Goal: Task Accomplishment & Management: Use online tool/utility

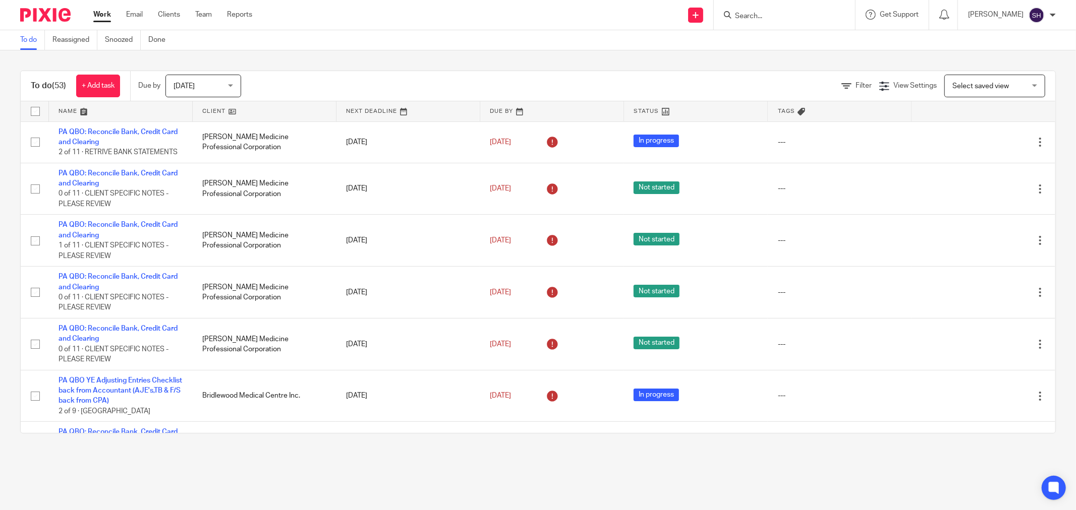
click at [257, 111] on link at bounding box center [264, 111] width 143 height 20
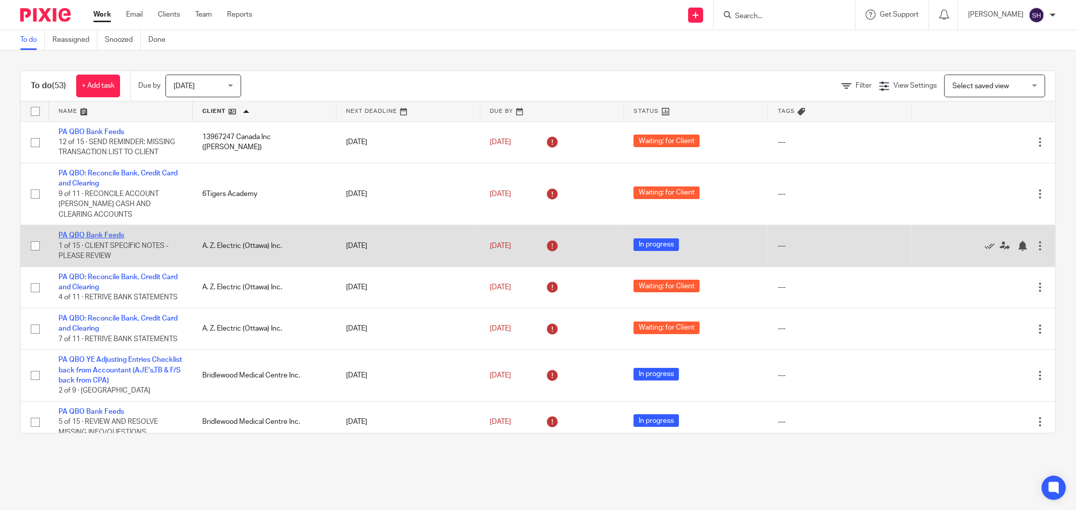
click at [101, 238] on link "PA QBO Bank Feeds" at bounding box center [91, 235] width 66 height 7
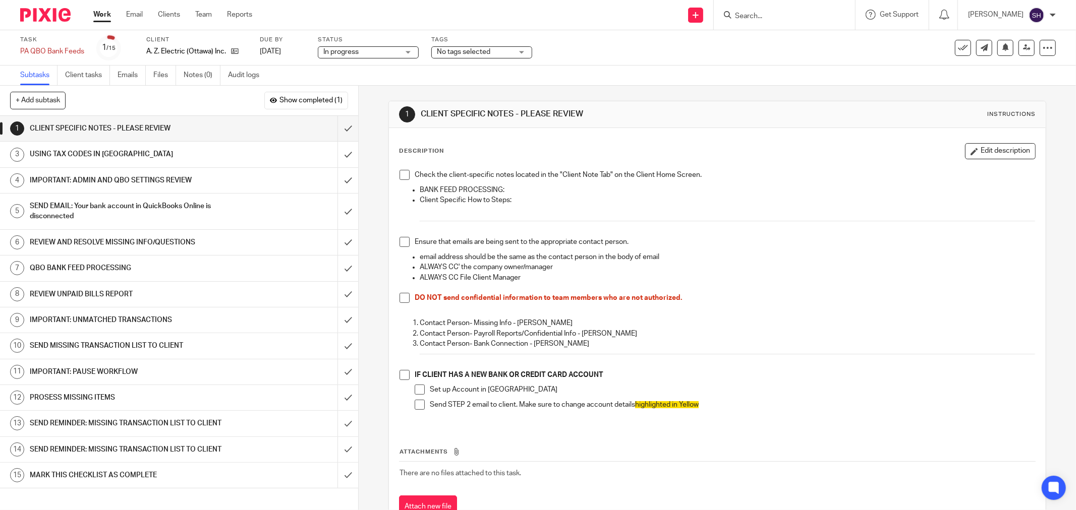
drag, startPoint x: 403, startPoint y: 174, endPoint x: 404, endPoint y: 207, distance: 33.3
click at [403, 174] on span at bounding box center [404, 175] width 10 height 10
drag, startPoint x: 400, startPoint y: 244, endPoint x: 402, endPoint y: 262, distance: 18.8
click at [401, 244] on span at bounding box center [404, 242] width 10 height 10
click at [405, 295] on span at bounding box center [404, 298] width 10 height 10
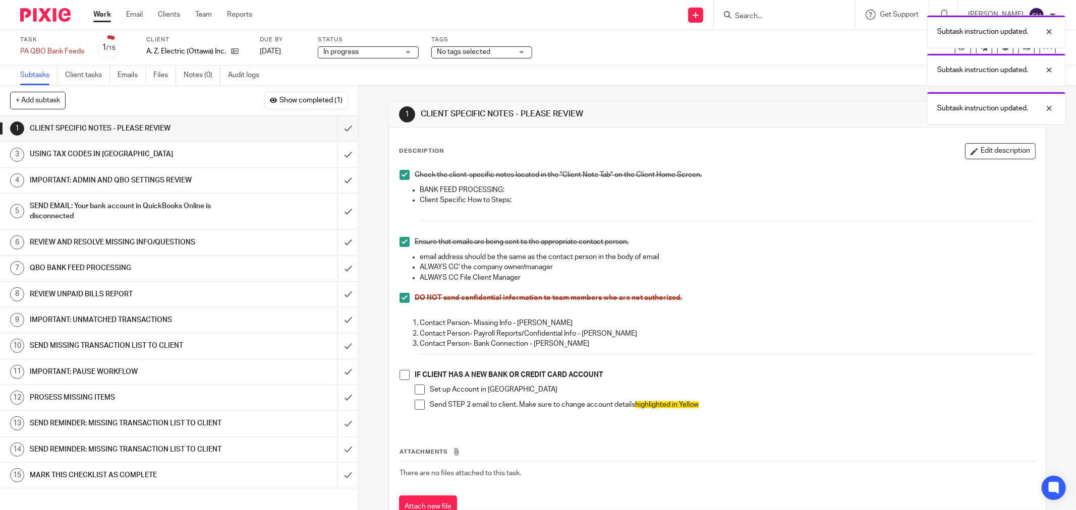
drag, startPoint x: 395, startPoint y: 383, endPoint x: 398, endPoint y: 379, distance: 5.4
click at [395, 382] on div "Check the client-specific notes located in the "Client Note Tab" on the Client …" at bounding box center [716, 296] width 645 height 262
drag, startPoint x: 399, startPoint y: 377, endPoint x: 407, endPoint y: 382, distance: 9.5
click at [400, 377] on span at bounding box center [404, 375] width 10 height 10
click at [420, 387] on span at bounding box center [419, 390] width 10 height 10
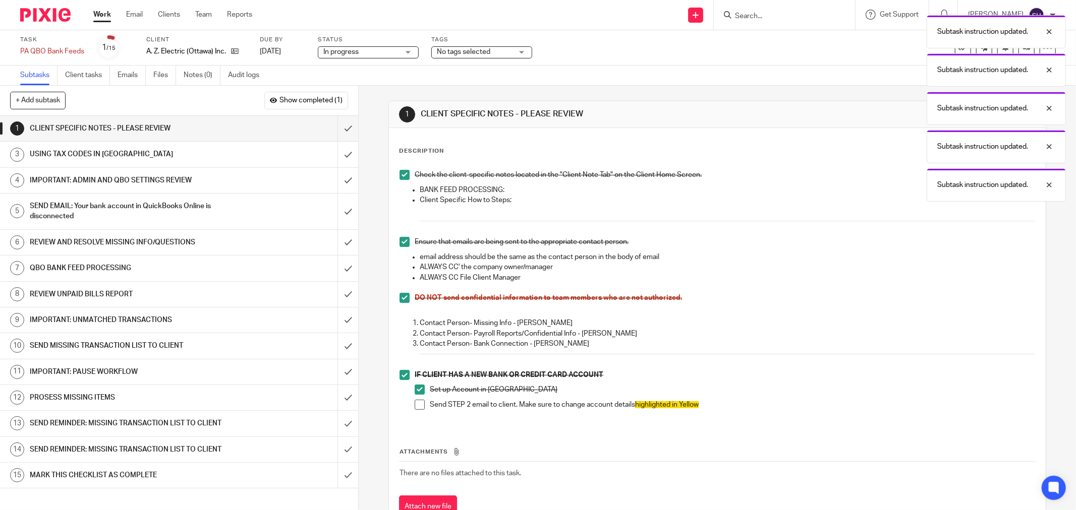
click at [416, 404] on span at bounding box center [419, 405] width 10 height 10
click at [387, 51] on span "In progress" at bounding box center [361, 52] width 76 height 11
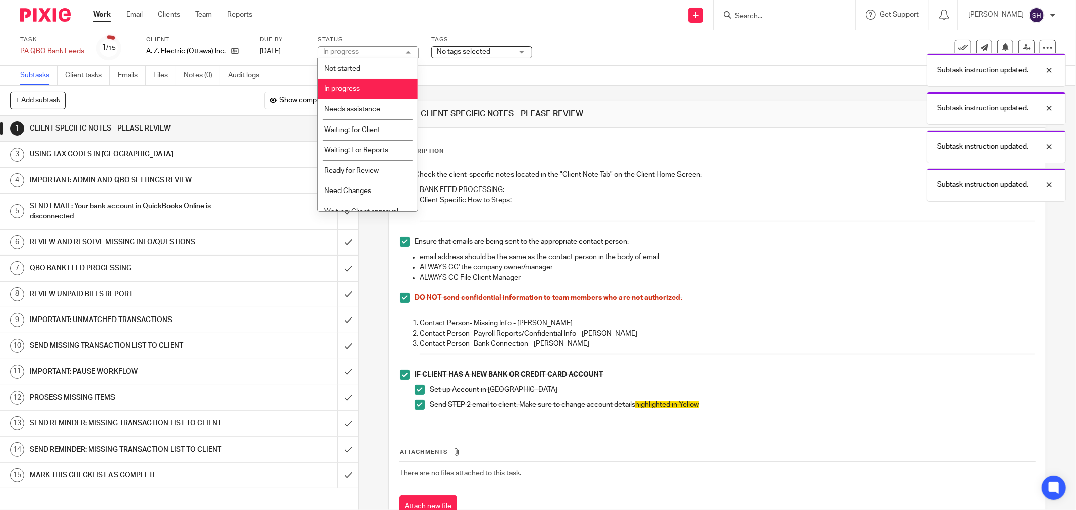
click at [487, 71] on div "Subtasks Client tasks Emails Files Notes (0) Audit logs" at bounding box center [538, 76] width 1076 height 20
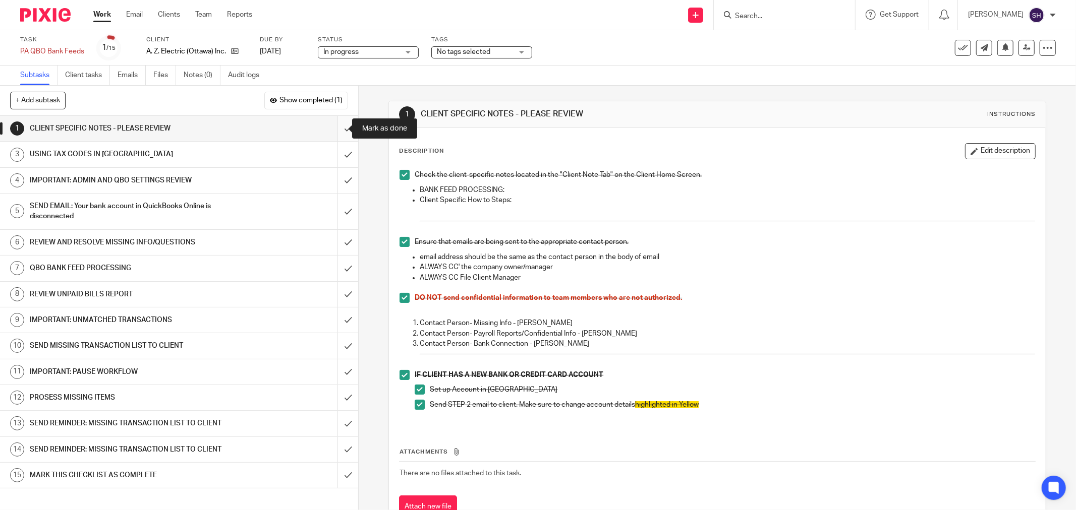
click at [342, 129] on input "submit" at bounding box center [179, 128] width 358 height 25
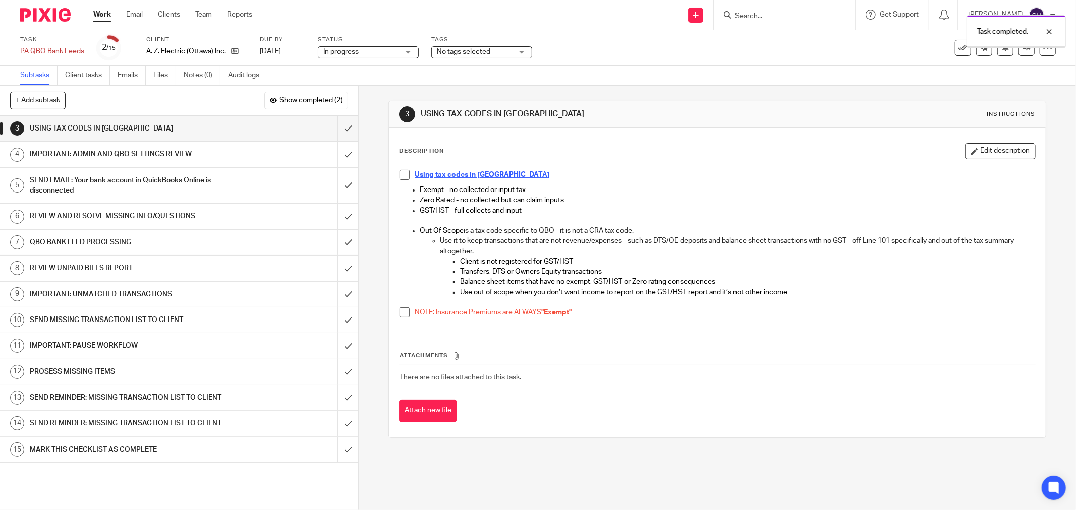
drag, startPoint x: 404, startPoint y: 175, endPoint x: 399, endPoint y: 273, distance: 98.5
click at [403, 175] on span at bounding box center [404, 175] width 10 height 10
click at [410, 313] on li "NOTE: Insurance Premiums are ALWAYS "Exempt"" at bounding box center [716, 315] width 635 height 15
drag, startPoint x: 402, startPoint y: 314, endPoint x: 374, endPoint y: 232, distance: 86.6
click at [402, 314] on span at bounding box center [404, 313] width 10 height 10
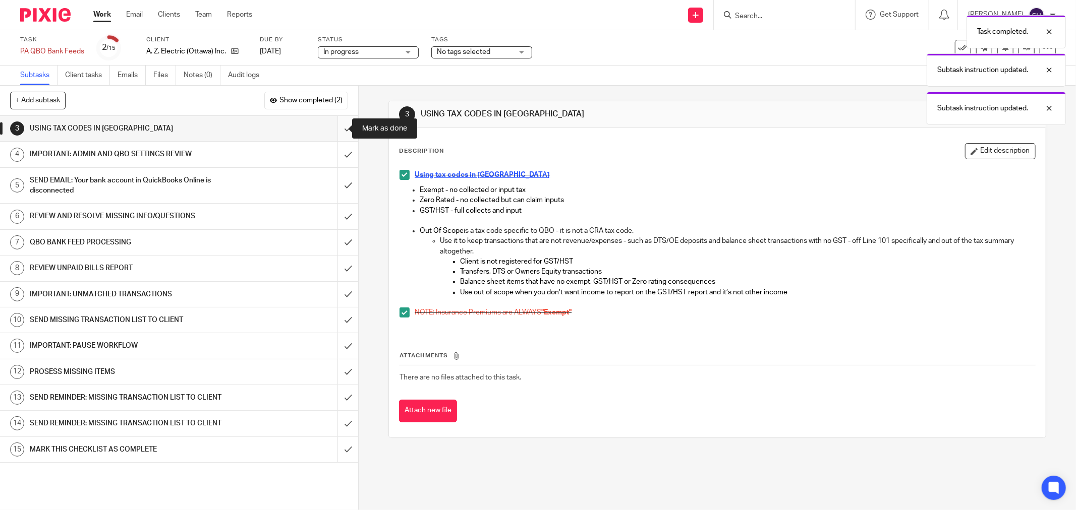
click at [337, 128] on input "submit" at bounding box center [179, 128] width 358 height 25
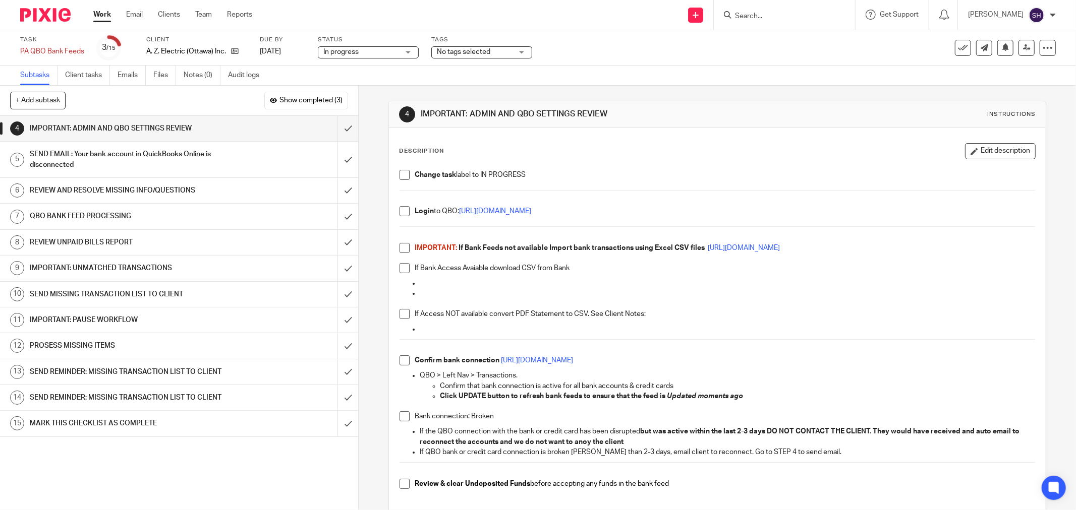
drag, startPoint x: 404, startPoint y: 171, endPoint x: 399, endPoint y: 198, distance: 27.2
click at [404, 173] on span at bounding box center [404, 175] width 10 height 10
drag, startPoint x: 399, startPoint y: 209, endPoint x: 399, endPoint y: 217, distance: 8.1
click at [400, 210] on span at bounding box center [404, 211] width 10 height 10
drag, startPoint x: 401, startPoint y: 244, endPoint x: 396, endPoint y: 262, distance: 19.3
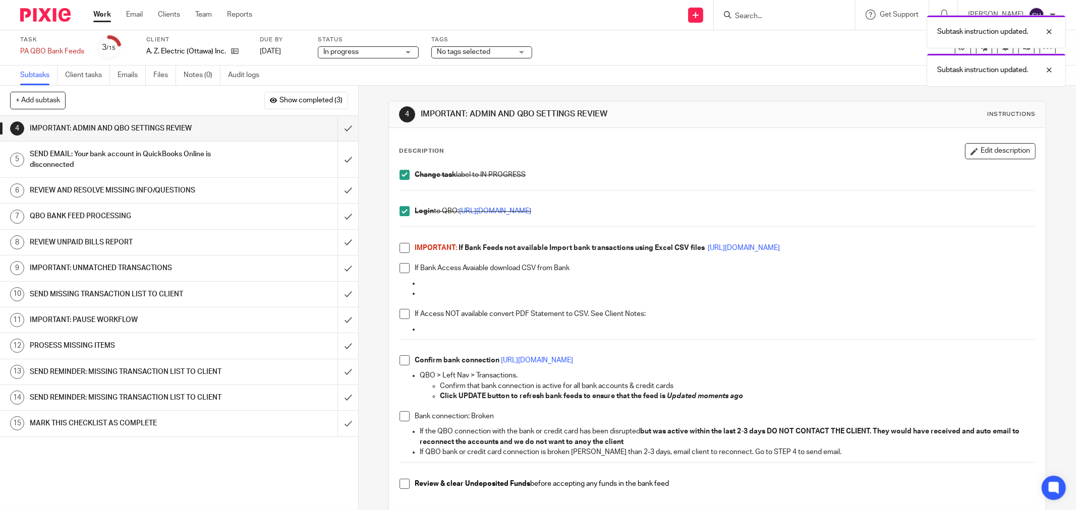
click at [401, 245] on span at bounding box center [404, 248] width 10 height 10
drag, startPoint x: 402, startPoint y: 315, endPoint x: 401, endPoint y: 309, distance: 5.7
click at [402, 314] on span at bounding box center [404, 314] width 10 height 10
drag, startPoint x: 405, startPoint y: 269, endPoint x: 399, endPoint y: 347, distance: 77.8
click at [404, 269] on span at bounding box center [404, 268] width 10 height 10
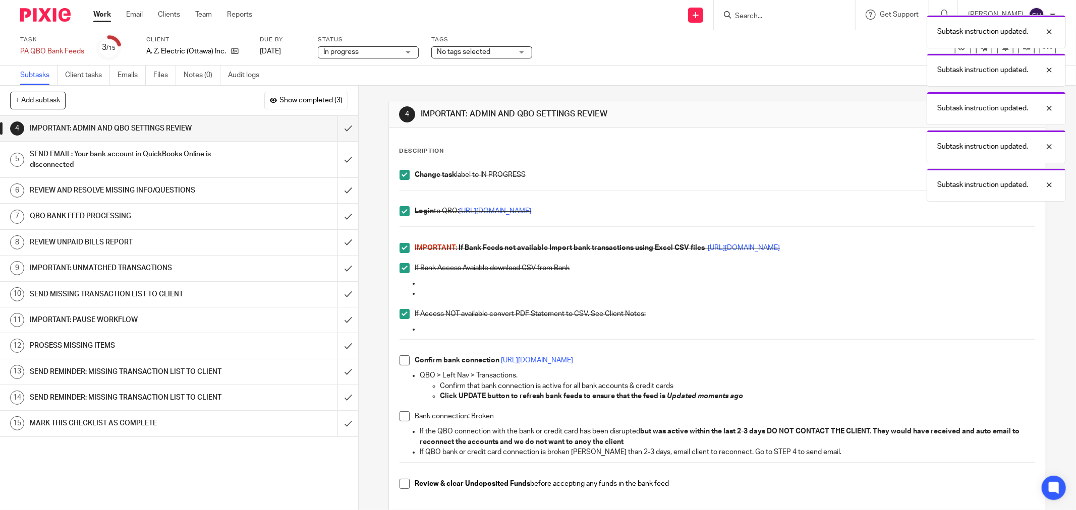
drag, startPoint x: 400, startPoint y: 361, endPoint x: 403, endPoint y: 390, distance: 30.0
click at [400, 362] on span at bounding box center [404, 360] width 10 height 10
click at [399, 421] on span at bounding box center [404, 416] width 10 height 10
click at [401, 482] on span at bounding box center [404, 484] width 10 height 10
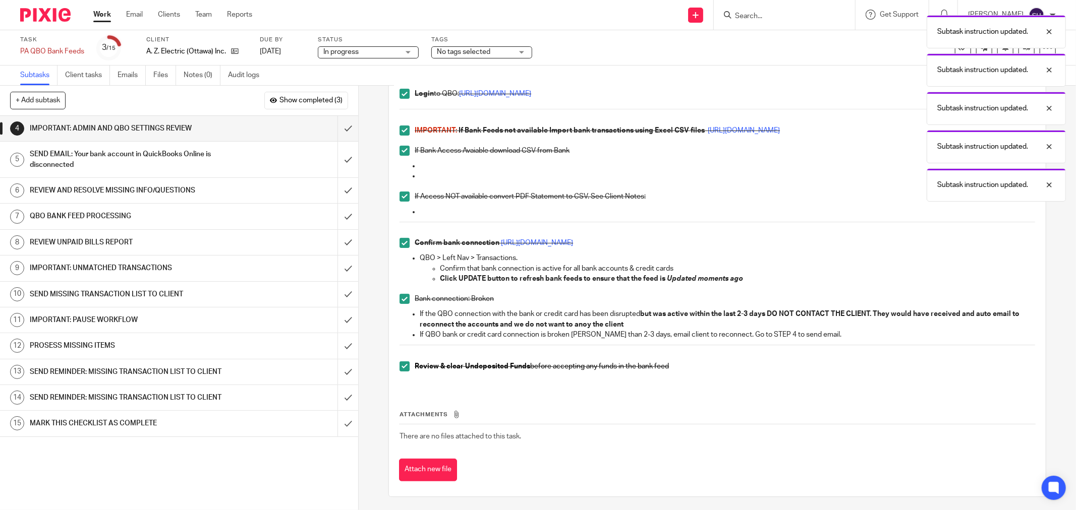
scroll to position [120, 0]
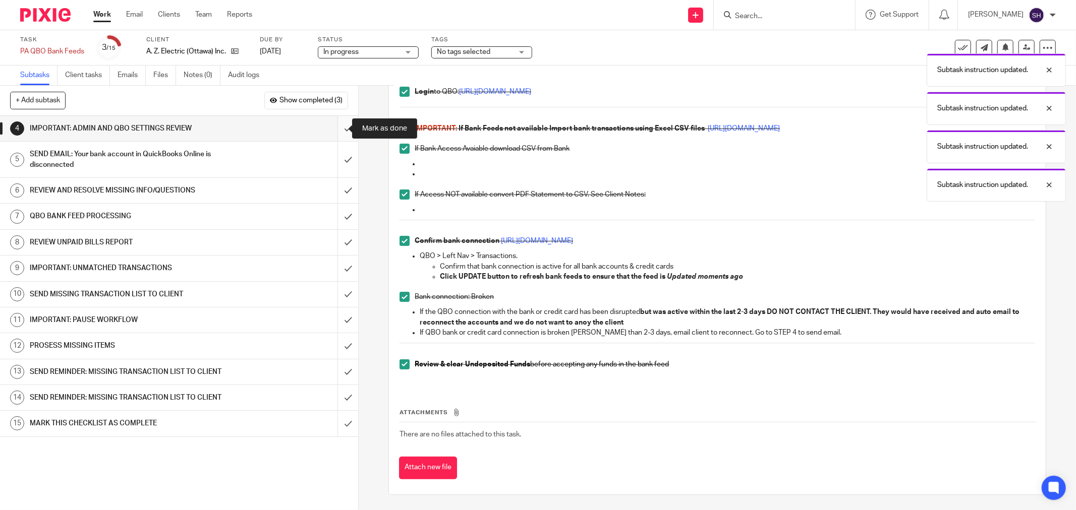
click at [339, 124] on input "submit" at bounding box center [179, 128] width 358 height 25
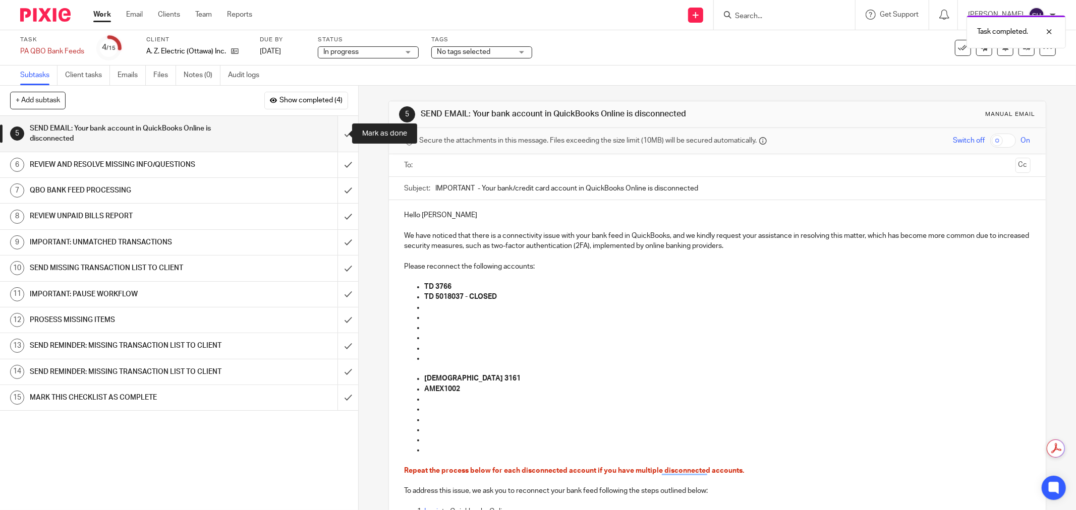
click at [337, 128] on input "submit" at bounding box center [179, 134] width 358 height 36
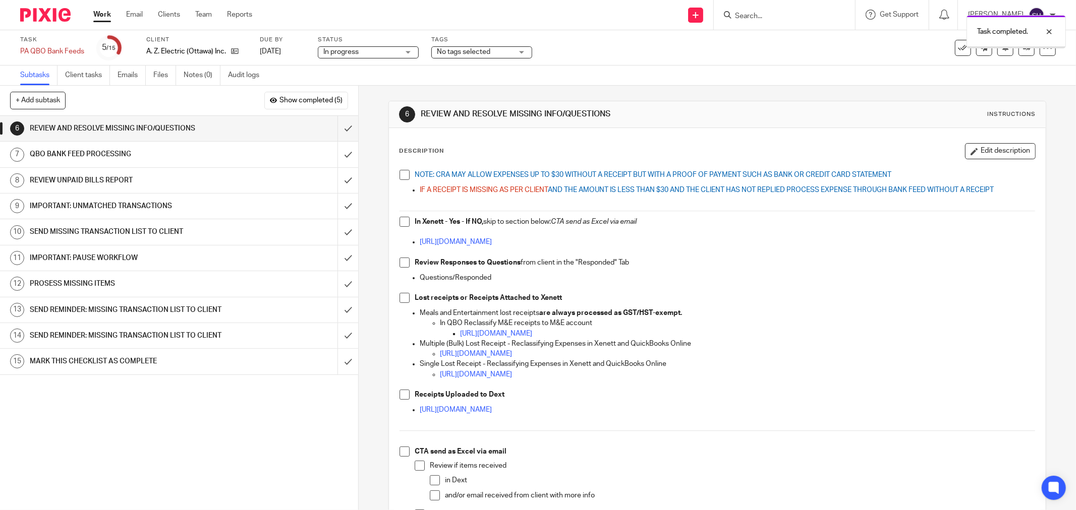
drag, startPoint x: 401, startPoint y: 175, endPoint x: 405, endPoint y: 204, distance: 29.6
click at [402, 177] on span at bounding box center [404, 175] width 10 height 10
click at [402, 223] on span at bounding box center [404, 222] width 10 height 10
drag, startPoint x: 402, startPoint y: 263, endPoint x: 403, endPoint y: 282, distance: 19.7
click at [401, 263] on span at bounding box center [404, 263] width 10 height 10
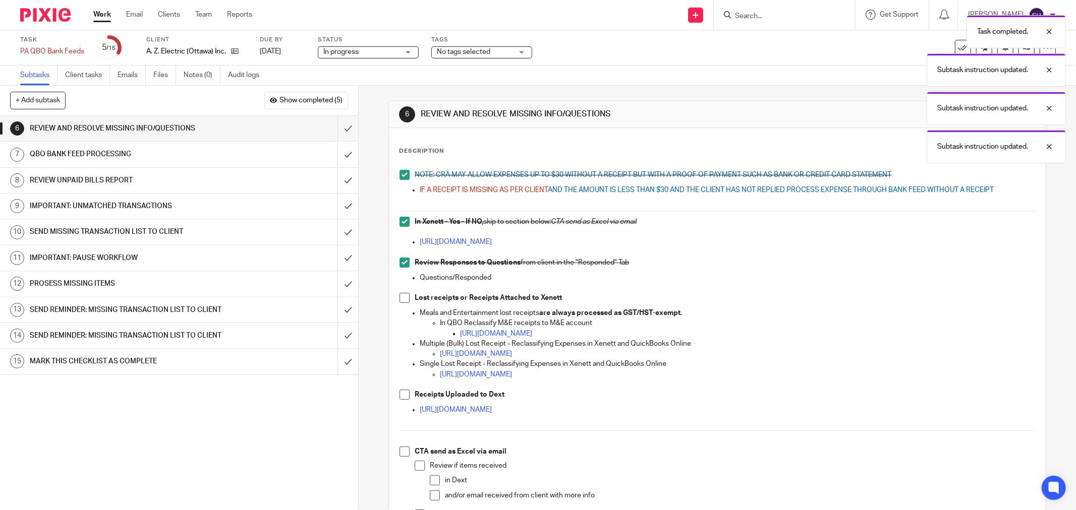
drag, startPoint x: 399, startPoint y: 297, endPoint x: 389, endPoint y: 362, distance: 64.9
click at [399, 298] on span at bounding box center [404, 298] width 10 height 10
click at [402, 394] on span at bounding box center [404, 395] width 10 height 10
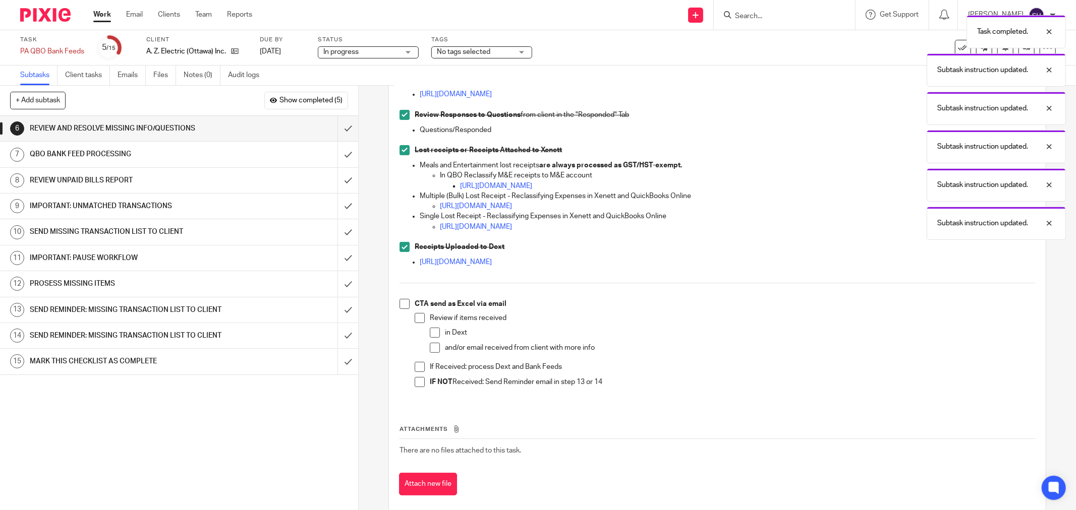
scroll to position [164, 0]
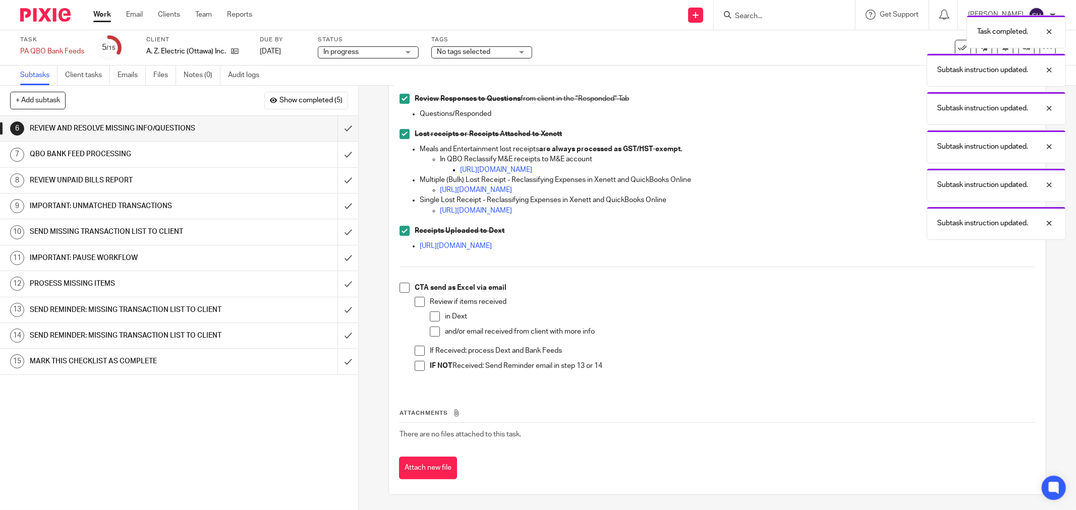
click at [405, 289] on span at bounding box center [404, 288] width 10 height 10
click at [414, 303] on span at bounding box center [419, 302] width 10 height 10
click at [430, 319] on span at bounding box center [435, 317] width 10 height 10
click at [430, 331] on span at bounding box center [435, 332] width 10 height 10
click at [415, 351] on span at bounding box center [419, 351] width 10 height 10
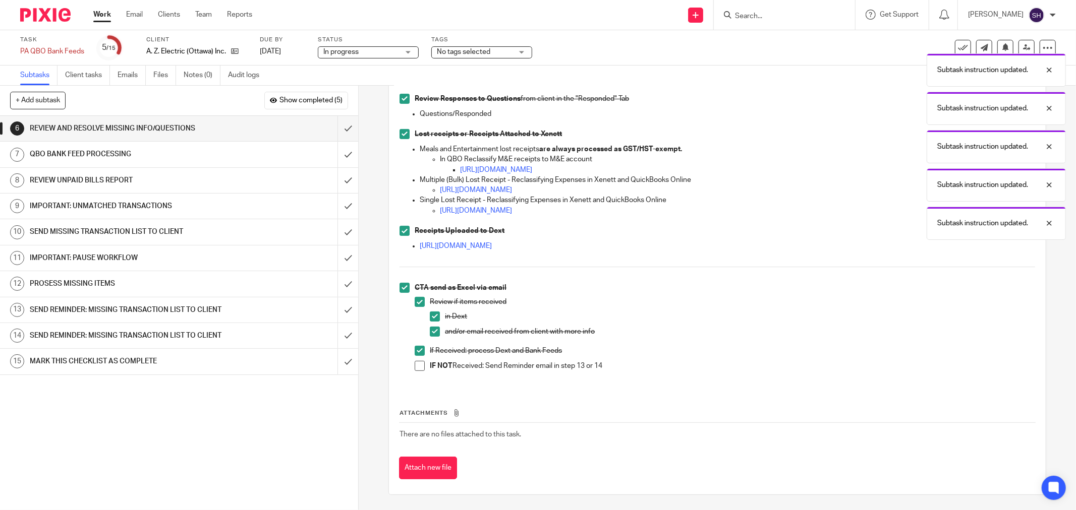
drag, startPoint x: 414, startPoint y: 369, endPoint x: 391, endPoint y: 323, distance: 51.2
click at [414, 368] on span at bounding box center [419, 366] width 10 height 10
click at [334, 130] on input "submit" at bounding box center [179, 128] width 358 height 25
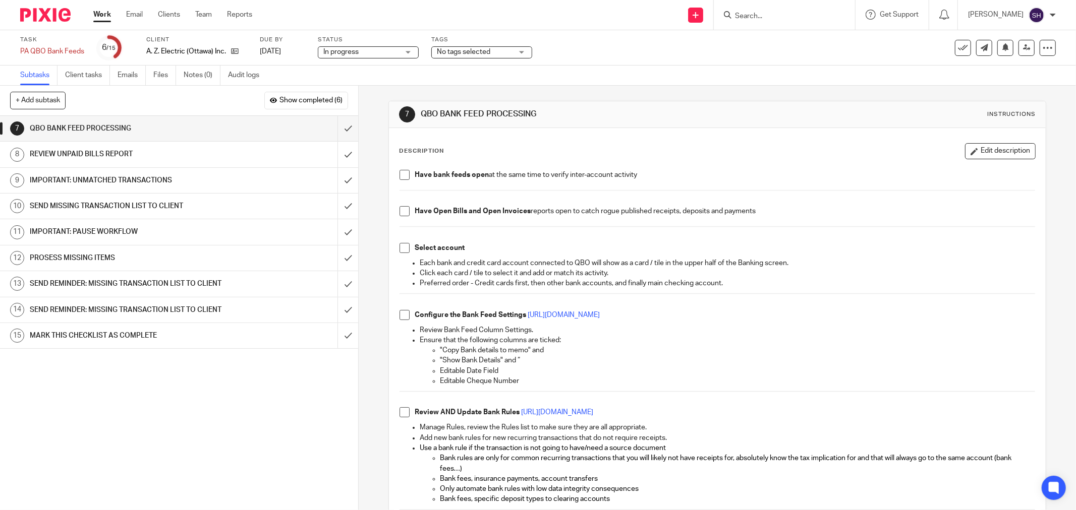
drag, startPoint x: 401, startPoint y: 175, endPoint x: 404, endPoint y: 182, distance: 7.0
click at [401, 175] on span at bounding box center [404, 175] width 10 height 10
click at [405, 212] on span at bounding box center [404, 211] width 10 height 10
drag, startPoint x: 403, startPoint y: 247, endPoint x: 406, endPoint y: 276, distance: 28.9
click at [402, 247] on span at bounding box center [404, 248] width 10 height 10
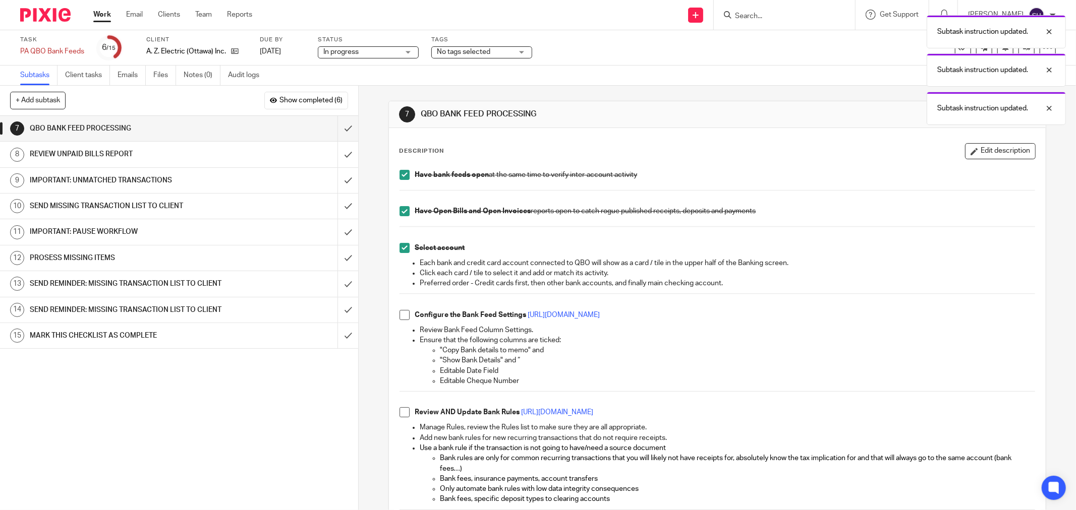
drag, startPoint x: 405, startPoint y: 314, endPoint x: 403, endPoint y: 326, distance: 11.8
click at [405, 314] on span at bounding box center [404, 315] width 10 height 10
click at [401, 416] on span at bounding box center [404, 412] width 10 height 10
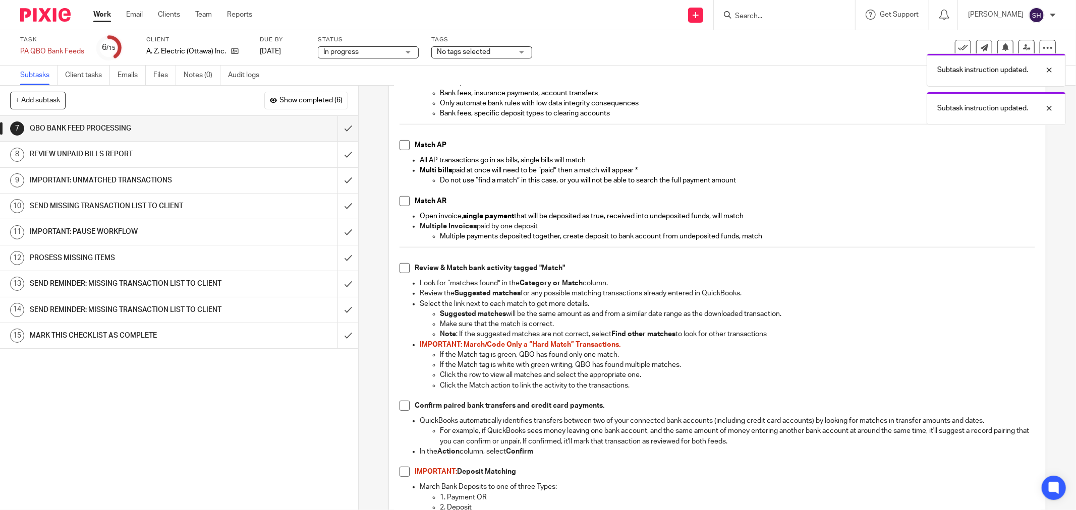
scroll to position [392, 0]
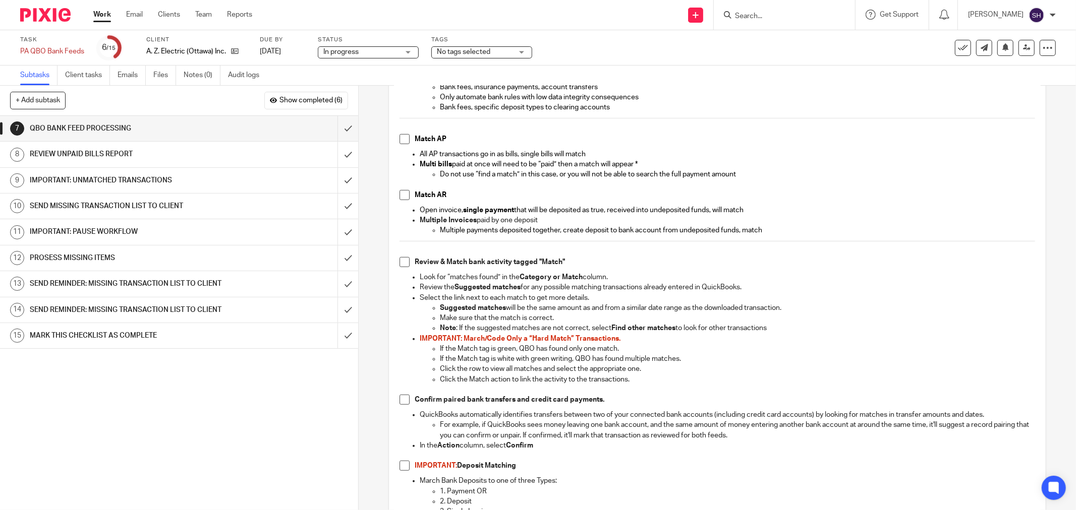
click at [402, 405] on span at bounding box center [404, 400] width 10 height 10
drag, startPoint x: 405, startPoint y: 470, endPoint x: 407, endPoint y: 409, distance: 61.0
click at [406, 468] on span at bounding box center [404, 466] width 10 height 10
click at [405, 259] on span at bounding box center [404, 262] width 10 height 10
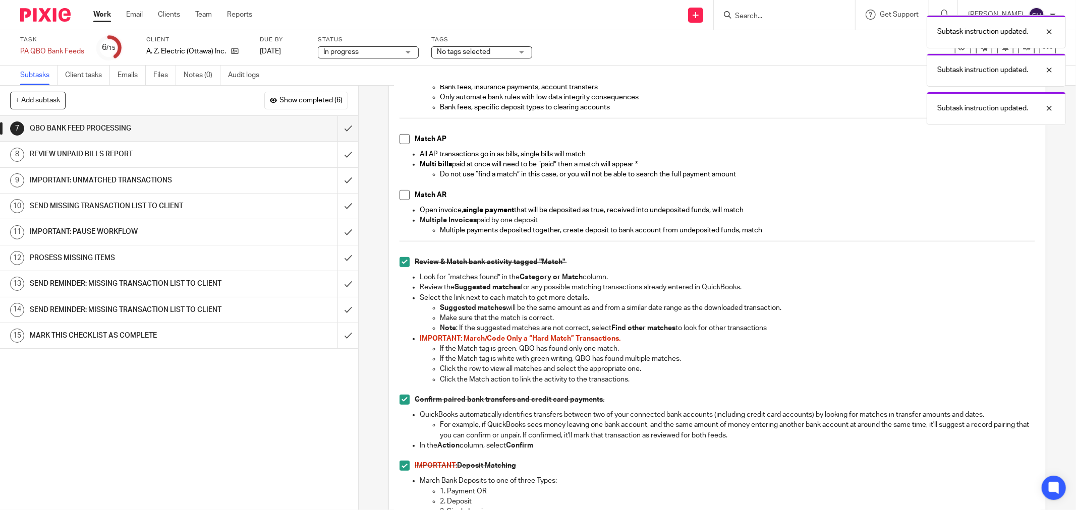
click at [400, 140] on span at bounding box center [404, 139] width 10 height 10
click at [401, 203] on li "Match AR" at bounding box center [716, 197] width 635 height 15
click at [404, 197] on span at bounding box center [404, 195] width 10 height 10
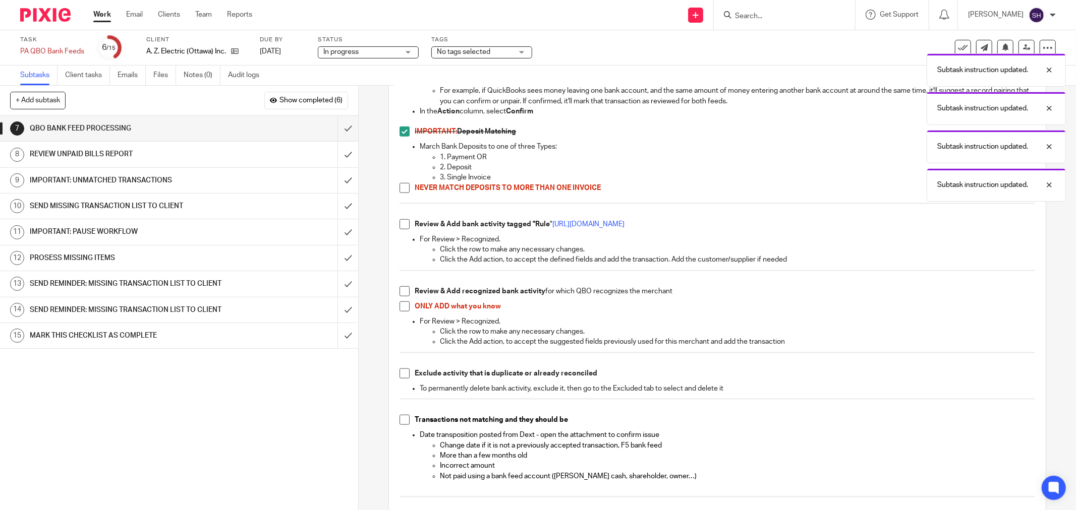
scroll to position [728, 0]
click at [399, 187] on span at bounding box center [404, 186] width 10 height 10
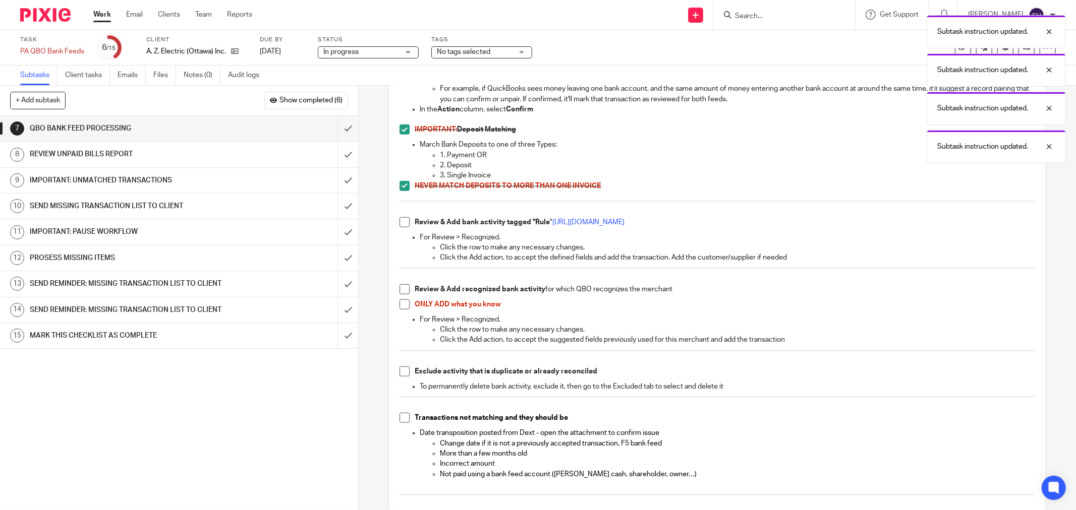
click at [399, 225] on span at bounding box center [404, 222] width 10 height 10
drag, startPoint x: 405, startPoint y: 288, endPoint x: 404, endPoint y: 306, distance: 18.2
click at [405, 289] on span at bounding box center [404, 289] width 10 height 10
click at [404, 307] on span at bounding box center [404, 305] width 10 height 10
drag, startPoint x: 403, startPoint y: 372, endPoint x: 399, endPoint y: 410, distance: 38.6
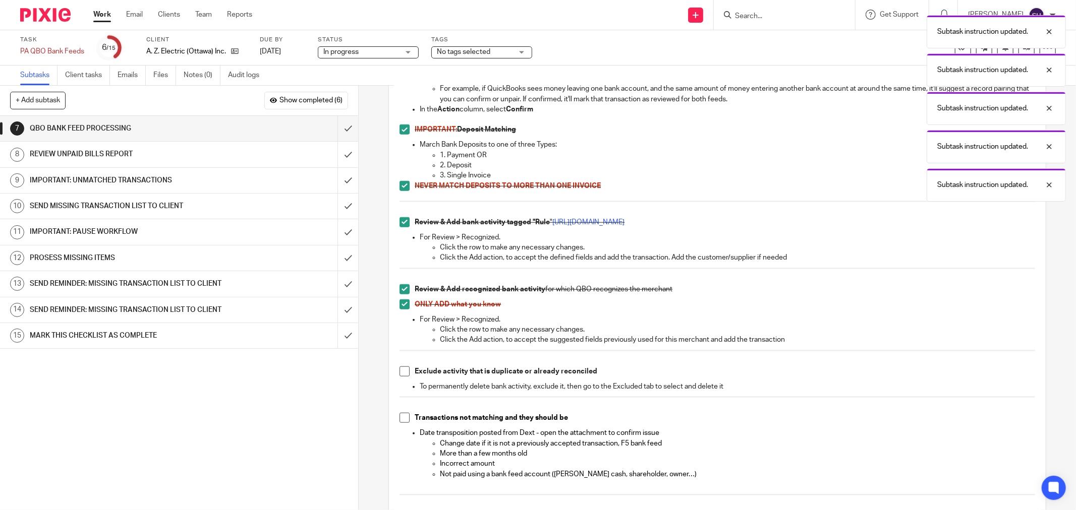
click at [403, 374] on span at bounding box center [404, 372] width 10 height 10
click at [399, 425] on li "Transactions not matching and they should be" at bounding box center [716, 420] width 635 height 15
click at [400, 421] on span at bounding box center [404, 418] width 10 height 10
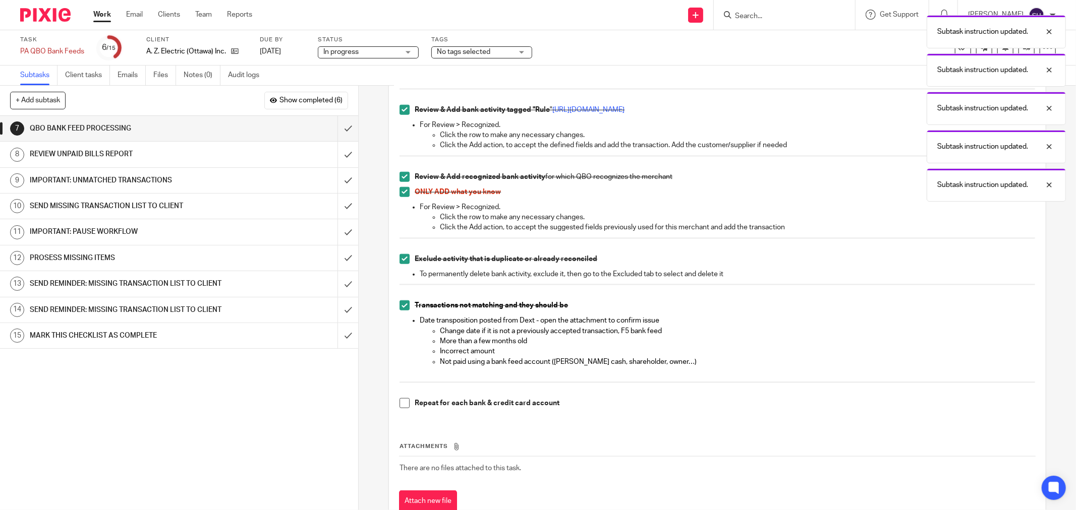
scroll to position [875, 0]
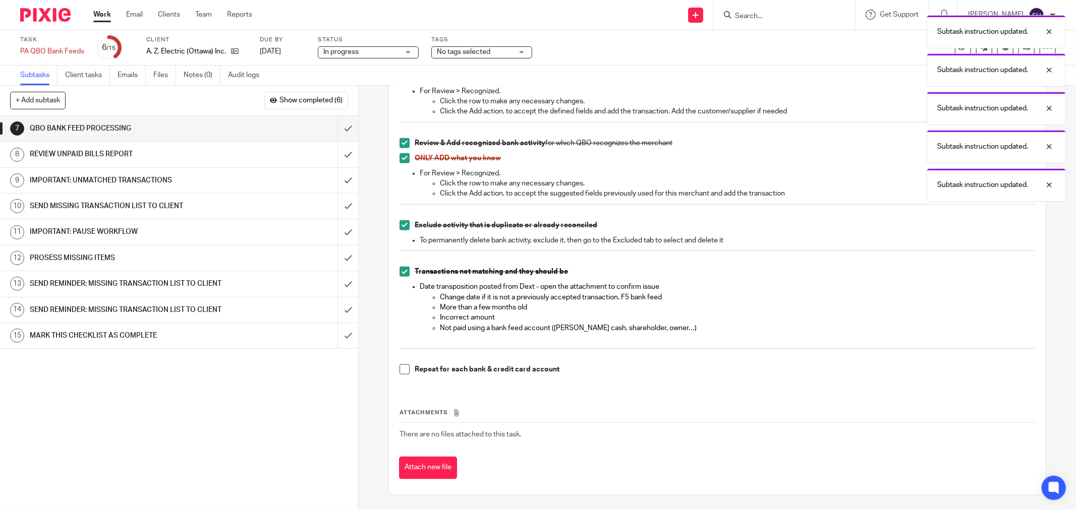
click at [401, 374] on span at bounding box center [404, 370] width 10 height 10
click at [338, 132] on input "submit" at bounding box center [179, 128] width 358 height 25
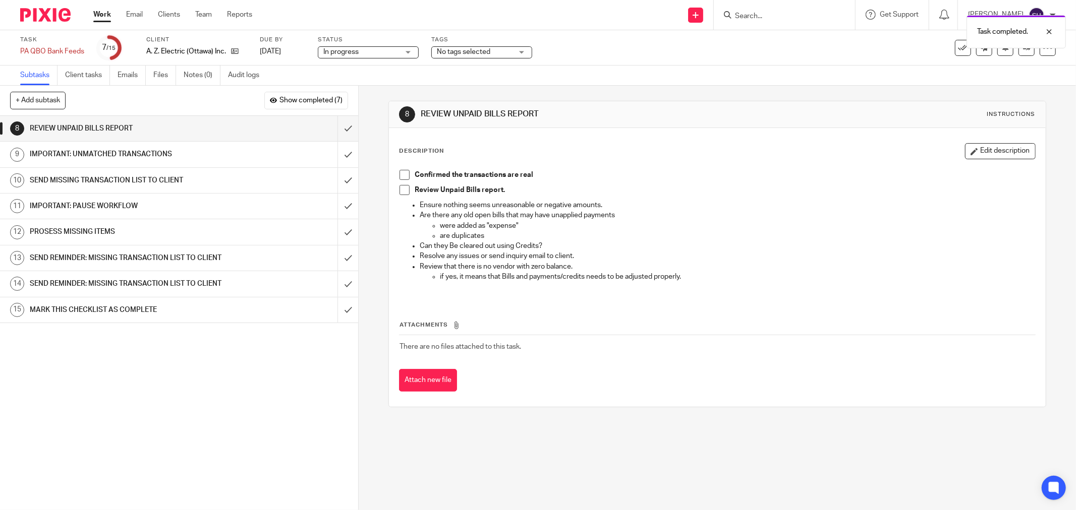
click at [401, 172] on span at bounding box center [404, 175] width 10 height 10
click at [399, 189] on span at bounding box center [404, 190] width 10 height 10
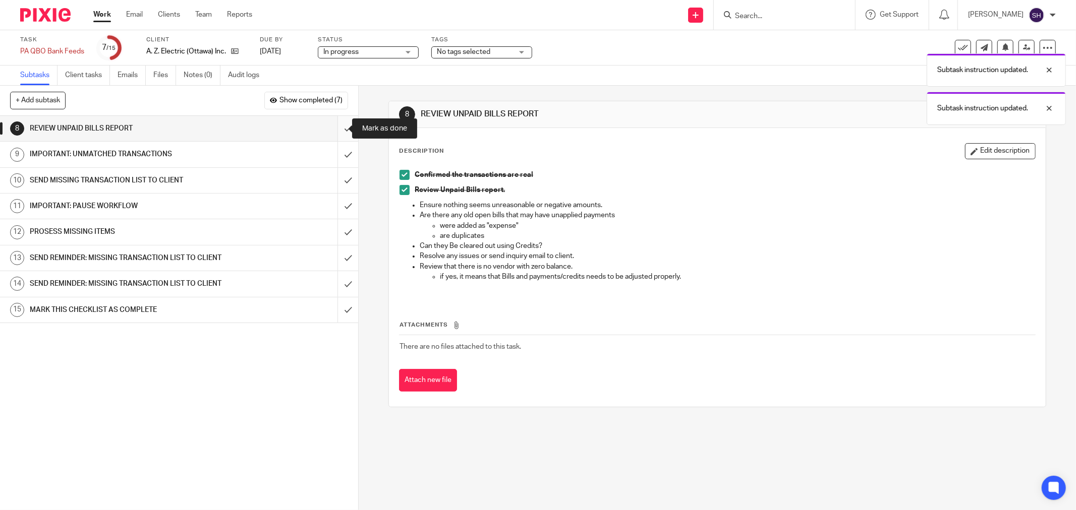
click at [333, 127] on input "submit" at bounding box center [179, 128] width 358 height 25
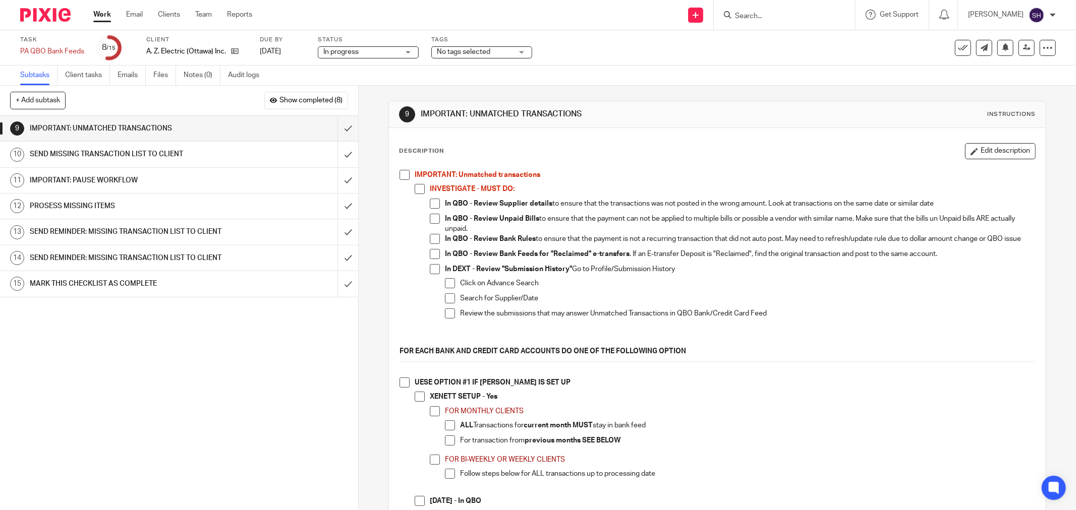
drag, startPoint x: 396, startPoint y: 175, endPoint x: 399, endPoint y: 182, distance: 7.0
click at [399, 176] on span at bounding box center [404, 175] width 10 height 10
click at [415, 186] on span at bounding box center [419, 189] width 10 height 10
click at [430, 199] on span at bounding box center [435, 204] width 10 height 10
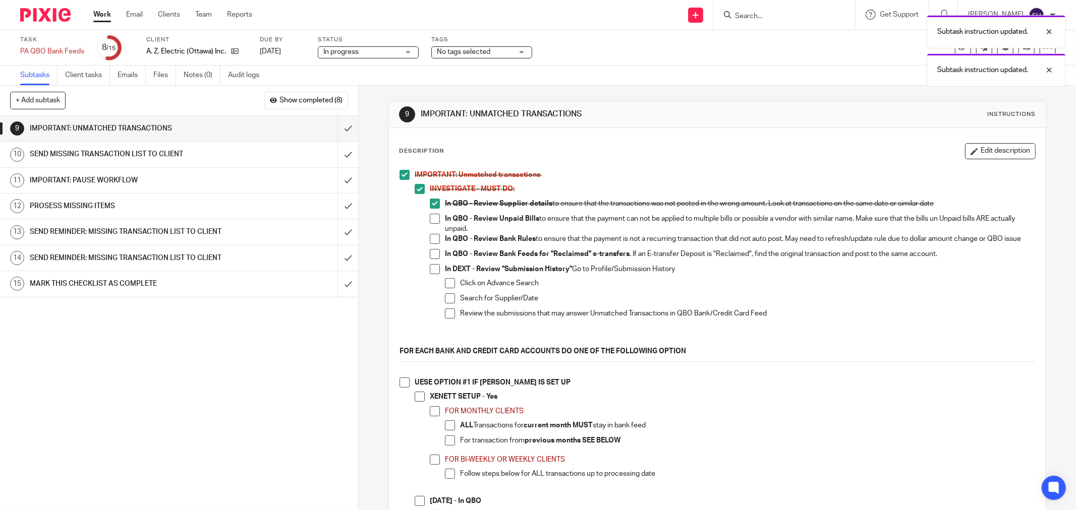
click at [430, 216] on span at bounding box center [435, 219] width 10 height 10
click at [430, 234] on span at bounding box center [435, 239] width 10 height 10
click at [431, 254] on span at bounding box center [435, 254] width 10 height 10
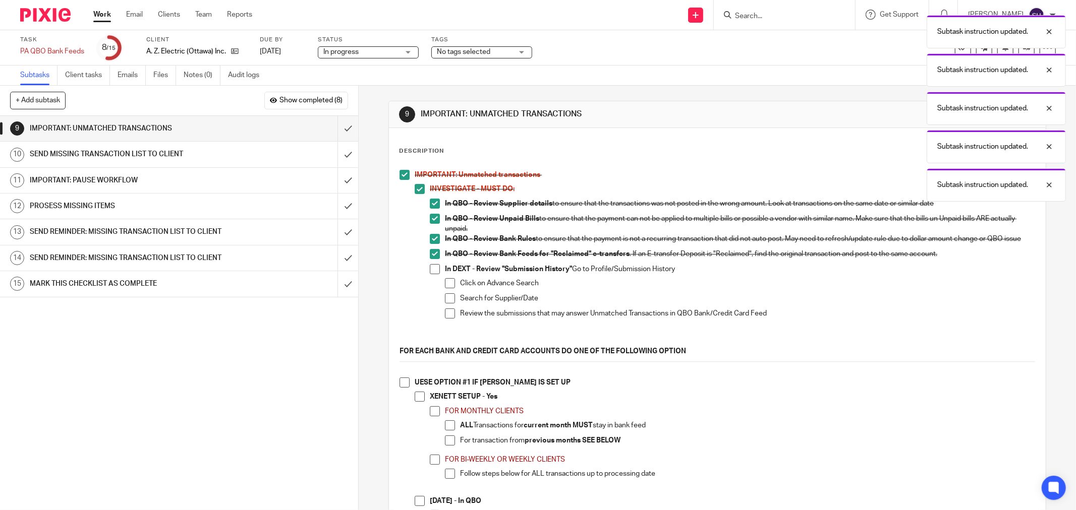
drag, startPoint x: 430, startPoint y: 270, endPoint x: 430, endPoint y: 279, distance: 9.6
click at [430, 270] on span at bounding box center [435, 269] width 10 height 10
click at [447, 288] on span at bounding box center [450, 283] width 10 height 10
click at [445, 304] on span at bounding box center [450, 298] width 10 height 10
click at [447, 318] on span at bounding box center [450, 314] width 10 height 10
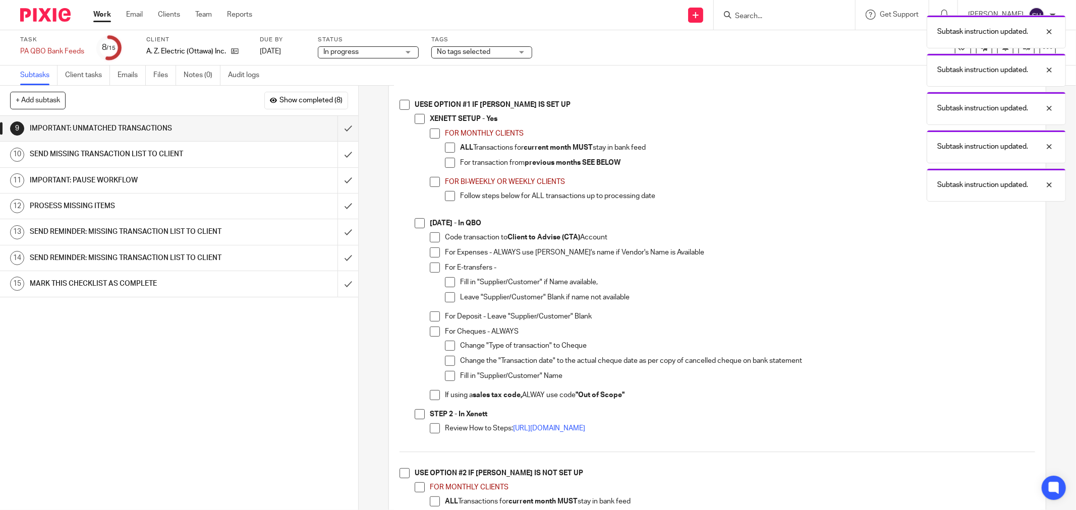
scroll to position [280, 0]
click at [408, 108] on li "UESE OPTION #1 IF [PERSON_NAME] IS SET UP XENETT SETUP - Yes FOR MONTHLY CLIENT…" at bounding box center [716, 271] width 635 height 347
click at [405, 108] on span at bounding box center [404, 103] width 10 height 10
click at [419, 121] on span at bounding box center [419, 117] width 10 height 10
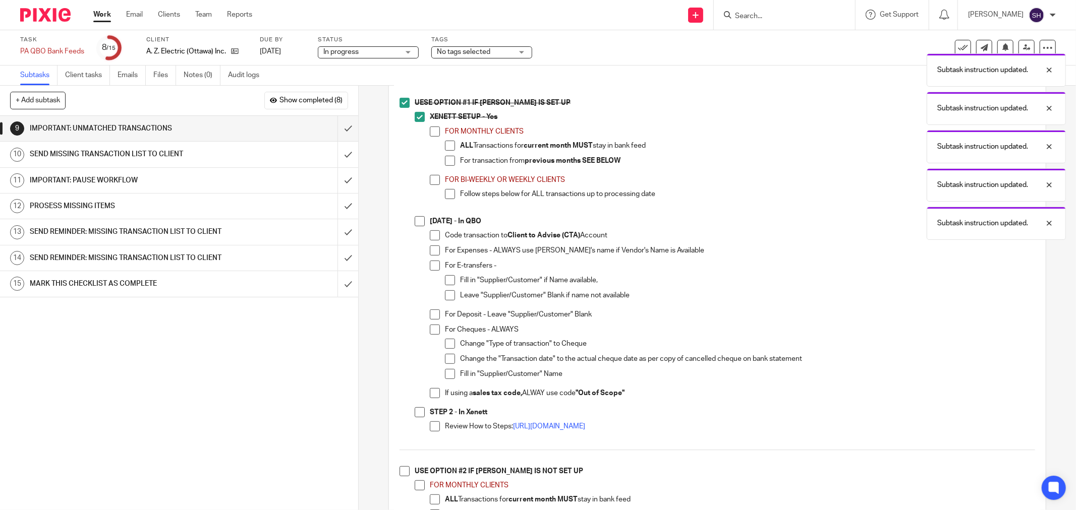
drag, startPoint x: 428, startPoint y: 138, endPoint x: 443, endPoint y: 152, distance: 20.7
click at [430, 137] on span at bounding box center [435, 132] width 10 height 10
click at [447, 151] on span at bounding box center [450, 146] width 10 height 10
click at [446, 165] on span at bounding box center [450, 161] width 10 height 10
click at [430, 192] on li "FOR BI-WEEKLY OR WEEKLY CLIENTS Follow steps below for ALL transactions up to p…" at bounding box center [732, 191] width 605 height 33
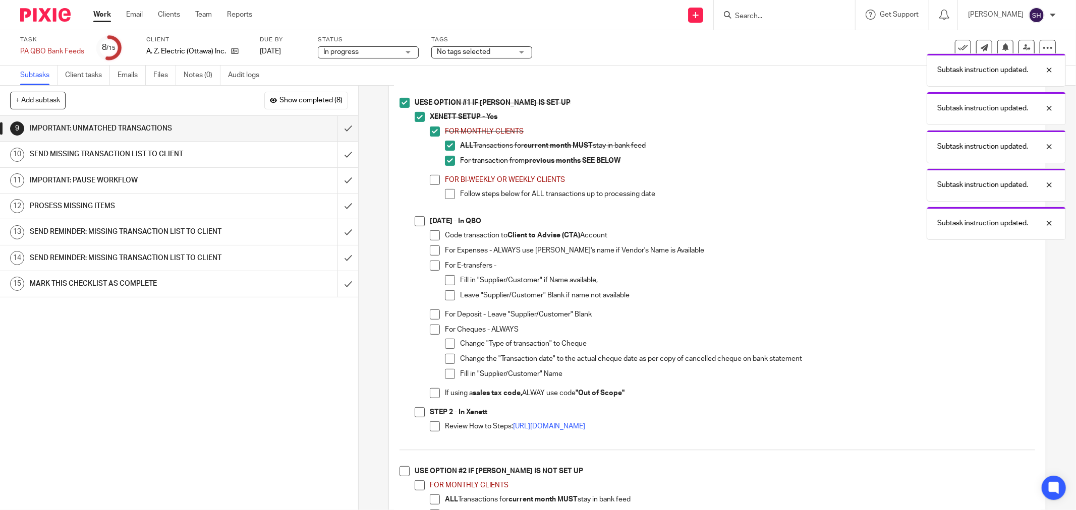
click at [432, 181] on span at bounding box center [435, 180] width 10 height 10
click at [440, 199] on li "FOR BI-WEEKLY OR WEEKLY CLIENTS Follow steps below for ALL transactions up to p…" at bounding box center [732, 191] width 605 height 33
click at [445, 199] on span at bounding box center [450, 194] width 10 height 10
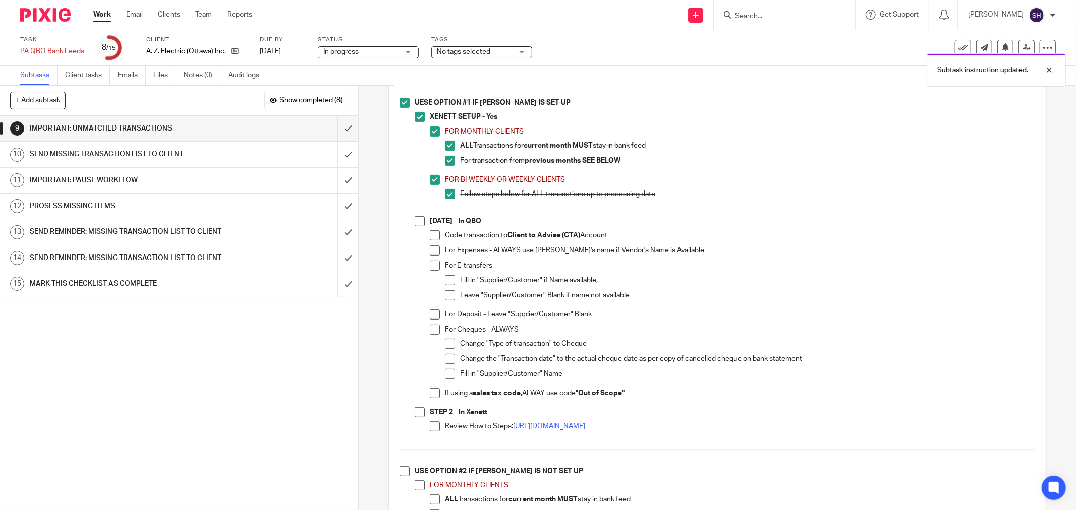
click at [416, 226] on span at bounding box center [419, 221] width 10 height 10
click at [431, 241] on span at bounding box center [435, 235] width 10 height 10
click at [431, 253] on span at bounding box center [435, 251] width 10 height 10
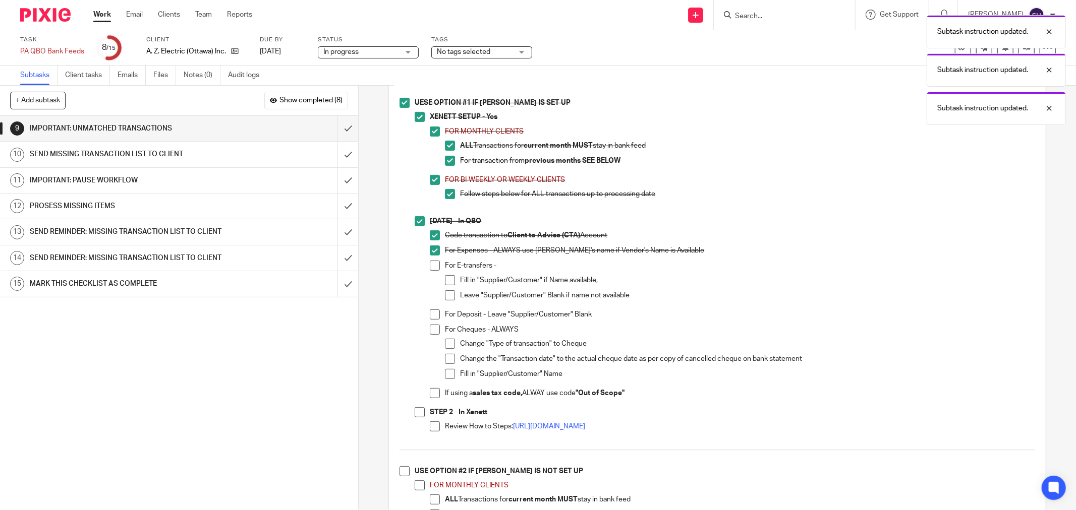
drag, startPoint x: 432, startPoint y: 264, endPoint x: 435, endPoint y: 271, distance: 7.2
click at [432, 261] on li "For Expenses - ALWAYS use [PERSON_NAME]'s name if Vendor's Name is Available" at bounding box center [732, 253] width 605 height 15
click at [435, 271] on span at bounding box center [435, 266] width 10 height 10
click at [445, 282] on span at bounding box center [450, 280] width 10 height 10
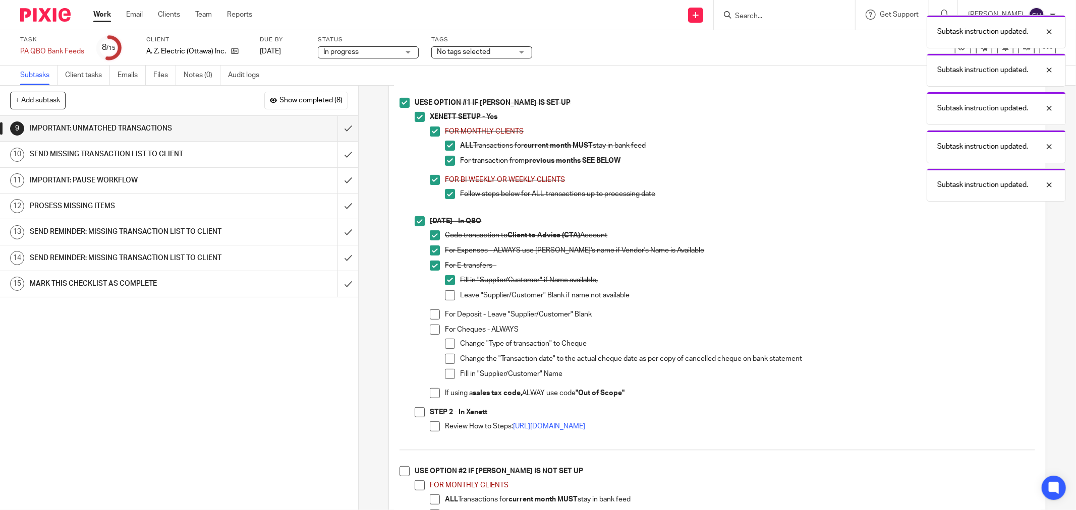
drag, startPoint x: 432, startPoint y: 321, endPoint x: 435, endPoint y: 316, distance: 5.7
click at [431, 320] on span at bounding box center [435, 315] width 10 height 10
click at [451, 301] on span at bounding box center [450, 295] width 10 height 10
click at [430, 334] on span at bounding box center [435, 330] width 10 height 10
click at [445, 346] on span at bounding box center [450, 344] width 10 height 10
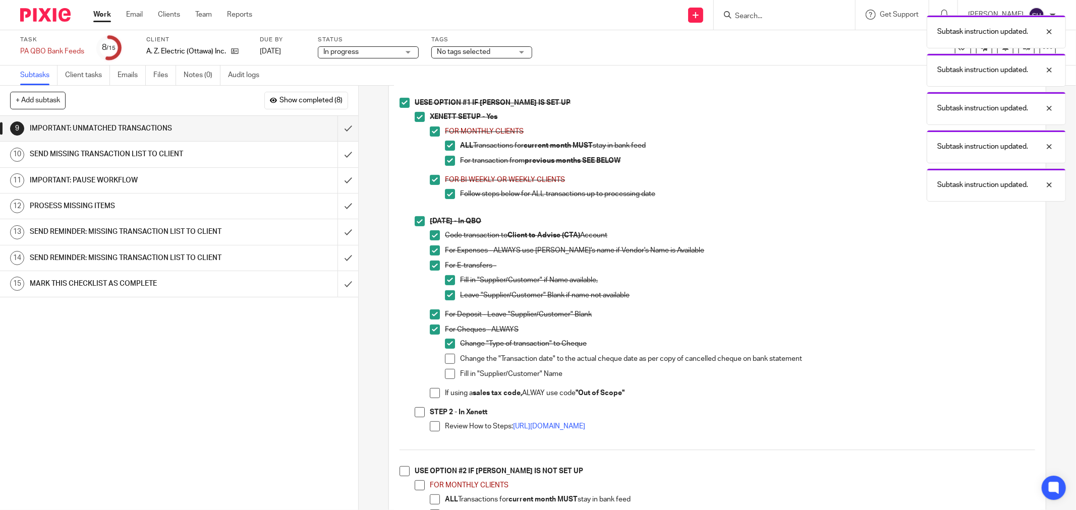
click at [445, 360] on span at bounding box center [450, 359] width 10 height 10
click at [447, 375] on span at bounding box center [450, 374] width 10 height 10
click at [436, 393] on li "If using a sales tax code, ALWAY use code "Out of Scope"" at bounding box center [732, 395] width 605 height 15
click at [432, 397] on span at bounding box center [435, 393] width 10 height 10
click at [410, 424] on li "UESE OPTION #1 IF XENETT IS SET UP XENETT SETUP - Yes FOR MONTHLY CLIENTS ALL T…" at bounding box center [716, 271] width 635 height 347
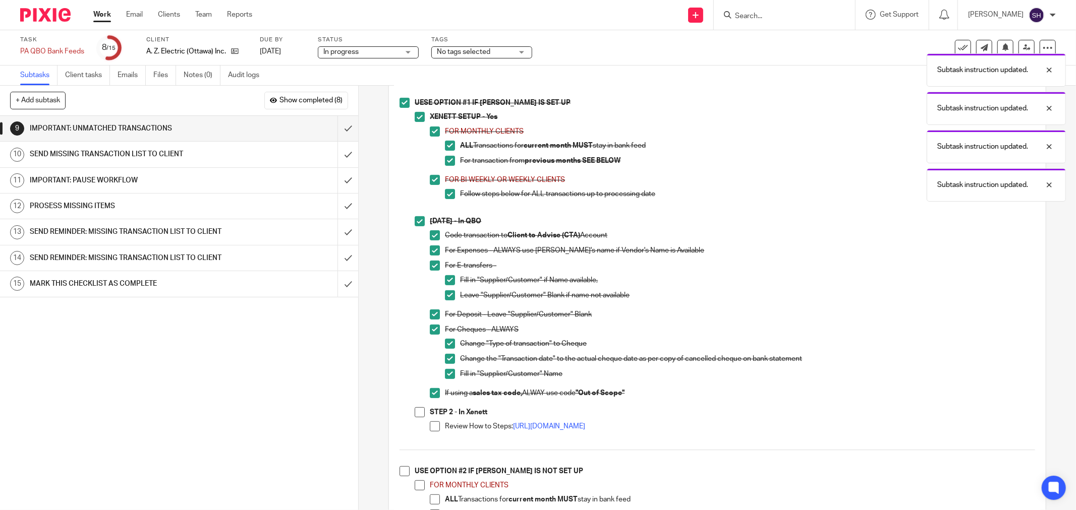
click at [414, 418] on span at bounding box center [419, 412] width 10 height 10
click at [430, 432] on span at bounding box center [435, 427] width 10 height 10
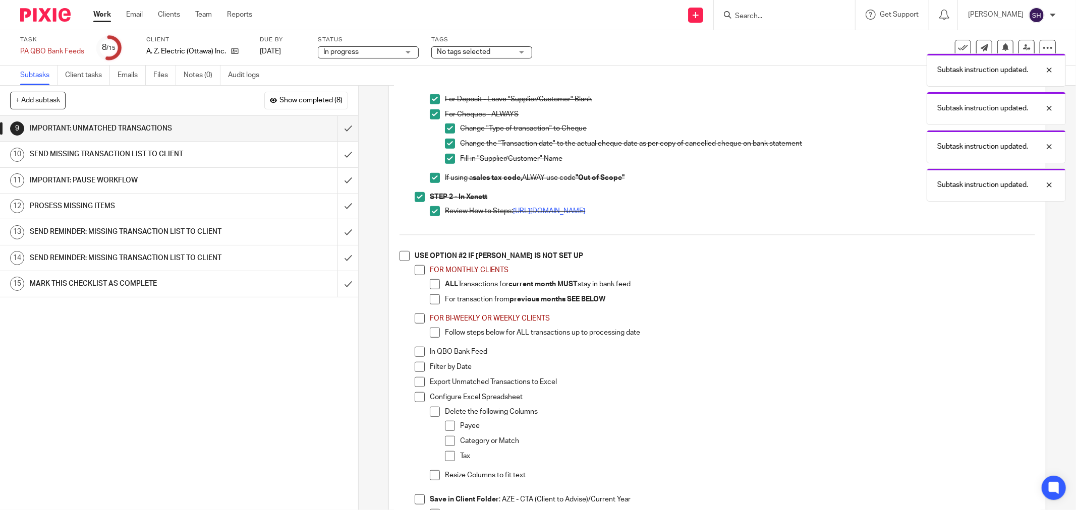
scroll to position [504, 0]
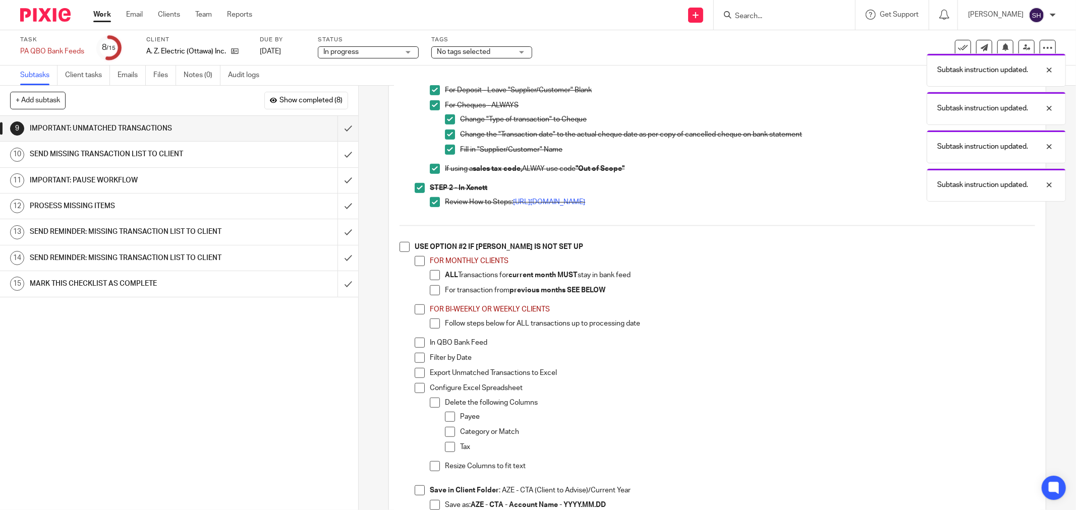
click at [400, 252] on span at bounding box center [404, 247] width 10 height 10
click at [430, 279] on span at bounding box center [435, 275] width 10 height 10
click at [430, 295] on span at bounding box center [435, 290] width 10 height 10
click at [415, 266] on span at bounding box center [419, 261] width 10 height 10
drag, startPoint x: 414, startPoint y: 312, endPoint x: 422, endPoint y: 320, distance: 10.7
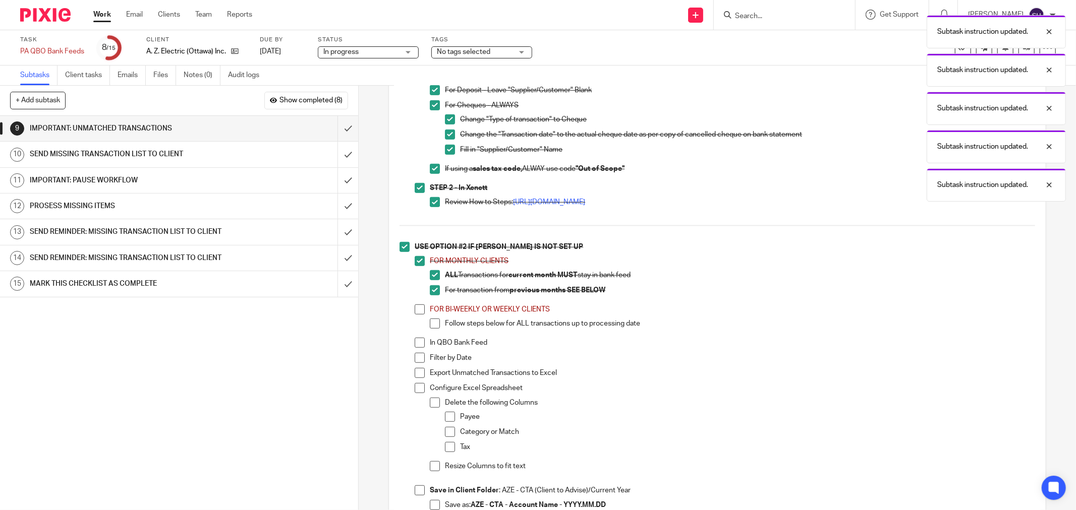
click at [415, 313] on span at bounding box center [419, 310] width 10 height 10
drag, startPoint x: 428, startPoint y: 329, endPoint x: 416, endPoint y: 345, distance: 20.3
click at [430, 329] on span at bounding box center [435, 324] width 10 height 10
click at [414, 348] on span at bounding box center [419, 343] width 10 height 10
drag, startPoint x: 415, startPoint y: 364, endPoint x: 415, endPoint y: 369, distance: 5.6
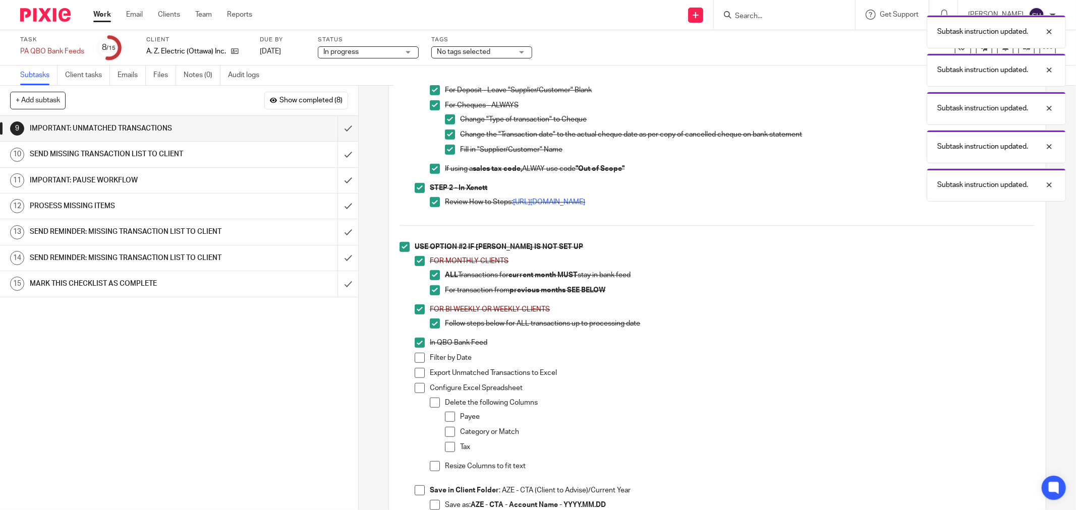
click at [415, 363] on span at bounding box center [419, 358] width 10 height 10
drag, startPoint x: 416, startPoint y: 377, endPoint x: 417, endPoint y: 388, distance: 11.6
click at [416, 378] on span at bounding box center [419, 373] width 10 height 10
drag, startPoint x: 417, startPoint y: 390, endPoint x: 426, endPoint y: 395, distance: 9.9
click at [417, 391] on span at bounding box center [419, 388] width 10 height 10
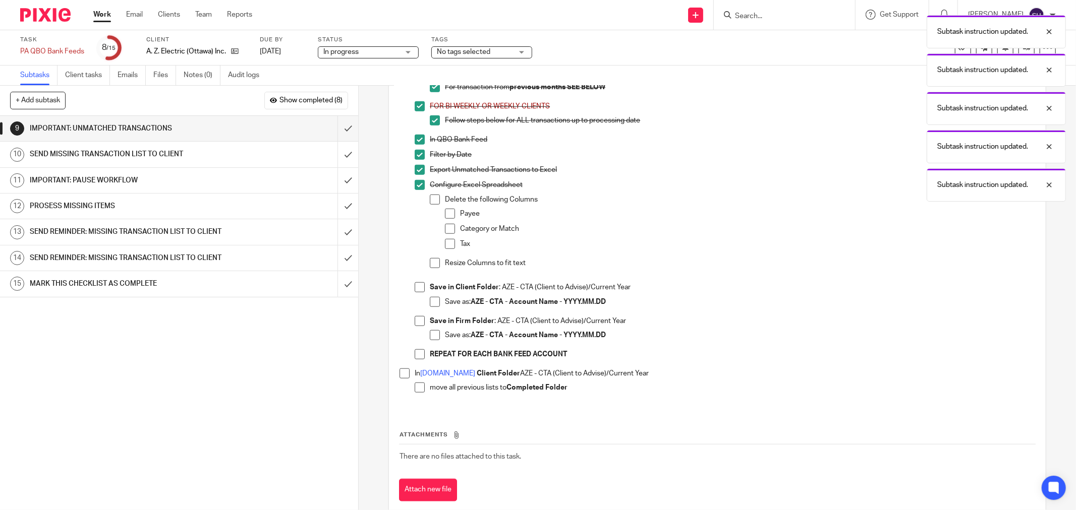
scroll to position [735, 0]
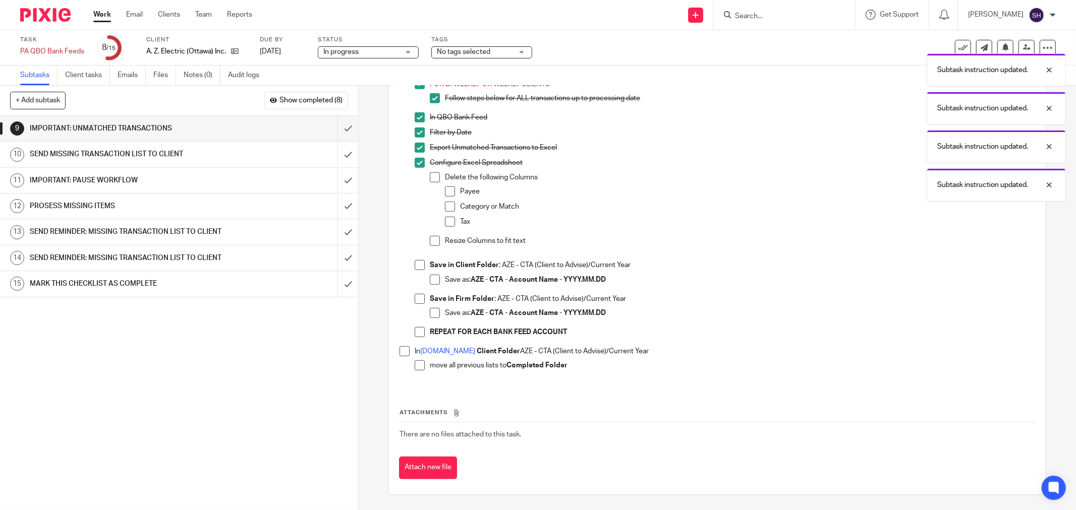
click at [434, 178] on span at bounding box center [435, 177] width 10 height 10
drag, startPoint x: 443, startPoint y: 189, endPoint x: 449, endPoint y: 202, distance: 14.2
click at [445, 190] on span at bounding box center [450, 192] width 10 height 10
click at [451, 205] on span at bounding box center [450, 207] width 10 height 10
click at [447, 219] on span at bounding box center [450, 222] width 10 height 10
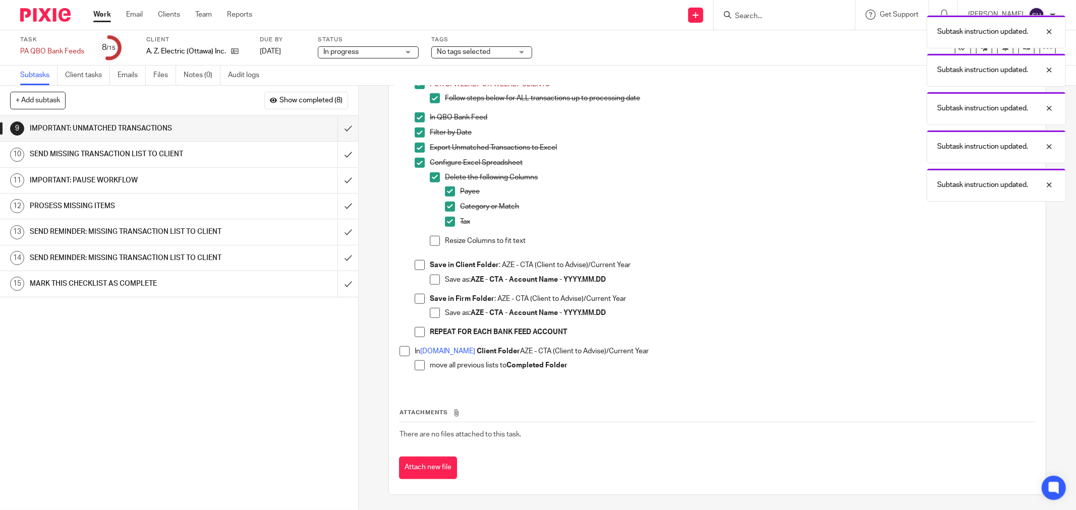
click at [430, 244] on span at bounding box center [435, 241] width 10 height 10
click at [417, 266] on span at bounding box center [419, 265] width 10 height 10
click at [430, 276] on span at bounding box center [435, 280] width 10 height 10
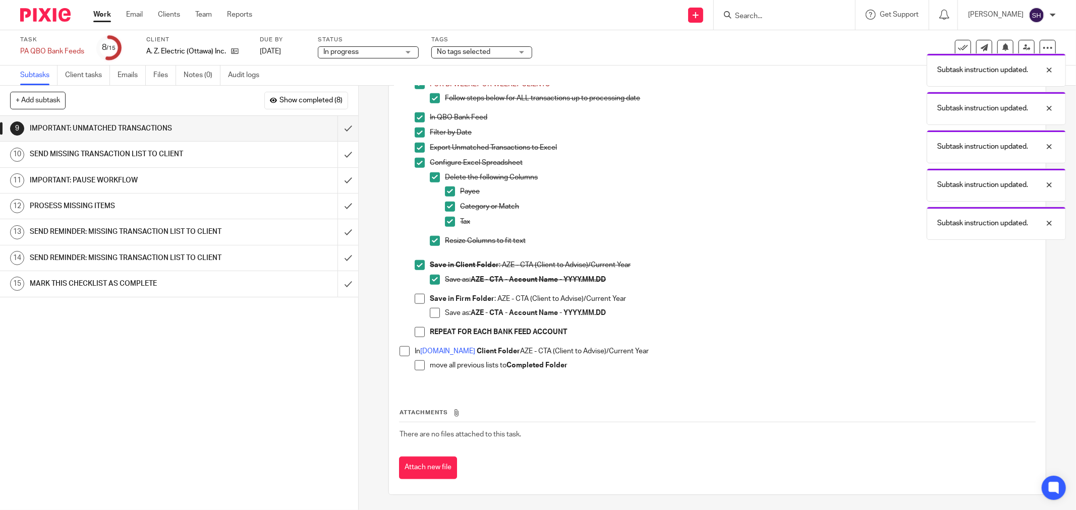
click at [419, 296] on span at bounding box center [419, 299] width 10 height 10
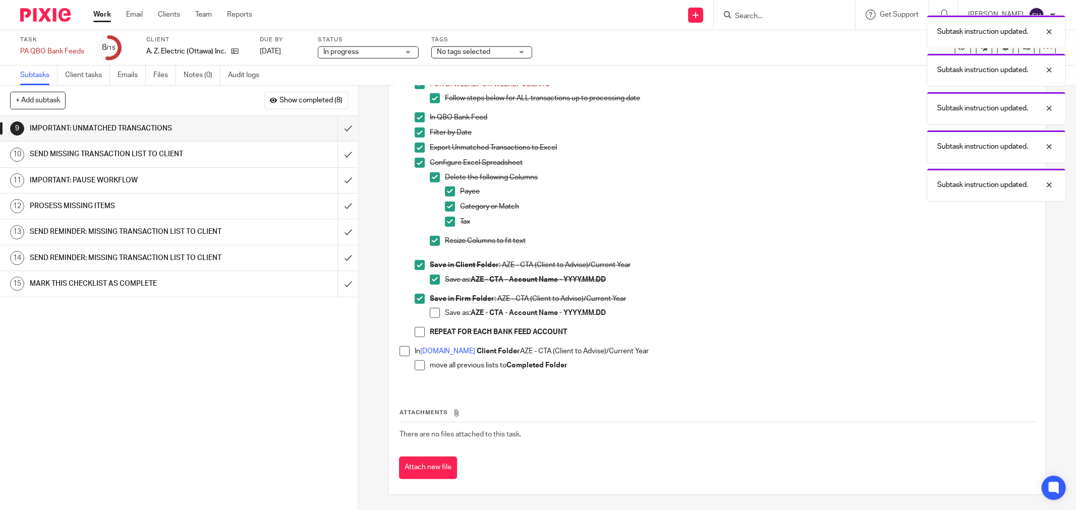
click at [431, 314] on span at bounding box center [435, 313] width 10 height 10
click at [414, 334] on span at bounding box center [419, 332] width 10 height 10
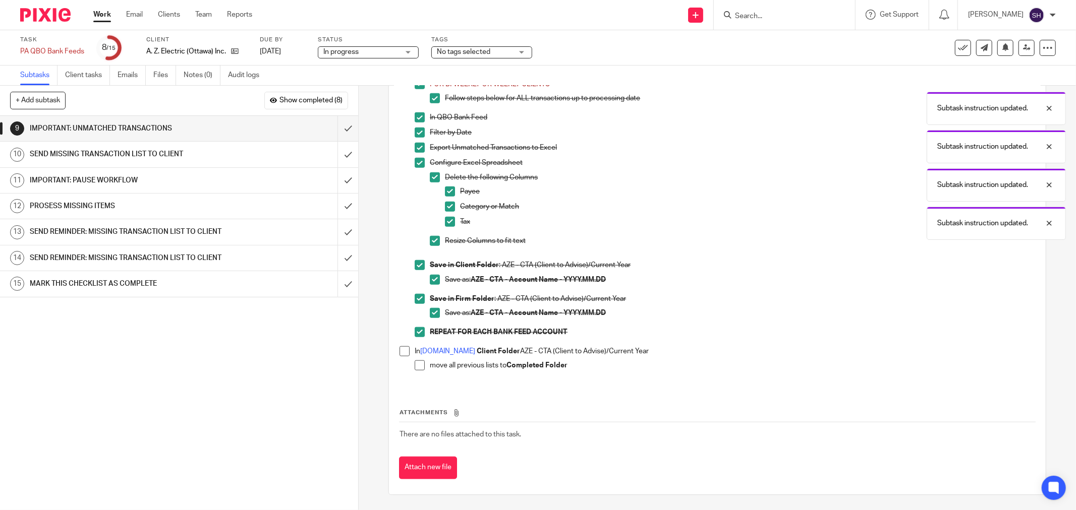
click at [405, 351] on span at bounding box center [404, 351] width 10 height 10
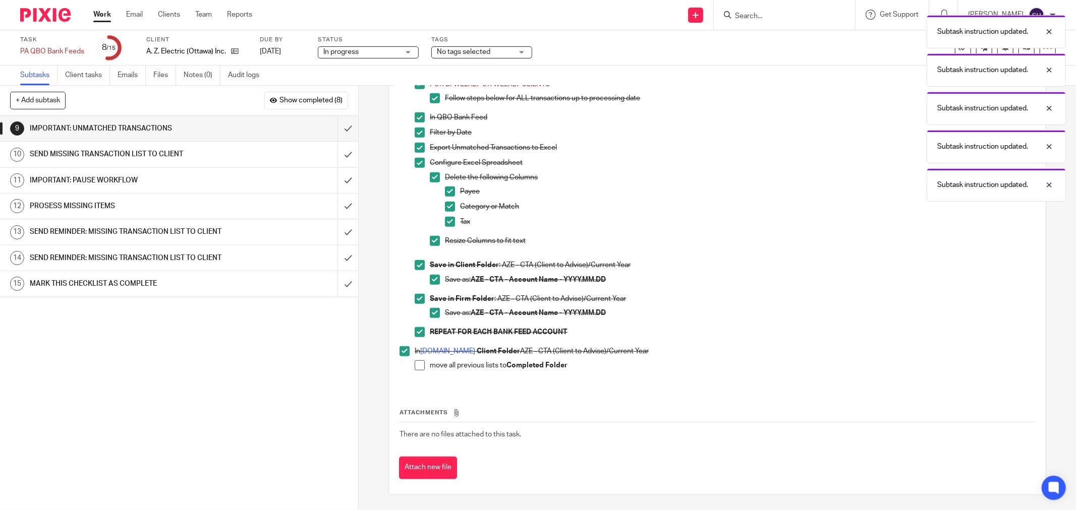
drag, startPoint x: 411, startPoint y: 364, endPoint x: 391, endPoint y: 338, distance: 32.7
click at [414, 365] on span at bounding box center [419, 366] width 10 height 10
click at [337, 155] on input "submit" at bounding box center [179, 154] width 358 height 25
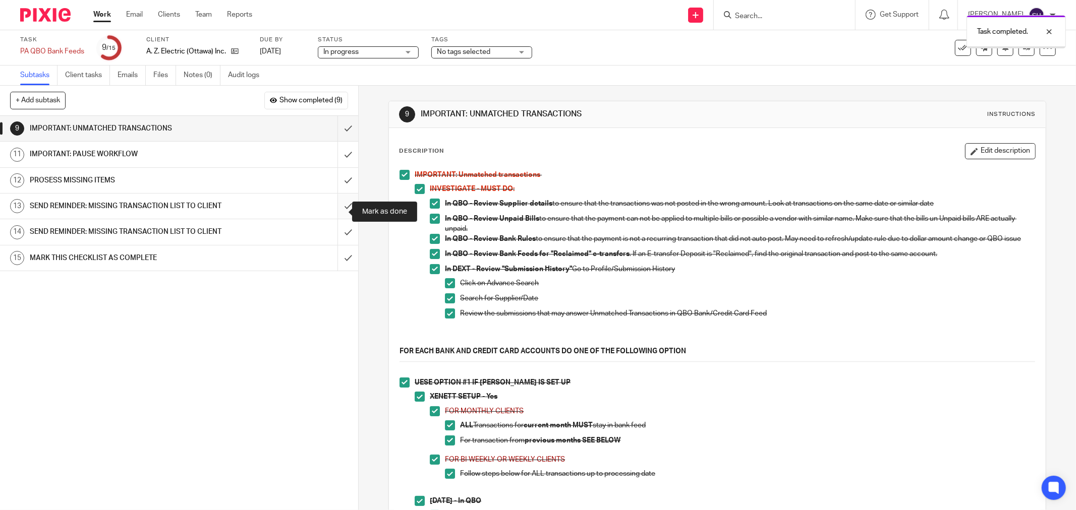
click at [340, 213] on input "submit" at bounding box center [179, 206] width 358 height 25
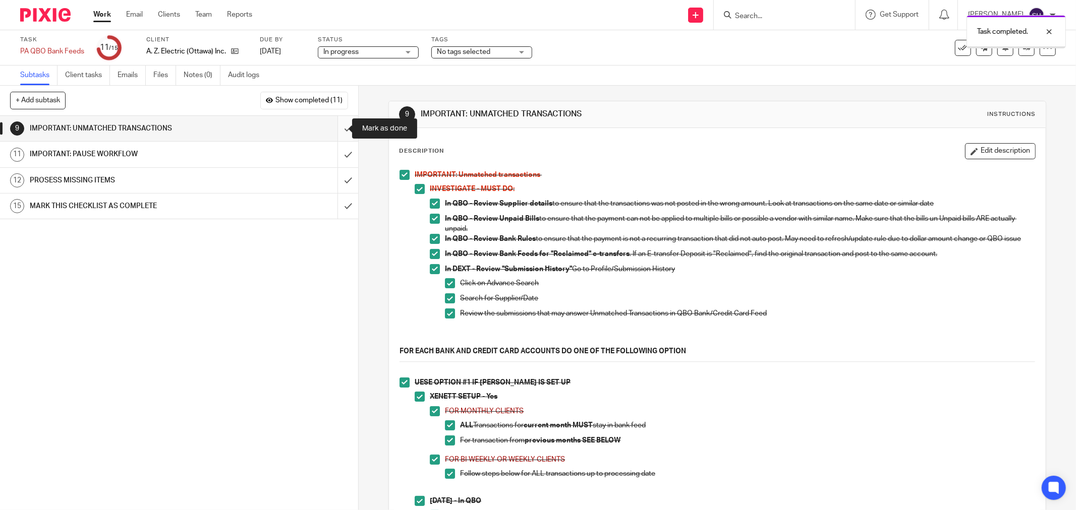
click at [331, 129] on input "submit" at bounding box center [179, 128] width 358 height 25
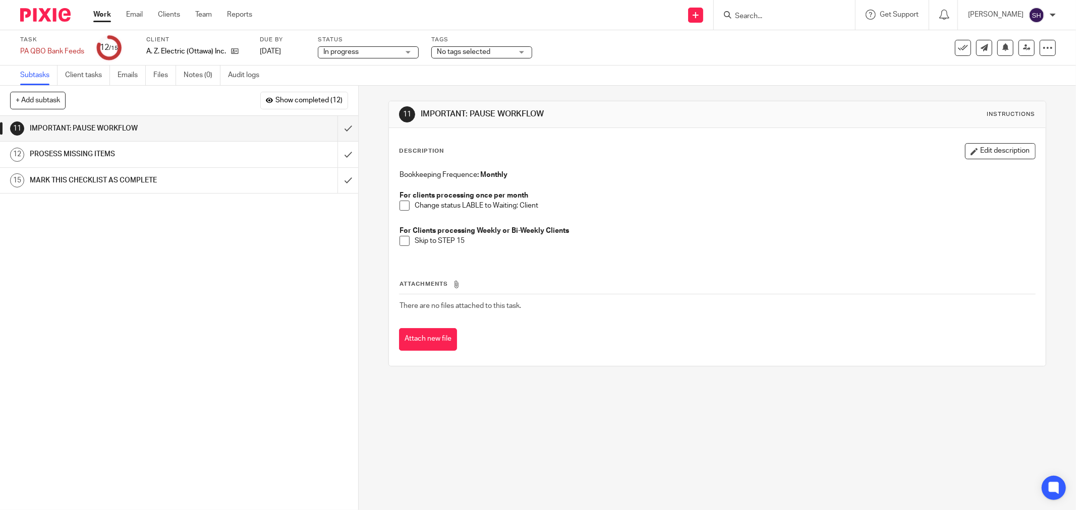
click at [399, 204] on span at bounding box center [404, 206] width 10 height 10
click at [394, 242] on div "Bookkeeping Frequence : Monthly For clients processing once per month Change st…" at bounding box center [716, 212] width 645 height 94
click at [399, 244] on span at bounding box center [404, 241] width 10 height 10
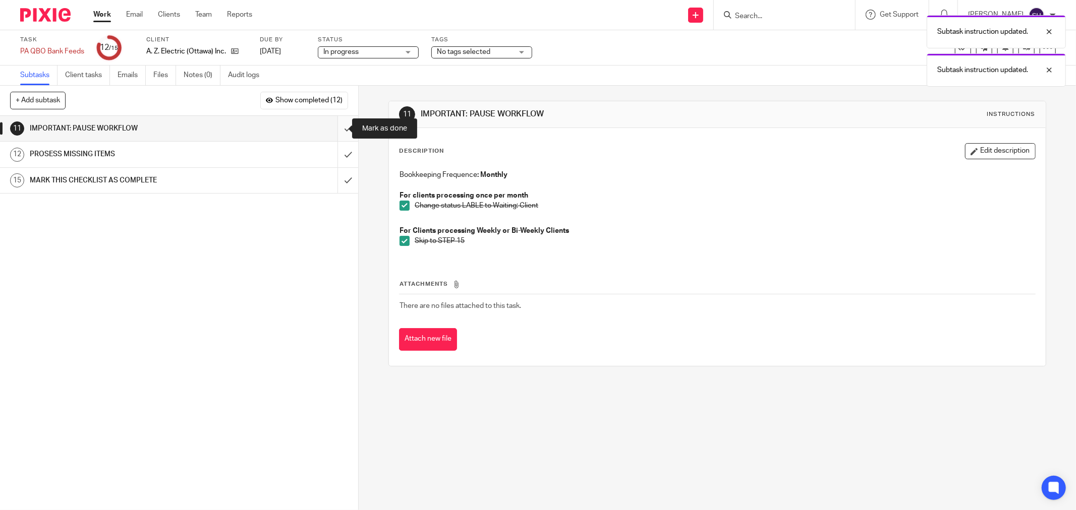
click at [343, 124] on input "submit" at bounding box center [179, 128] width 358 height 25
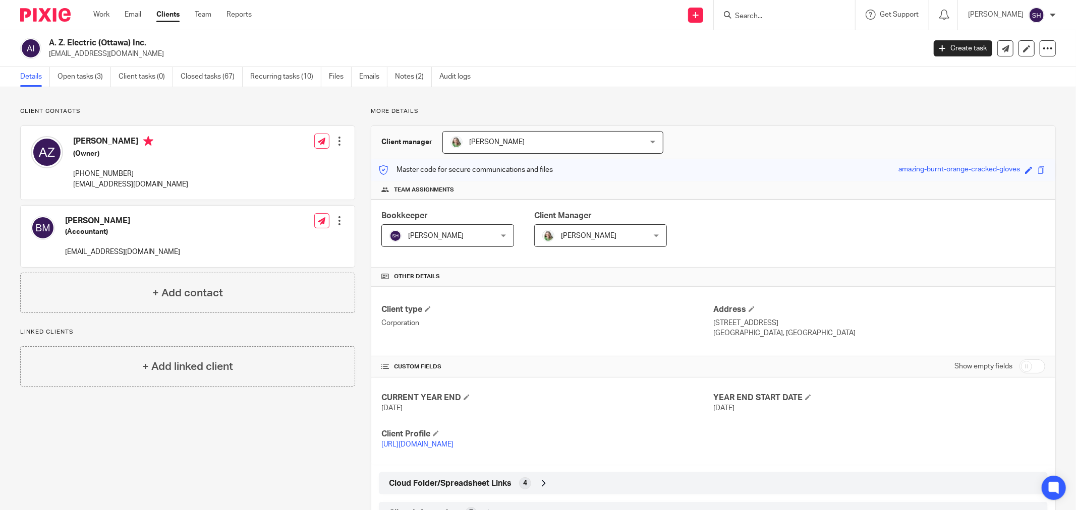
click at [1023, 364] on input "checkbox" at bounding box center [1032, 367] width 26 height 14
checkbox input "true"
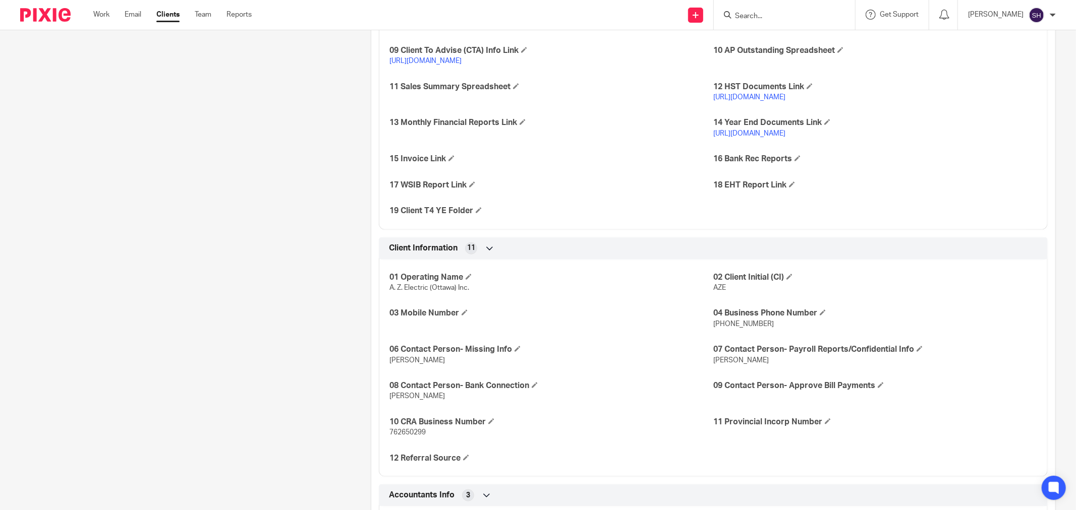
scroll to position [896, 0]
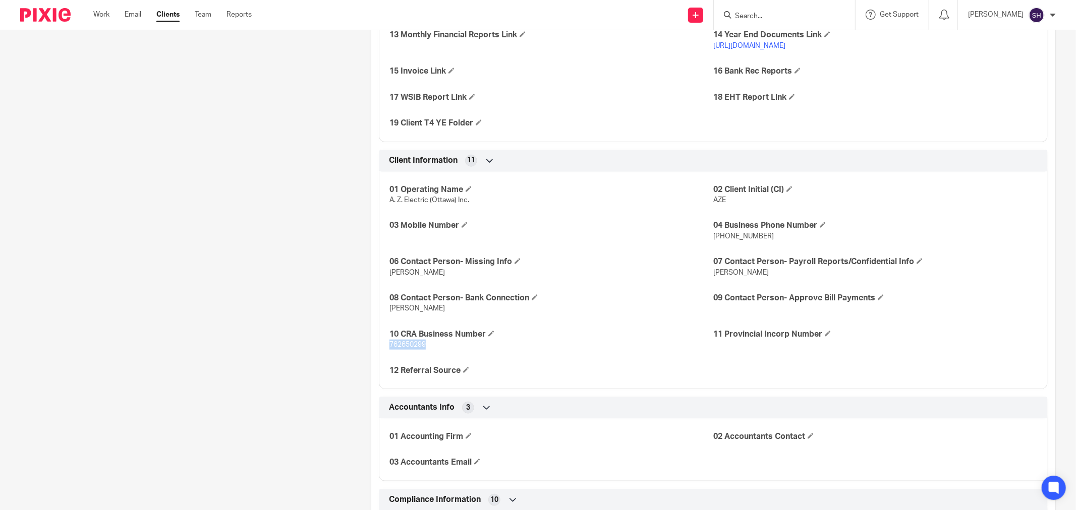
drag, startPoint x: 425, startPoint y: 346, endPoint x: 384, endPoint y: 349, distance: 41.0
click at [384, 349] on div "01 Operating Name A. Z. Electric (Ottawa) Inc. 02 Client Initial (CI) AZE 03 Mo…" at bounding box center [713, 276] width 669 height 225
copy span "762650299"
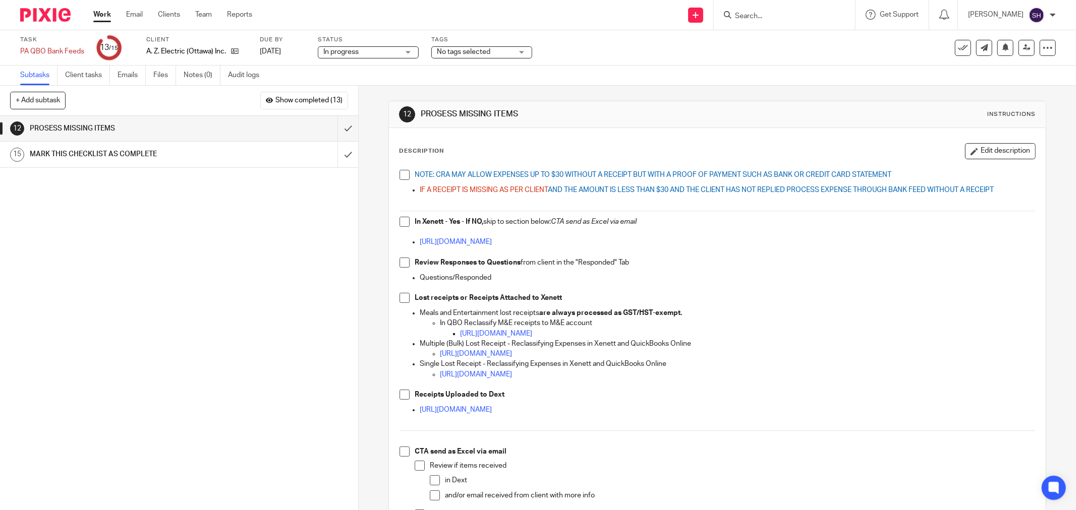
drag, startPoint x: 402, startPoint y: 176, endPoint x: 397, endPoint y: 185, distance: 9.7
click at [402, 176] on span at bounding box center [404, 175] width 10 height 10
click at [399, 225] on span at bounding box center [404, 222] width 10 height 10
click at [395, 261] on div "NOTE: CRA MAY ALLOW EXPENSES UP TO $30 WITHOUT A RECEIPT BUT WITH A PROOF OF PA…" at bounding box center [716, 361] width 645 height 392
click at [399, 264] on span at bounding box center [404, 263] width 10 height 10
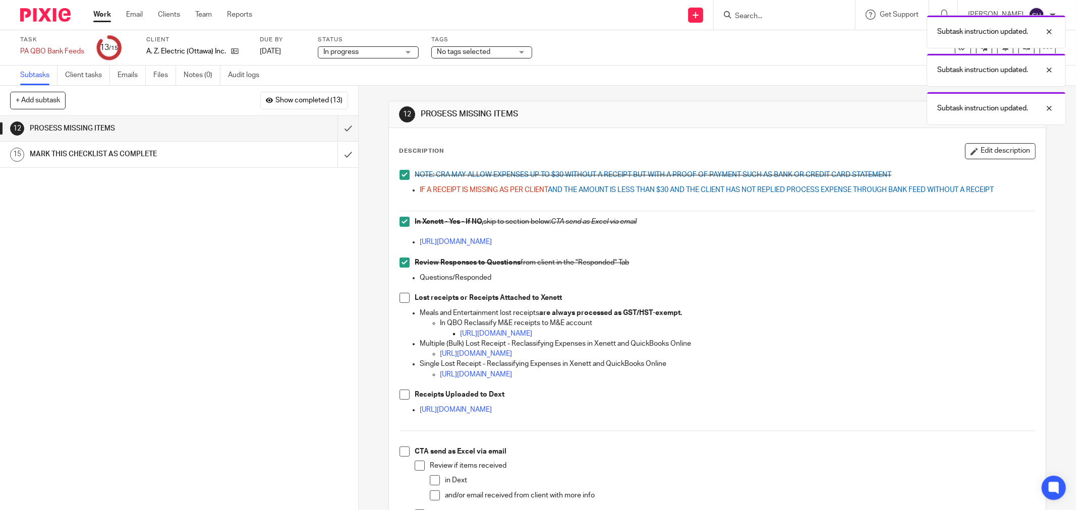
click at [401, 299] on span at bounding box center [404, 298] width 10 height 10
click at [400, 390] on span at bounding box center [404, 395] width 10 height 10
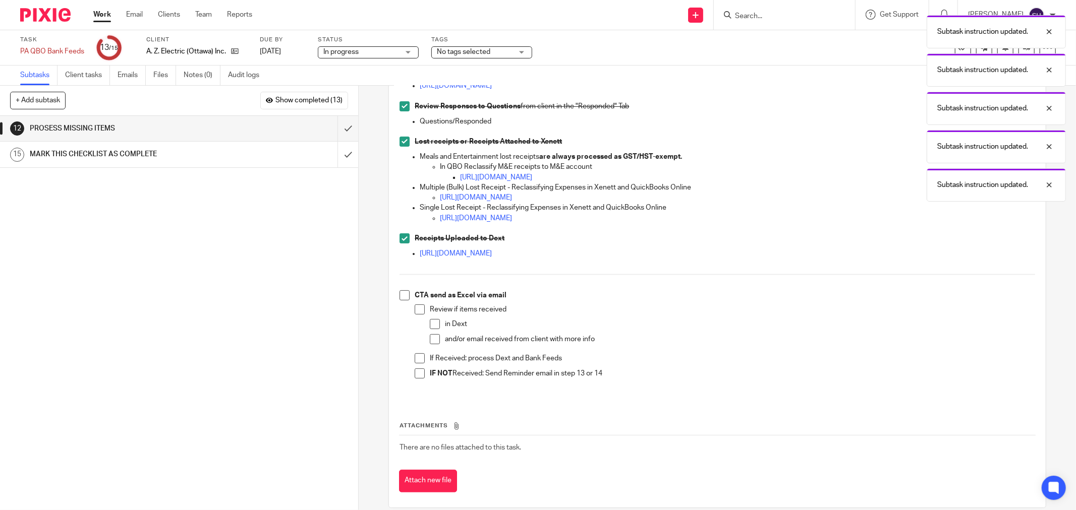
scroll to position [169, 0]
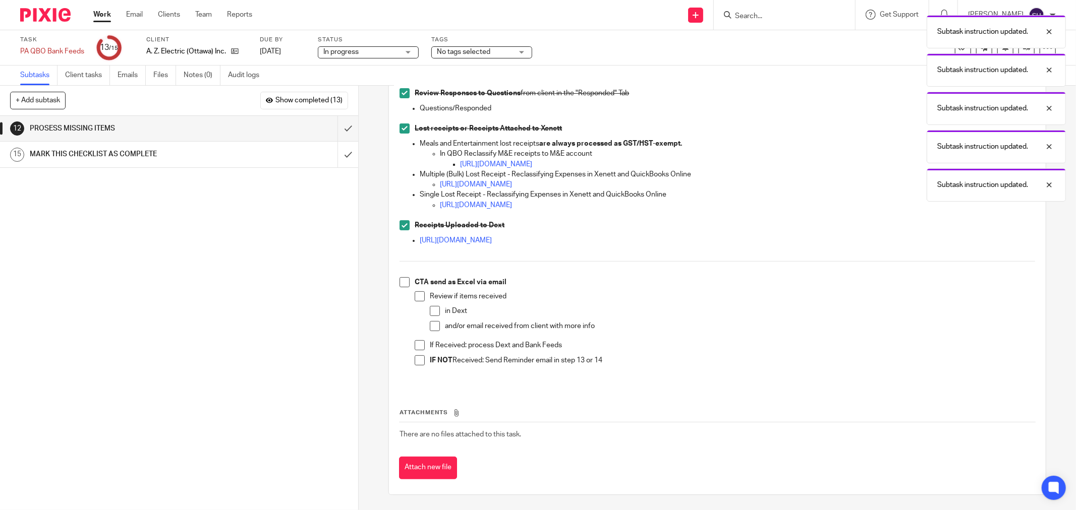
drag, startPoint x: 398, startPoint y: 280, endPoint x: 407, endPoint y: 289, distance: 12.5
click at [399, 280] on span at bounding box center [404, 282] width 10 height 10
click at [414, 293] on span at bounding box center [419, 296] width 10 height 10
drag, startPoint x: 428, startPoint y: 311, endPoint x: 427, endPoint y: 318, distance: 7.1
click at [430, 313] on span at bounding box center [435, 311] width 10 height 10
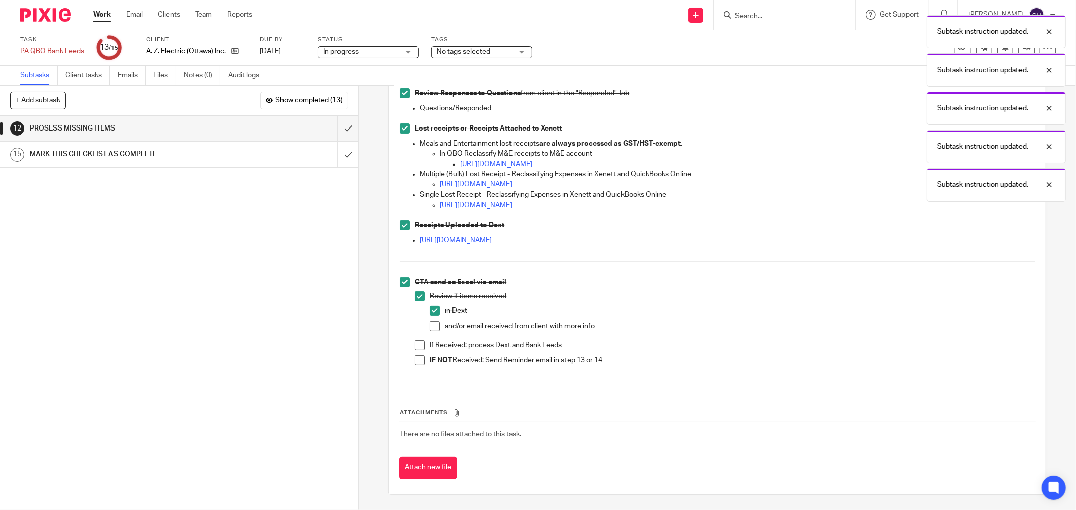
click at [430, 328] on span at bounding box center [435, 326] width 10 height 10
click at [416, 361] on span at bounding box center [419, 360] width 10 height 10
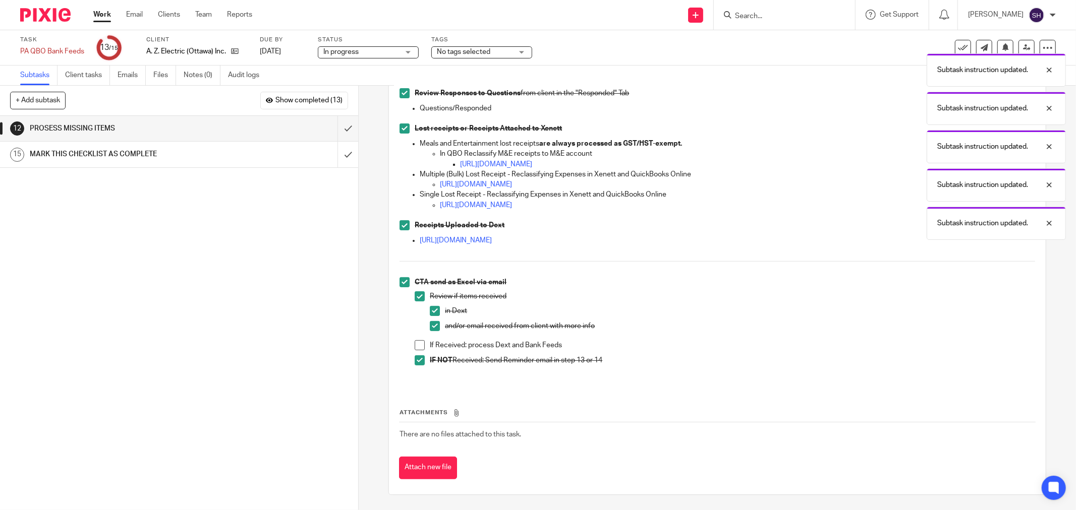
click at [414, 343] on span at bounding box center [419, 345] width 10 height 10
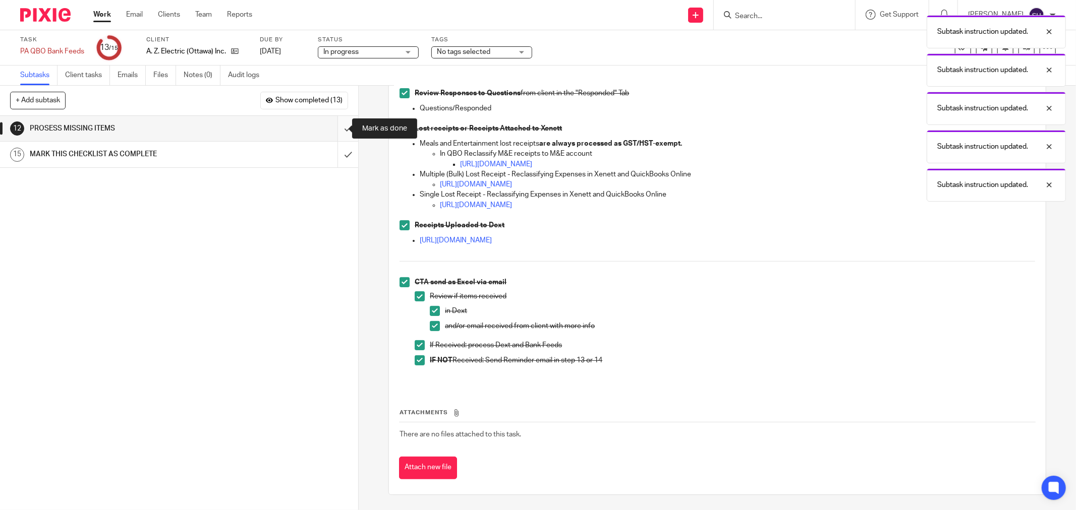
click at [342, 129] on input "submit" at bounding box center [179, 128] width 358 height 25
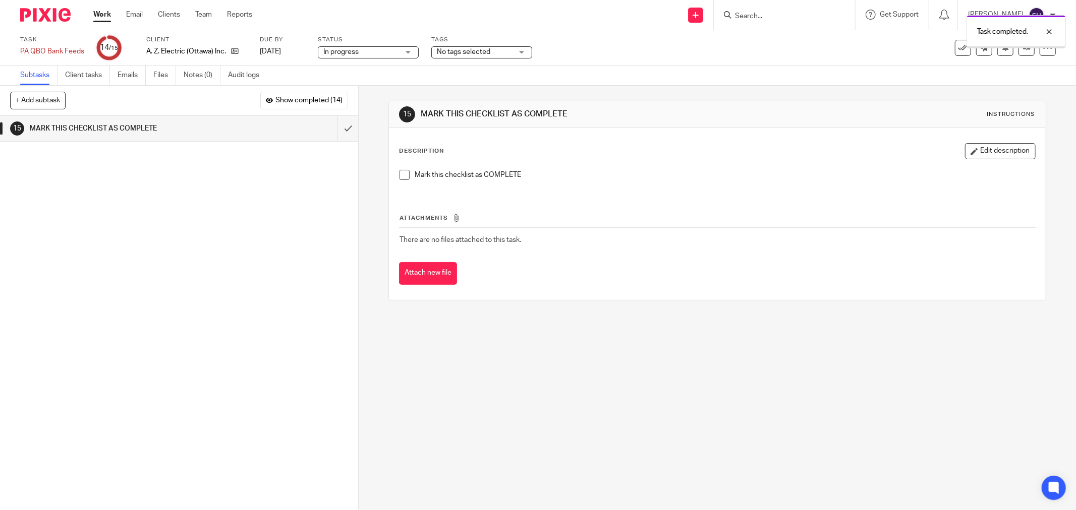
drag, startPoint x: 0, startPoint y: 0, endPoint x: 400, endPoint y: 174, distance: 436.1
click at [401, 174] on span at bounding box center [404, 175] width 10 height 10
click at [335, 123] on input "submit" at bounding box center [179, 128] width 358 height 25
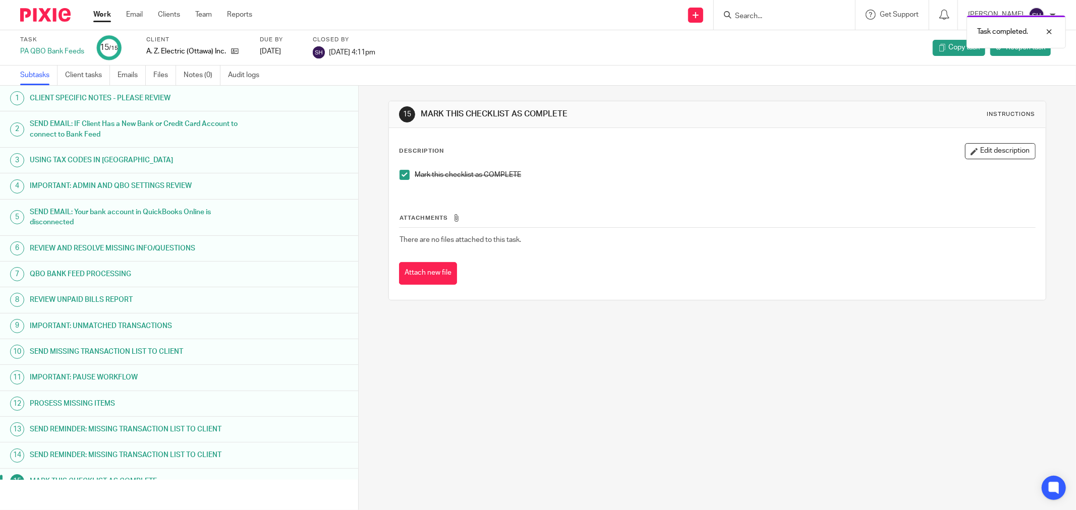
click at [105, 14] on link "Work" at bounding box center [102, 15] width 18 height 10
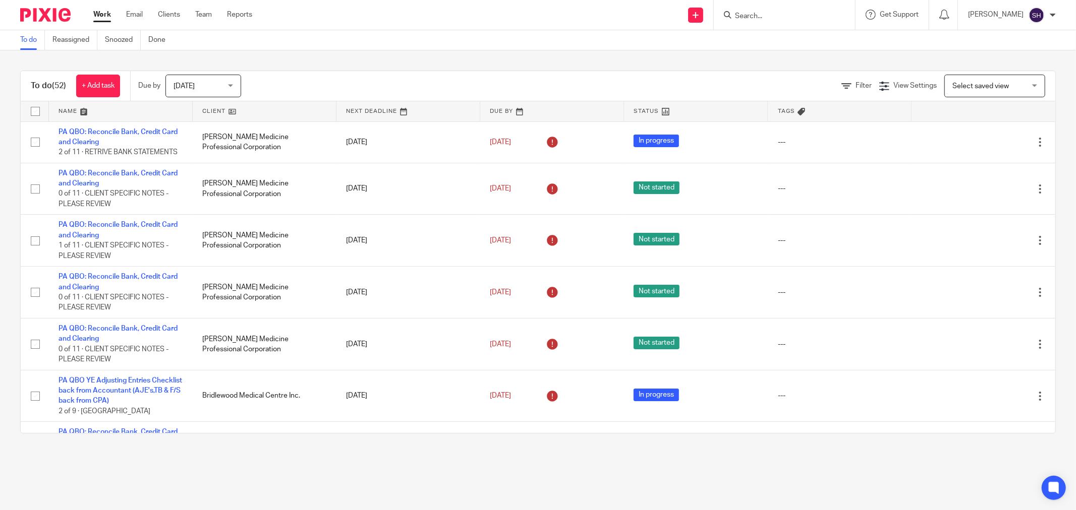
click at [286, 111] on link at bounding box center [264, 111] width 143 height 20
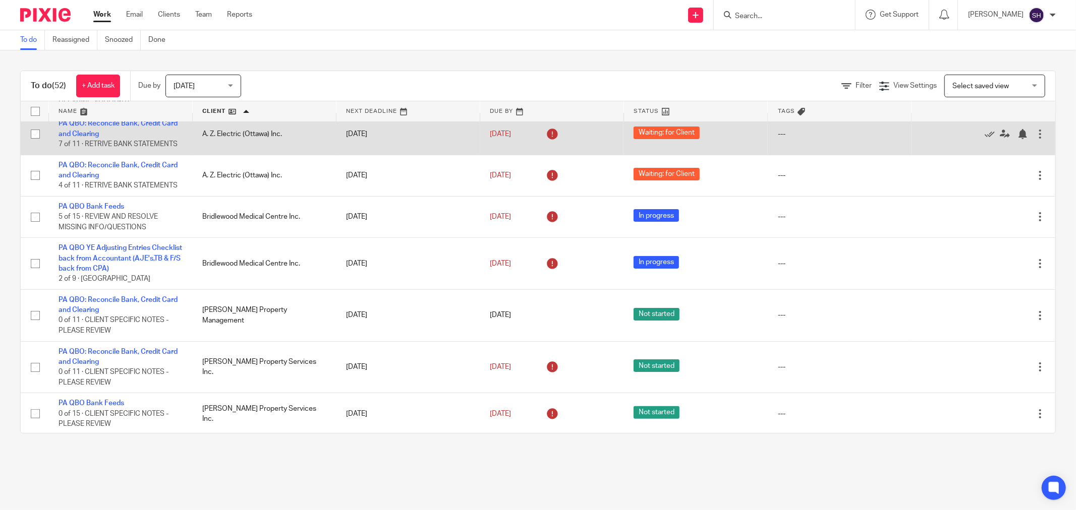
scroll to position [168, 0]
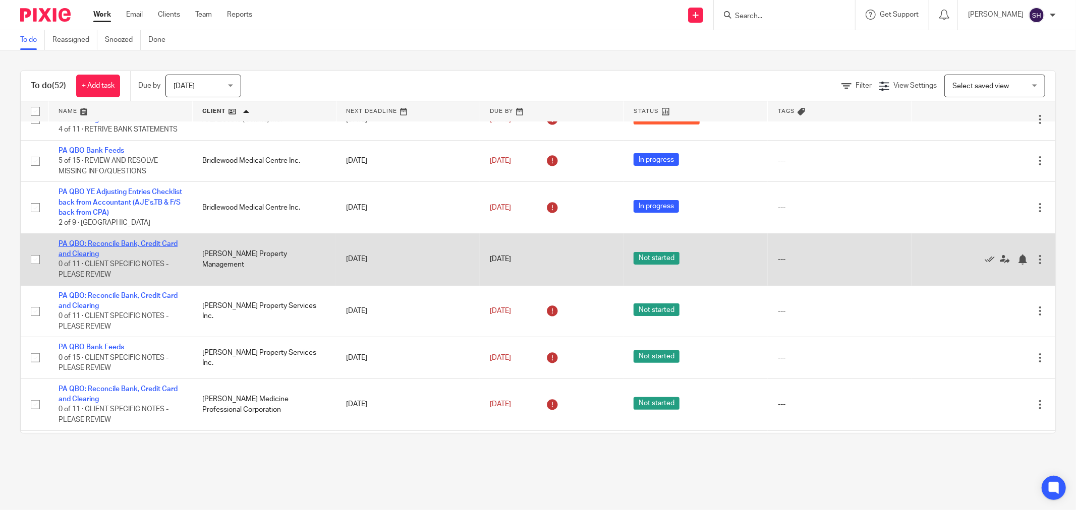
click at [156, 258] on link "PA QBO: Reconcile Bank, Credit Card and Clearing" at bounding box center [117, 249] width 119 height 17
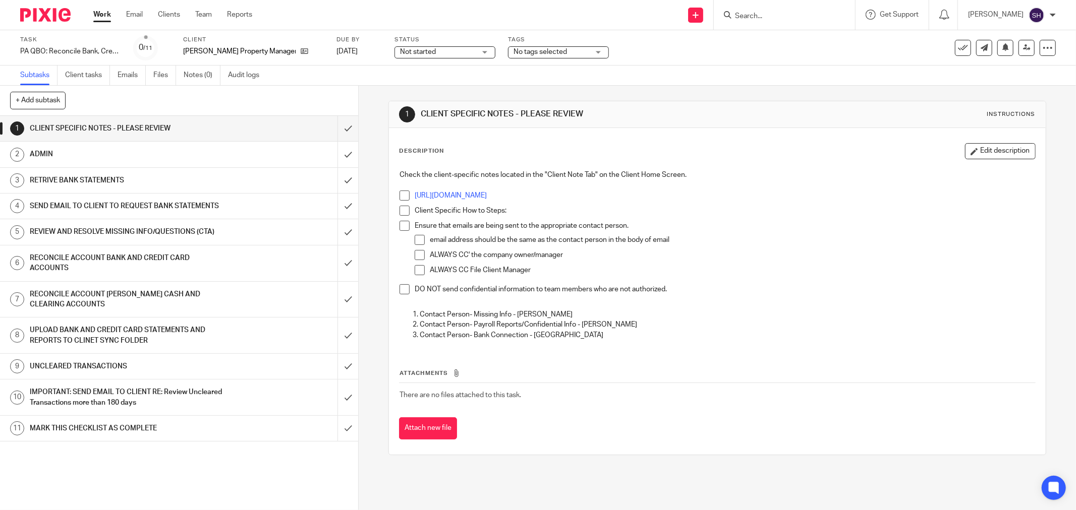
drag, startPoint x: 532, startPoint y: 470, endPoint x: 531, endPoint y: 461, distance: 9.1
click at [532, 469] on div "1 CLIENT SPECIFIC NOTES - PLEASE REVIEW Instructions Description Edit descripti…" at bounding box center [717, 278] width 658 height 385
drag, startPoint x: 400, startPoint y: 193, endPoint x: 397, endPoint y: 198, distance: 6.6
click at [400, 193] on span at bounding box center [404, 196] width 10 height 10
drag, startPoint x: 395, startPoint y: 204, endPoint x: 405, endPoint y: 203, distance: 9.6
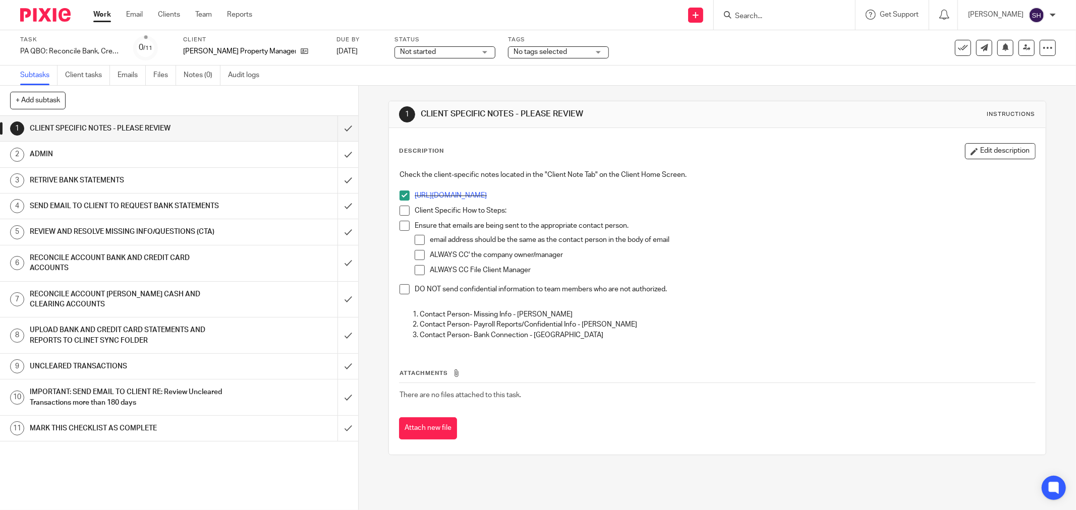
click at [401, 203] on div "Check the client-specific notes located in the "Client Note Tab" on the Client …" at bounding box center [716, 256] width 645 height 183
click at [405, 203] on li "https://plus-advisors.usepixie.net/clients/8/notes" at bounding box center [716, 198] width 635 height 15
click at [405, 207] on span at bounding box center [404, 211] width 10 height 10
drag, startPoint x: 413, startPoint y: 235, endPoint x: 415, endPoint y: 241, distance: 5.9
click at [414, 236] on span at bounding box center [419, 240] width 10 height 10
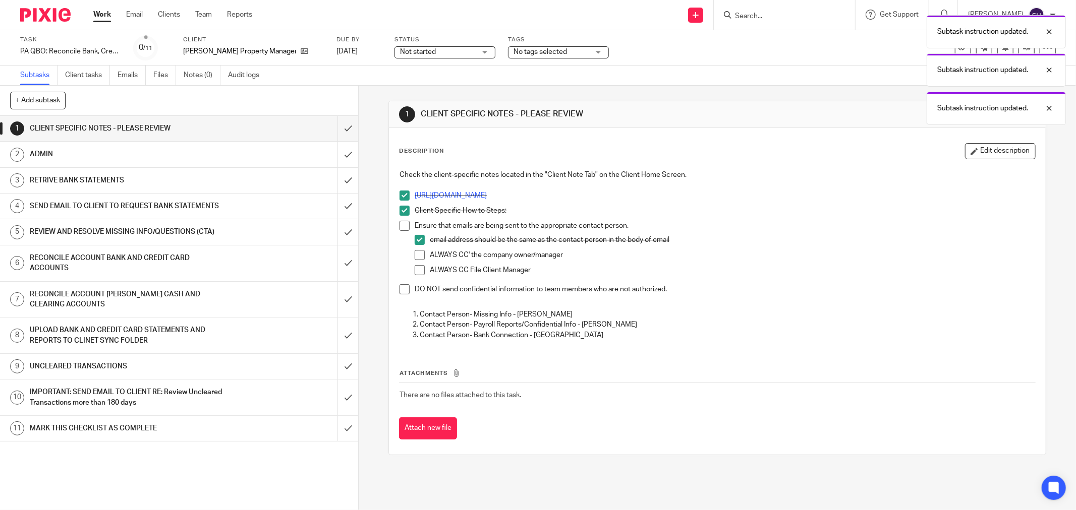
click at [415, 258] on span at bounding box center [419, 255] width 10 height 10
click at [414, 271] on span at bounding box center [419, 270] width 10 height 10
drag, startPoint x: 403, startPoint y: 288, endPoint x: 410, endPoint y: 241, distance: 47.8
click at [402, 288] on span at bounding box center [404, 289] width 10 height 10
click at [400, 223] on span at bounding box center [404, 226] width 10 height 10
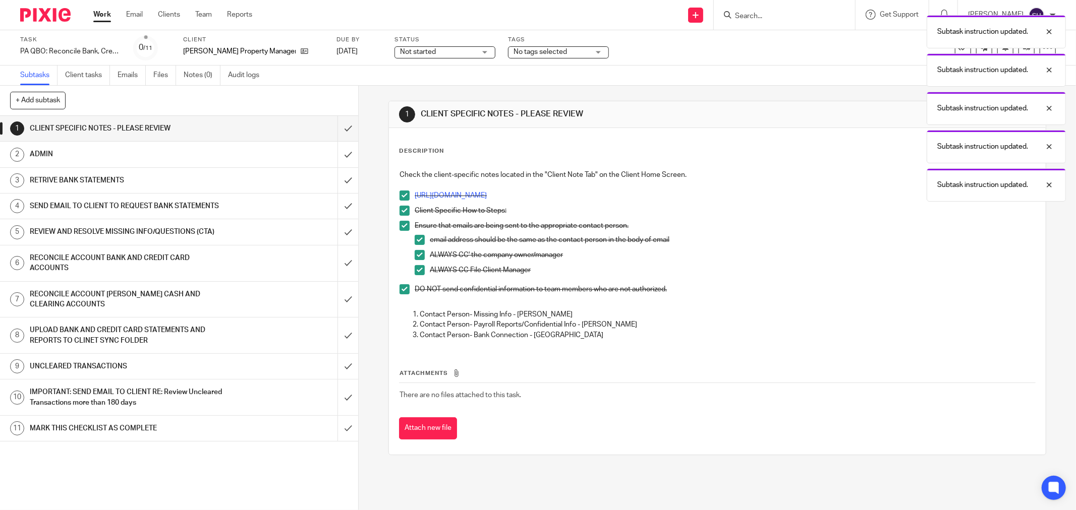
click at [407, 48] on span "Not started" at bounding box center [438, 52] width 76 height 11
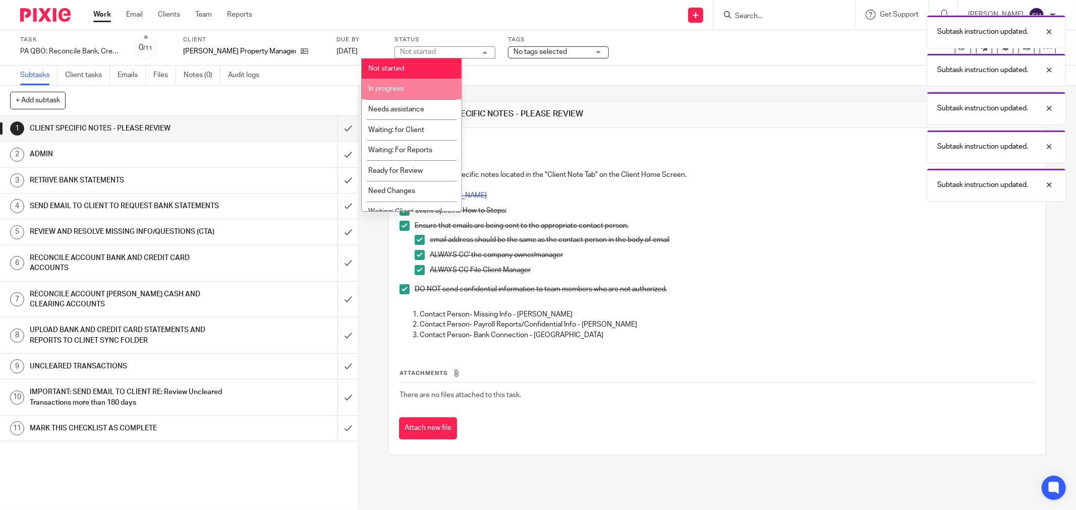
click at [399, 89] on span "In progress" at bounding box center [385, 88] width 35 height 7
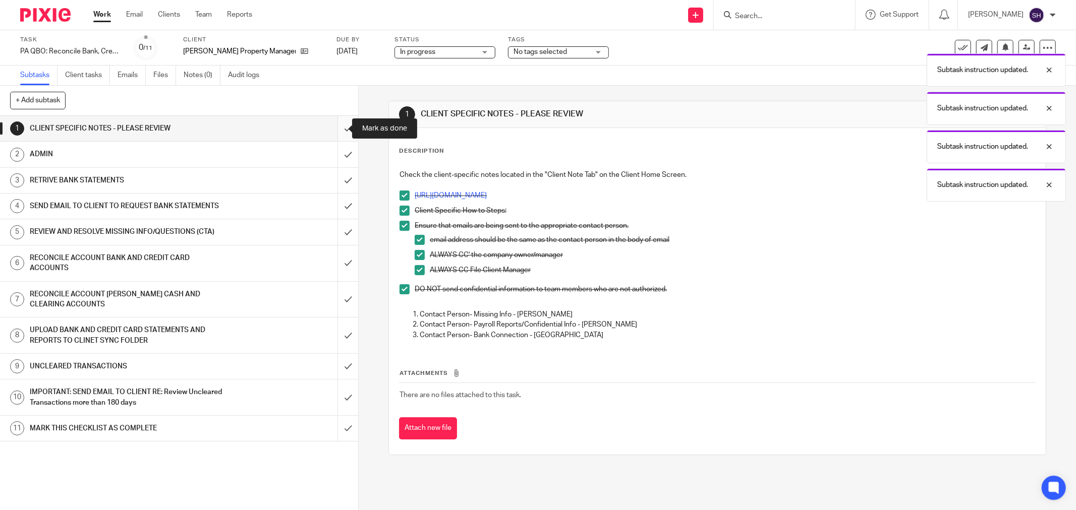
click at [333, 127] on input "submit" at bounding box center [179, 128] width 358 height 25
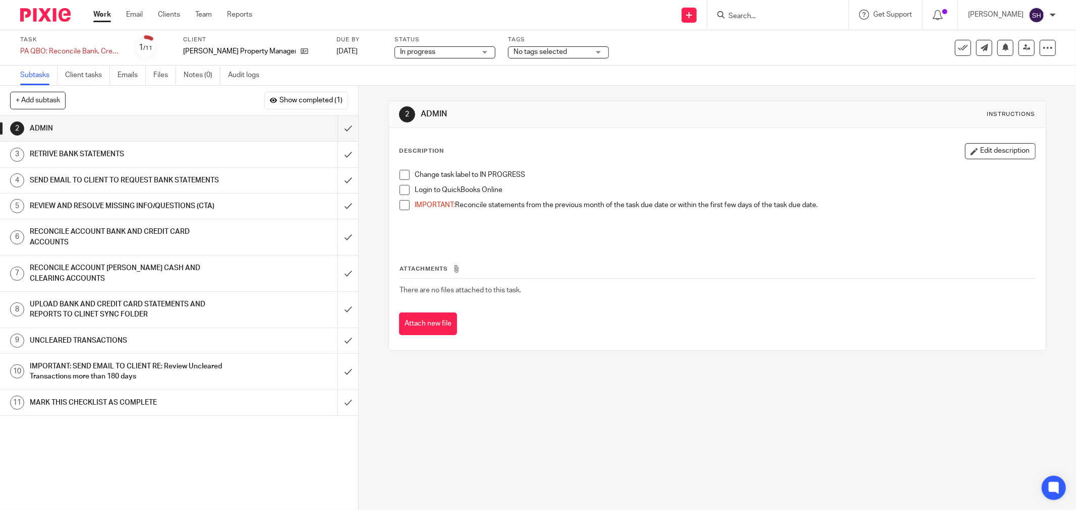
click at [402, 174] on span at bounding box center [404, 175] width 10 height 10
drag, startPoint x: 405, startPoint y: 190, endPoint x: 402, endPoint y: 201, distance: 11.5
click at [405, 191] on span at bounding box center [404, 190] width 10 height 10
drag, startPoint x: 401, startPoint y: 205, endPoint x: 382, endPoint y: 183, distance: 29.3
click at [400, 205] on span at bounding box center [404, 205] width 10 height 10
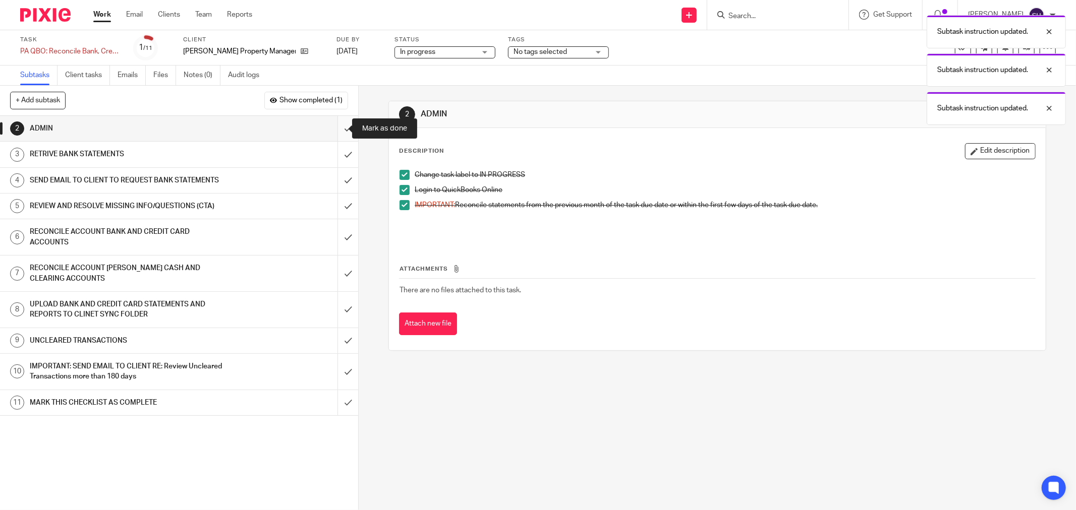
click at [340, 125] on input "submit" at bounding box center [179, 128] width 358 height 25
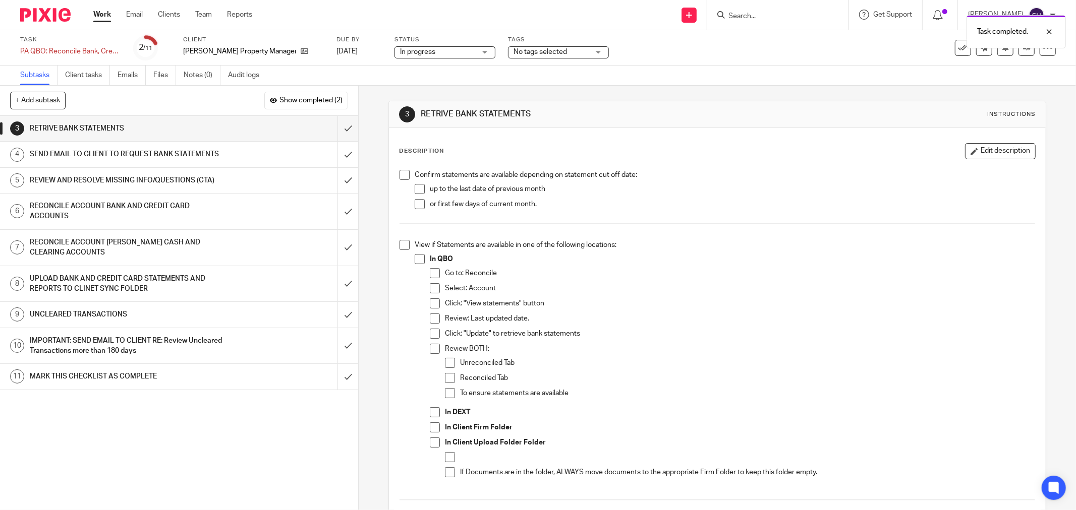
drag, startPoint x: 399, startPoint y: 174, endPoint x: 407, endPoint y: 184, distance: 13.2
click at [400, 174] on span at bounding box center [404, 175] width 10 height 10
click at [414, 189] on span at bounding box center [419, 189] width 10 height 10
click at [410, 203] on li "Confirm statements are available depending on statement cut off date: up to the…" at bounding box center [716, 194] width 635 height 48
click at [416, 204] on span at bounding box center [419, 204] width 10 height 10
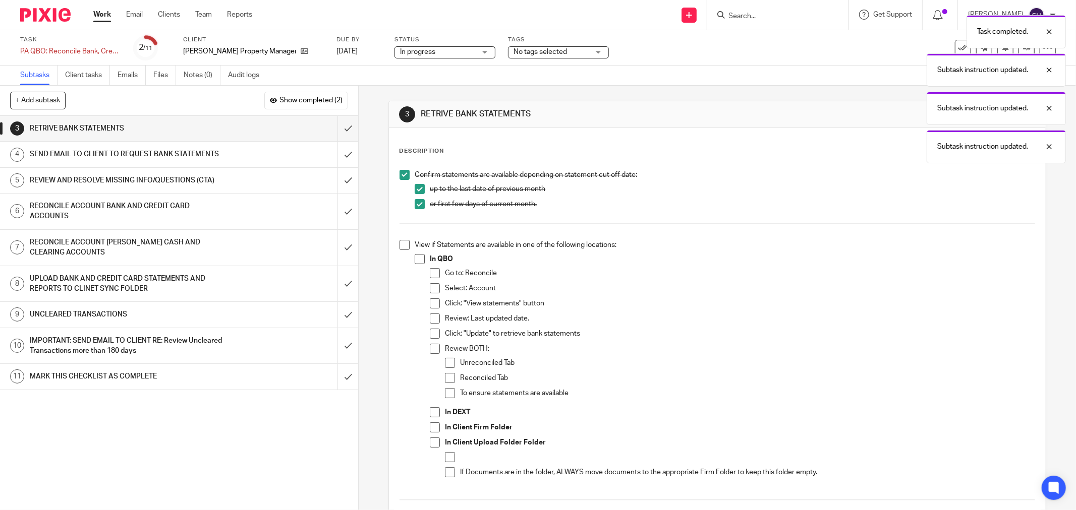
click at [396, 245] on div "Confirm statements are available depending on statement cut off date: up to the…" at bounding box center [716, 516] width 645 height 703
click at [401, 246] on span at bounding box center [404, 245] width 10 height 10
click at [411, 256] on li "View if Statements are available in one of the following locations: In QBO Go t…" at bounding box center [716, 367] width 635 height 255
drag, startPoint x: 414, startPoint y: 259, endPoint x: 430, endPoint y: 270, distance: 18.8
click at [415, 259] on span at bounding box center [419, 259] width 10 height 10
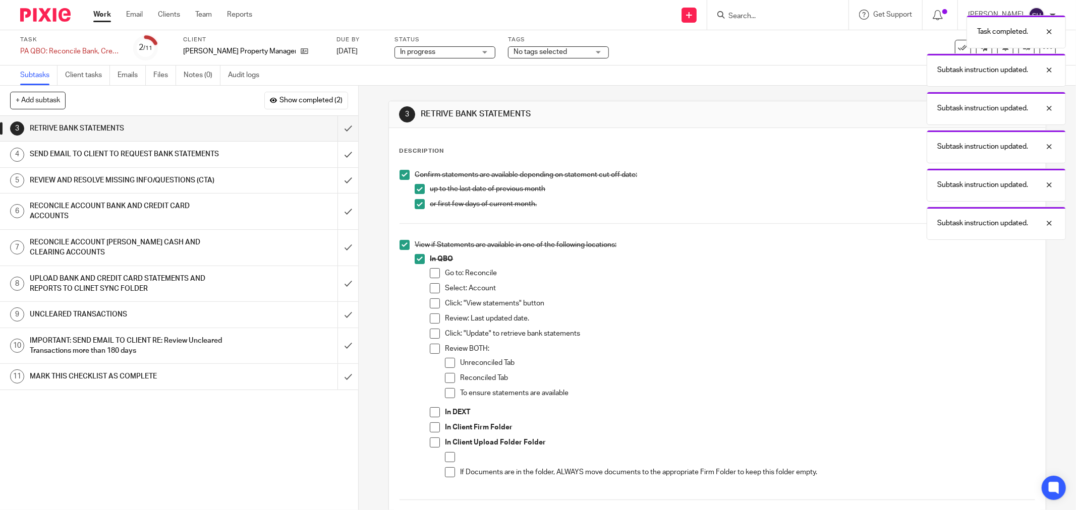
click at [432, 270] on span at bounding box center [435, 273] width 10 height 10
click at [430, 288] on span at bounding box center [435, 288] width 10 height 10
click at [433, 304] on span at bounding box center [435, 304] width 10 height 10
click at [430, 322] on span at bounding box center [435, 319] width 10 height 10
click at [434, 339] on span at bounding box center [435, 334] width 10 height 10
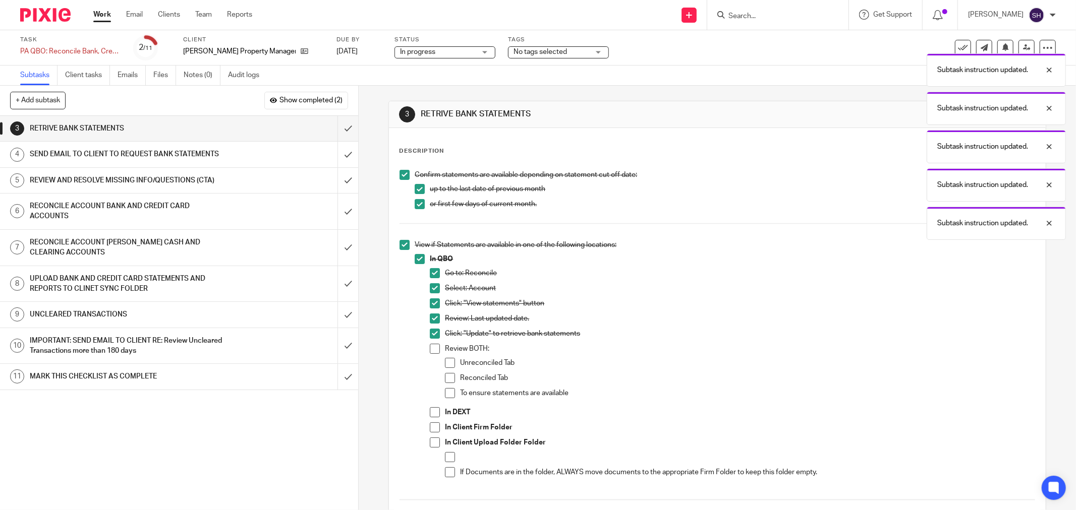
click at [432, 347] on span at bounding box center [435, 349] width 10 height 10
click at [445, 364] on span at bounding box center [450, 363] width 10 height 10
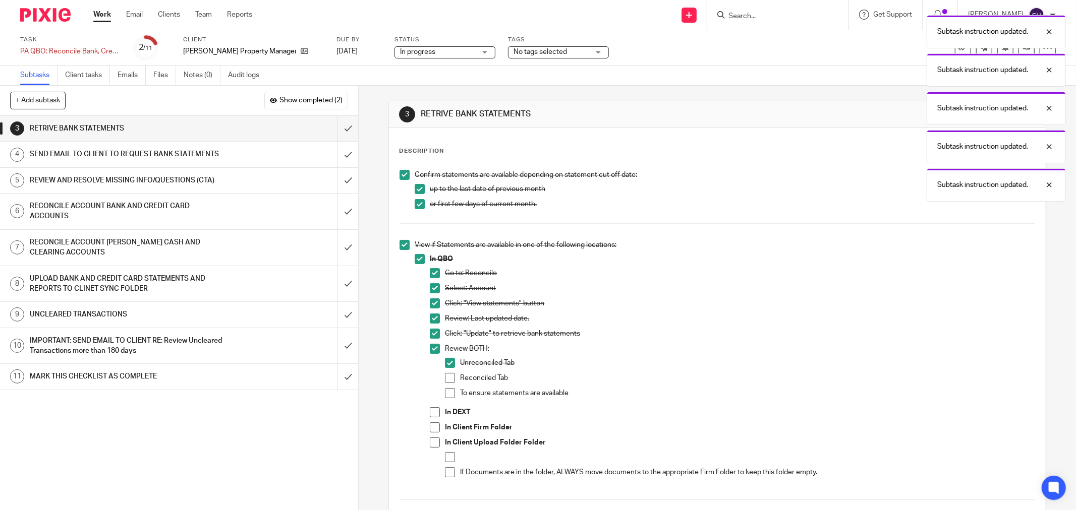
click at [446, 375] on span at bounding box center [450, 378] width 10 height 10
click at [445, 390] on span at bounding box center [450, 393] width 10 height 10
click at [430, 415] on span at bounding box center [435, 412] width 10 height 10
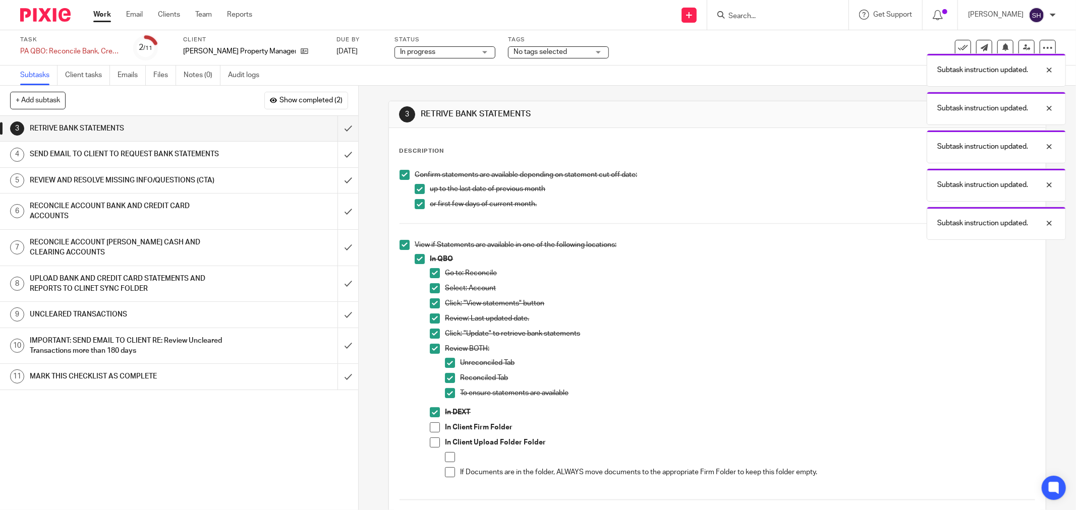
drag, startPoint x: 430, startPoint y: 426, endPoint x: 432, endPoint y: 437, distance: 11.3
click at [430, 426] on span at bounding box center [435, 428] width 10 height 10
drag, startPoint x: 448, startPoint y: 459, endPoint x: 431, endPoint y: 453, distance: 17.7
click at [447, 459] on span at bounding box center [450, 457] width 10 height 10
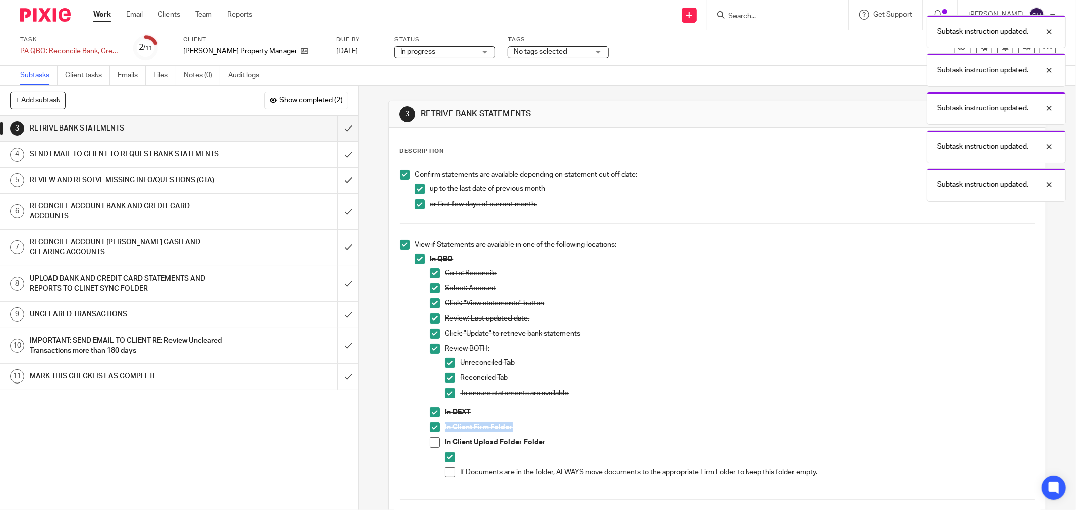
click at [430, 446] on span at bounding box center [435, 443] width 10 height 10
drag, startPoint x: 450, startPoint y: 469, endPoint x: 452, endPoint y: 464, distance: 5.9
click at [450, 467] on span at bounding box center [450, 472] width 10 height 10
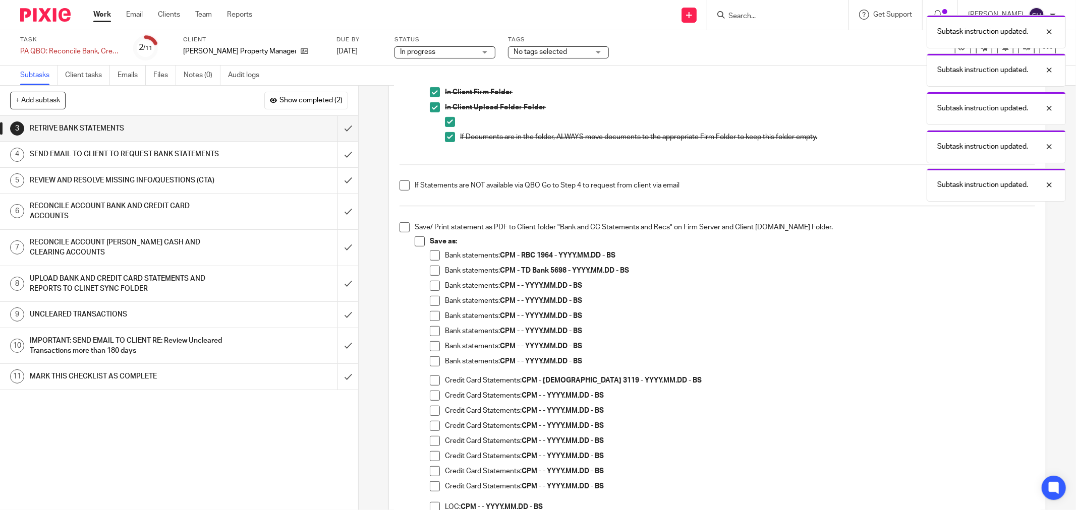
scroll to position [336, 0]
click at [399, 182] on span at bounding box center [404, 185] width 10 height 10
click at [400, 224] on span at bounding box center [404, 227] width 10 height 10
click at [414, 237] on span at bounding box center [419, 241] width 10 height 10
click at [431, 281] on span at bounding box center [435, 285] width 10 height 10
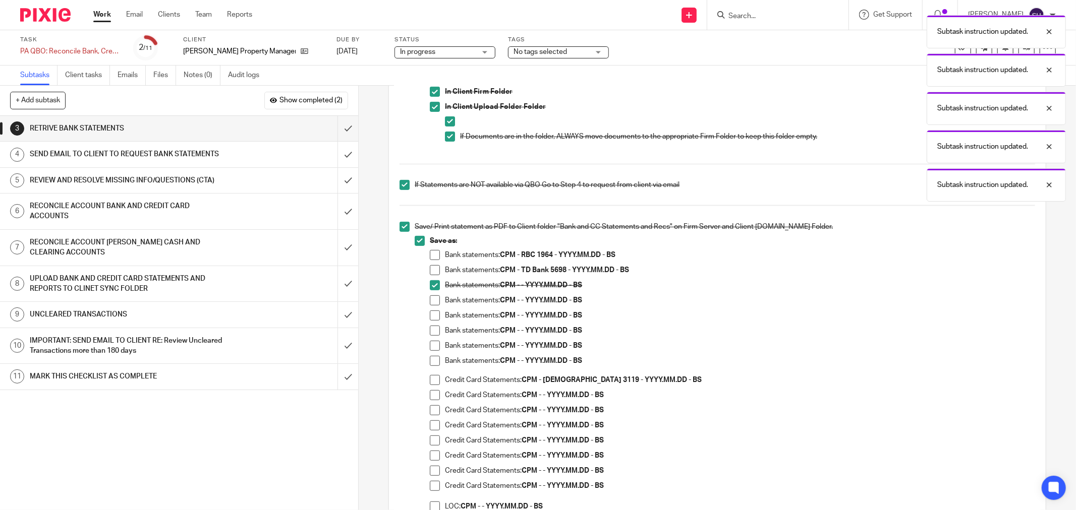
click at [430, 296] on span at bounding box center [435, 300] width 10 height 10
click at [430, 313] on span at bounding box center [435, 316] width 10 height 10
drag, startPoint x: 431, startPoint y: 328, endPoint x: 435, endPoint y: 341, distance: 13.2
click at [431, 329] on span at bounding box center [435, 331] width 10 height 10
click at [435, 345] on span at bounding box center [435, 346] width 10 height 10
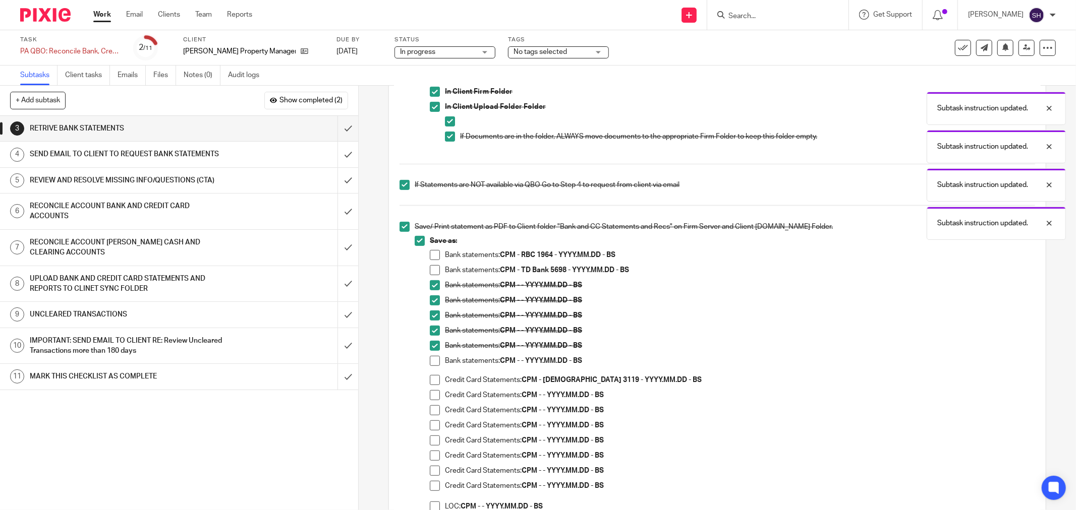
click at [430, 362] on span at bounding box center [435, 361] width 10 height 10
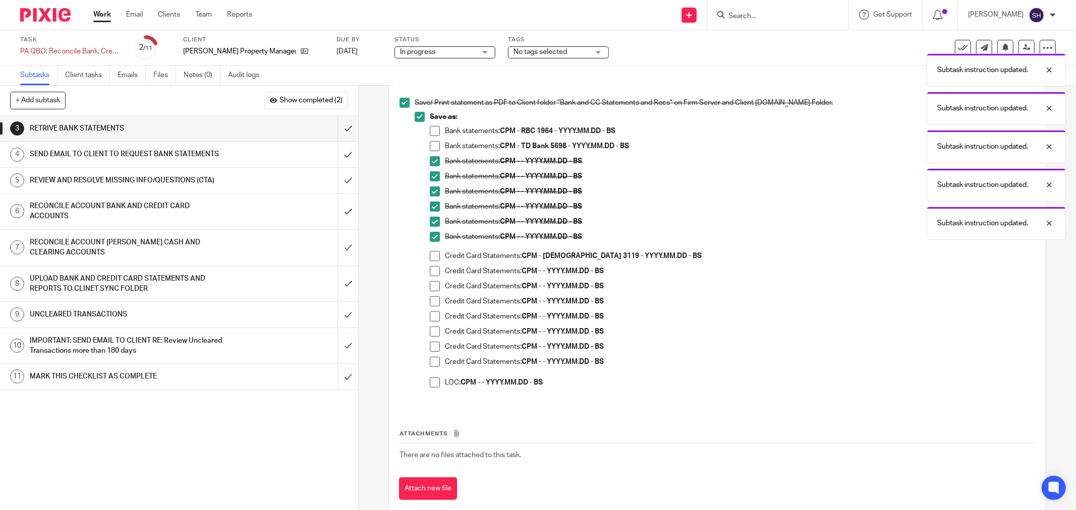
scroll to position [481, 0]
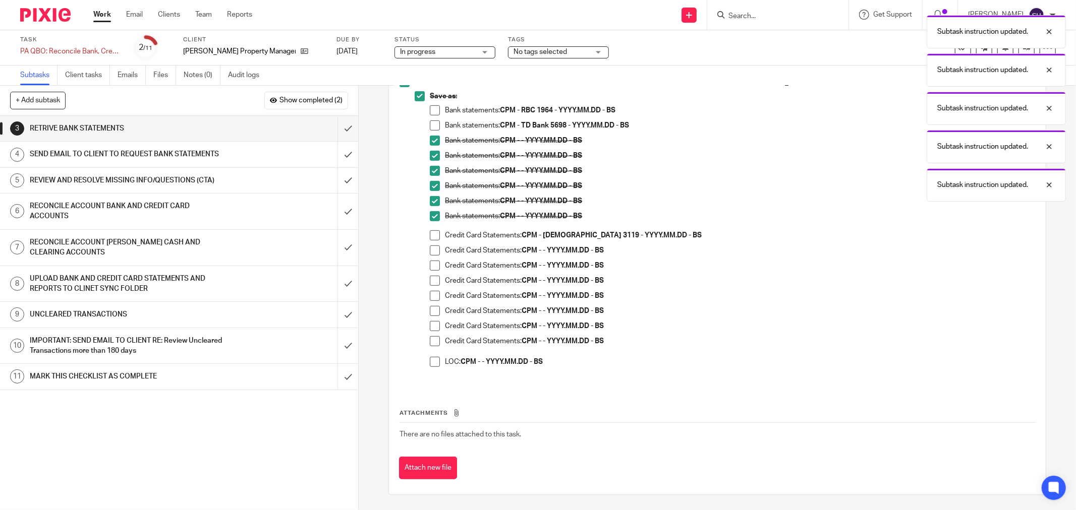
click at [434, 250] on span at bounding box center [435, 251] width 10 height 10
click at [432, 263] on span at bounding box center [435, 266] width 10 height 10
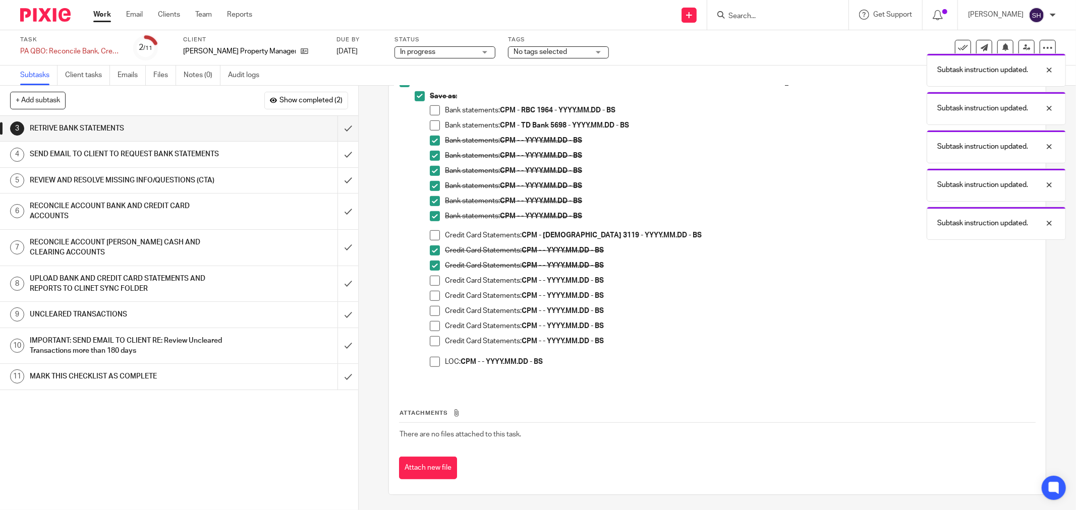
click at [430, 278] on span at bounding box center [435, 281] width 10 height 10
drag, startPoint x: 430, startPoint y: 291, endPoint x: 430, endPoint y: 301, distance: 9.1
click at [430, 292] on span at bounding box center [435, 296] width 10 height 10
drag, startPoint x: 430, startPoint y: 306, endPoint x: 433, endPoint y: 322, distance: 16.4
click at [430, 308] on span at bounding box center [435, 311] width 10 height 10
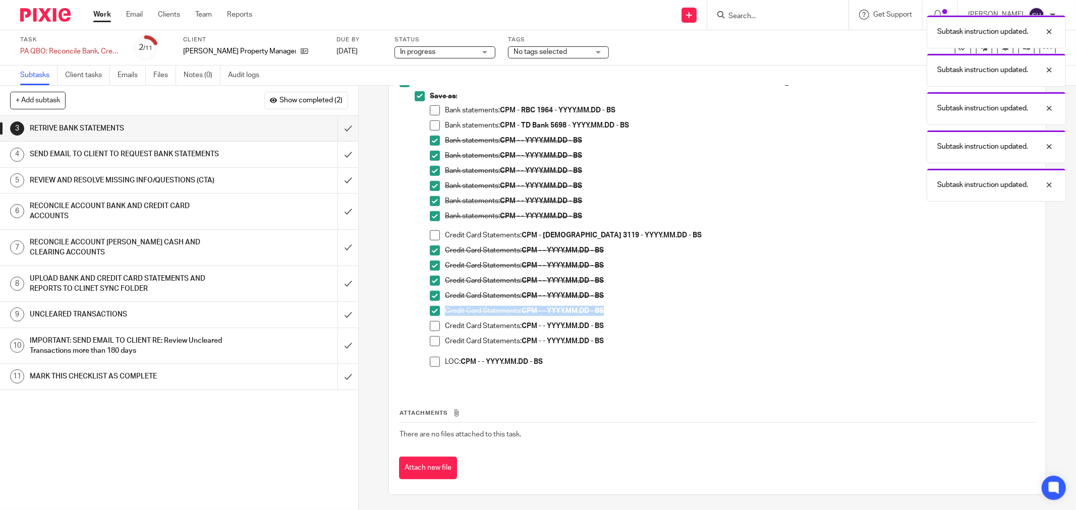
click at [435, 339] on span at bounding box center [435, 341] width 10 height 10
click at [430, 359] on span at bounding box center [435, 362] width 10 height 10
click at [432, 326] on span at bounding box center [435, 326] width 10 height 10
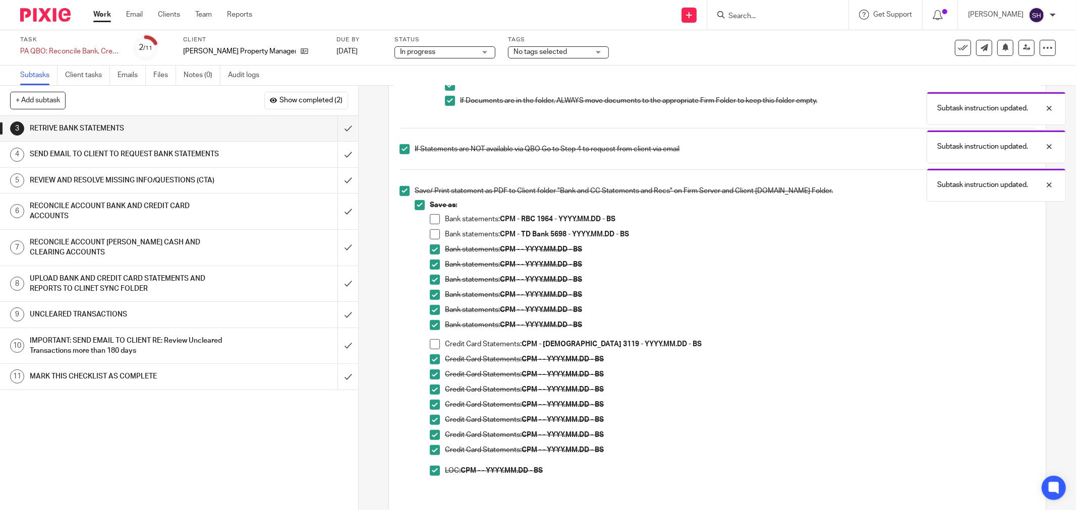
scroll to position [369, 0]
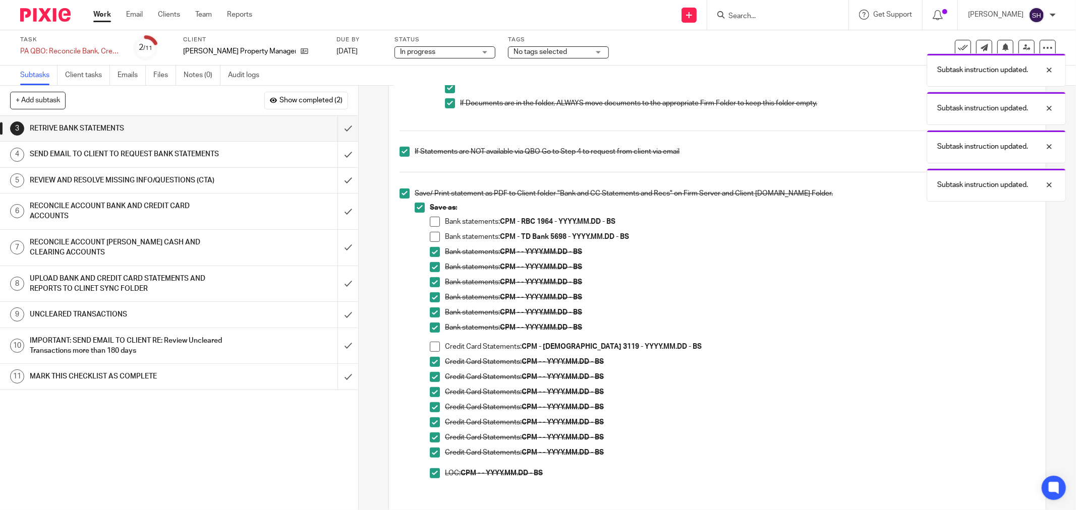
click at [434, 220] on span at bounding box center [435, 222] width 10 height 10
click at [430, 238] on span at bounding box center [435, 237] width 10 height 10
click at [435, 346] on span at bounding box center [435, 347] width 10 height 10
click at [340, 127] on input "submit" at bounding box center [179, 128] width 358 height 25
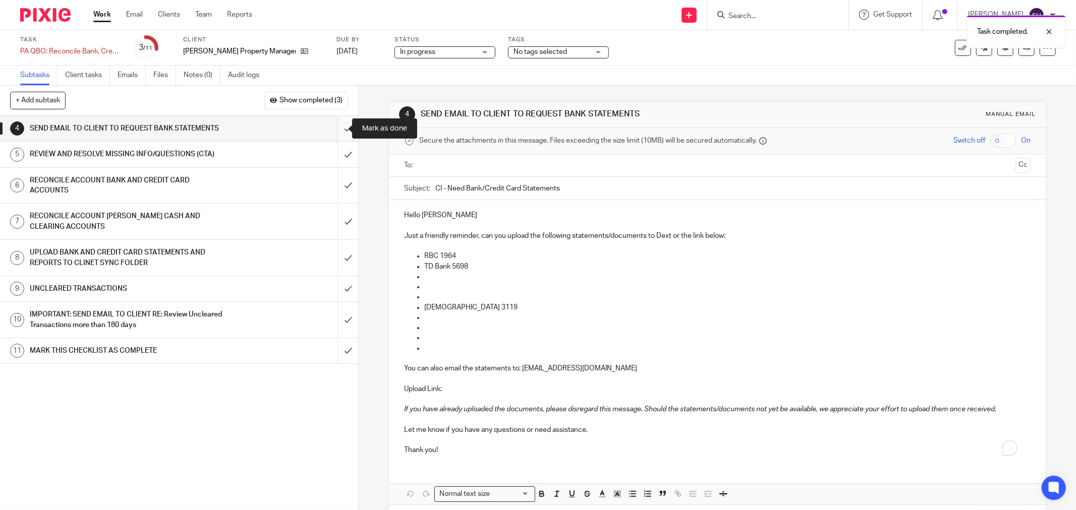
drag, startPoint x: 0, startPoint y: 0, endPoint x: 339, endPoint y: 132, distance: 363.7
click at [339, 132] on input "submit" at bounding box center [179, 128] width 358 height 25
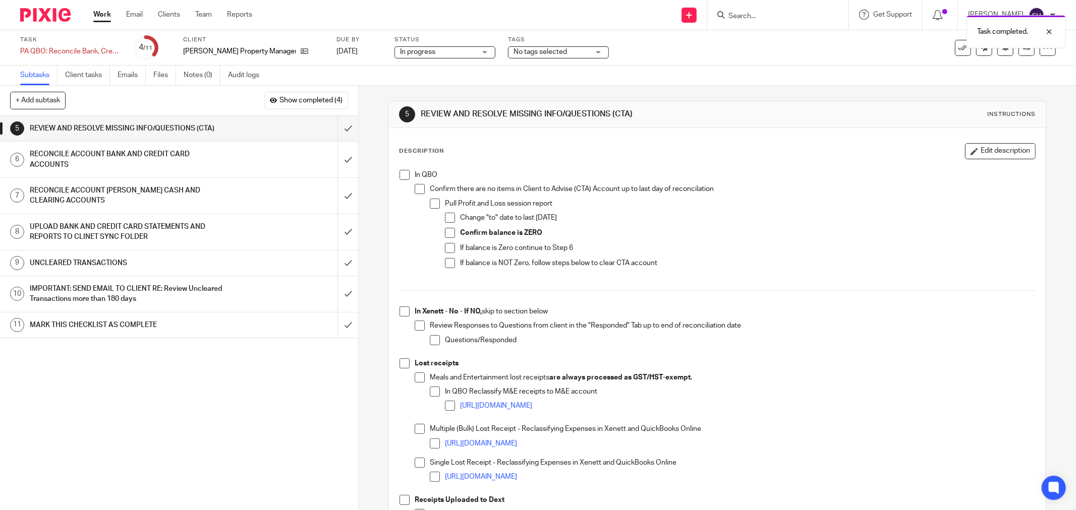
click at [402, 174] on span at bounding box center [404, 175] width 10 height 10
click at [415, 194] on span at bounding box center [419, 189] width 10 height 10
click at [438, 205] on li "Pull Profit and Loss session report Change "to" date to last [DATE] Confirm bal…" at bounding box center [732, 238] width 605 height 79
click at [436, 207] on span at bounding box center [435, 204] width 10 height 10
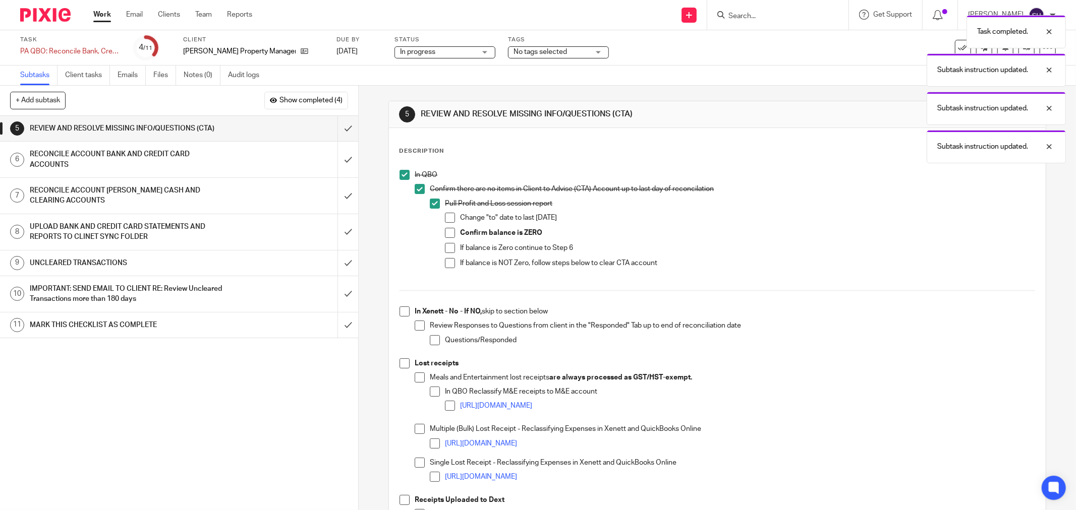
click at [448, 217] on span at bounding box center [450, 218] width 10 height 10
drag, startPoint x: 449, startPoint y: 233, endPoint x: 450, endPoint y: 245, distance: 11.6
click at [449, 234] on span at bounding box center [450, 233] width 10 height 10
drag, startPoint x: 450, startPoint y: 246, endPoint x: 447, endPoint y: 254, distance: 8.5
click at [450, 247] on span at bounding box center [450, 248] width 10 height 10
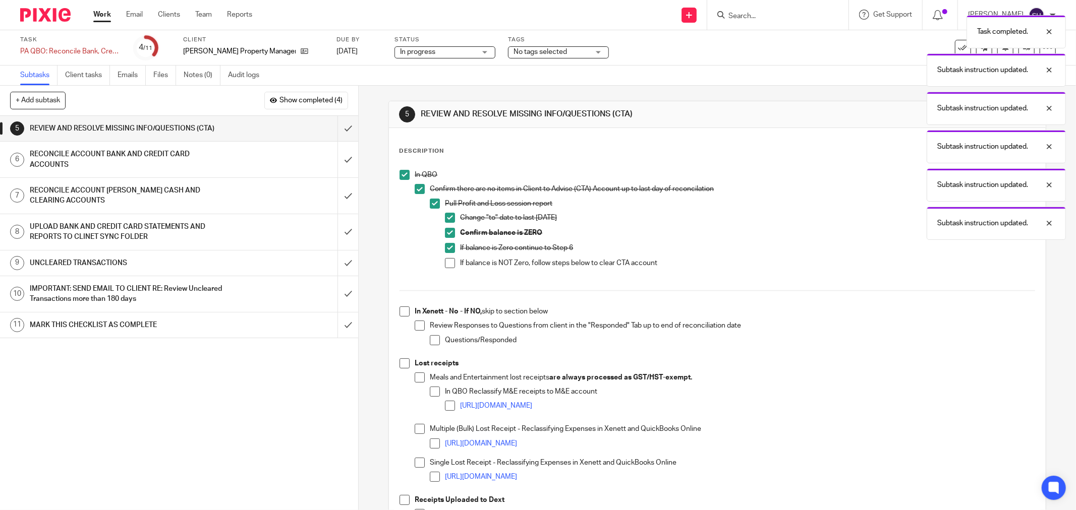
click at [446, 258] on span at bounding box center [450, 263] width 10 height 10
click at [405, 313] on span at bounding box center [404, 312] width 10 height 10
click at [430, 337] on span at bounding box center [435, 340] width 10 height 10
click at [419, 325] on span at bounding box center [419, 326] width 10 height 10
drag, startPoint x: 403, startPoint y: 362, endPoint x: 411, endPoint y: 377, distance: 16.9
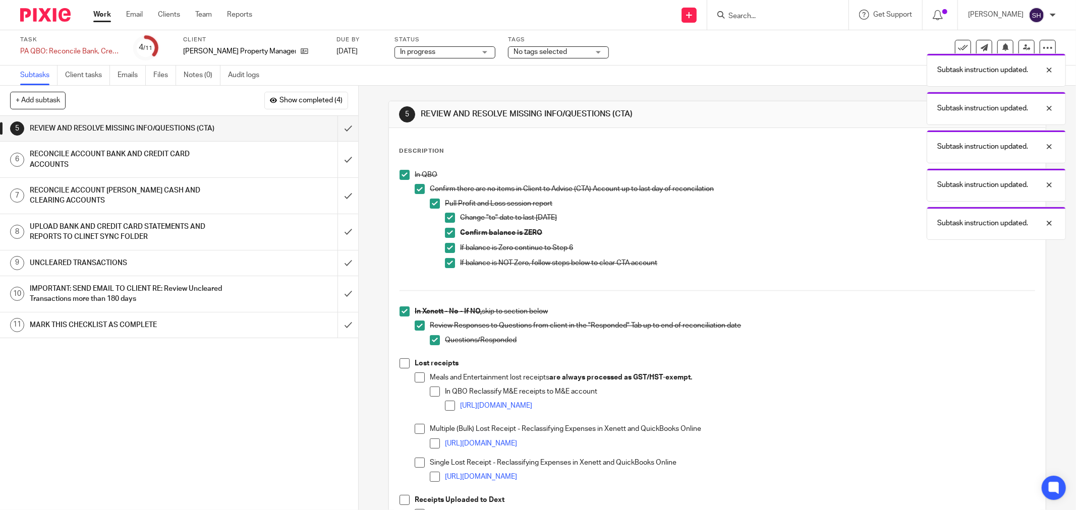
click at [404, 362] on span at bounding box center [404, 364] width 10 height 10
click at [414, 378] on span at bounding box center [419, 378] width 10 height 10
click at [430, 390] on span at bounding box center [435, 392] width 10 height 10
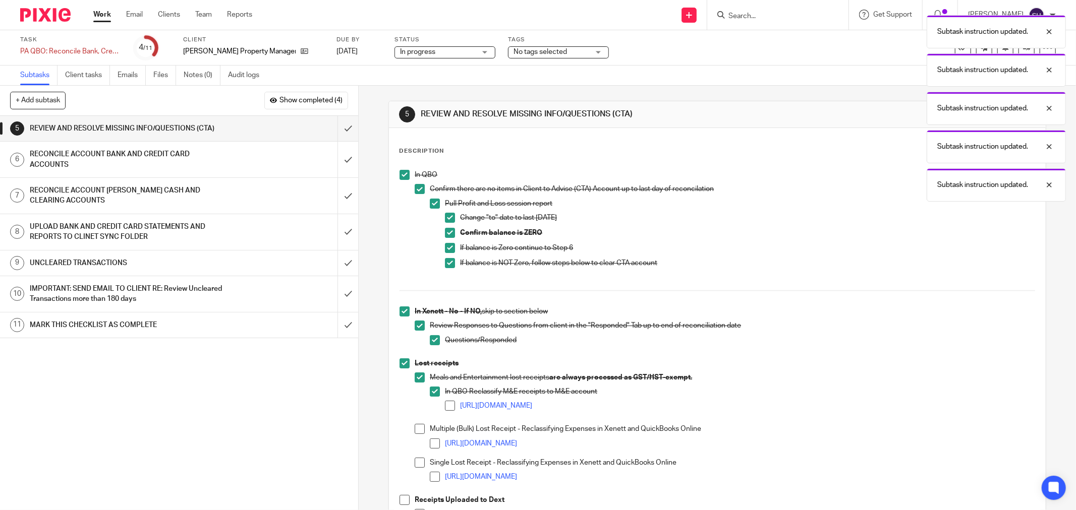
click at [445, 404] on span at bounding box center [450, 406] width 10 height 10
click at [416, 429] on span at bounding box center [419, 429] width 10 height 10
click at [430, 441] on span at bounding box center [435, 444] width 10 height 10
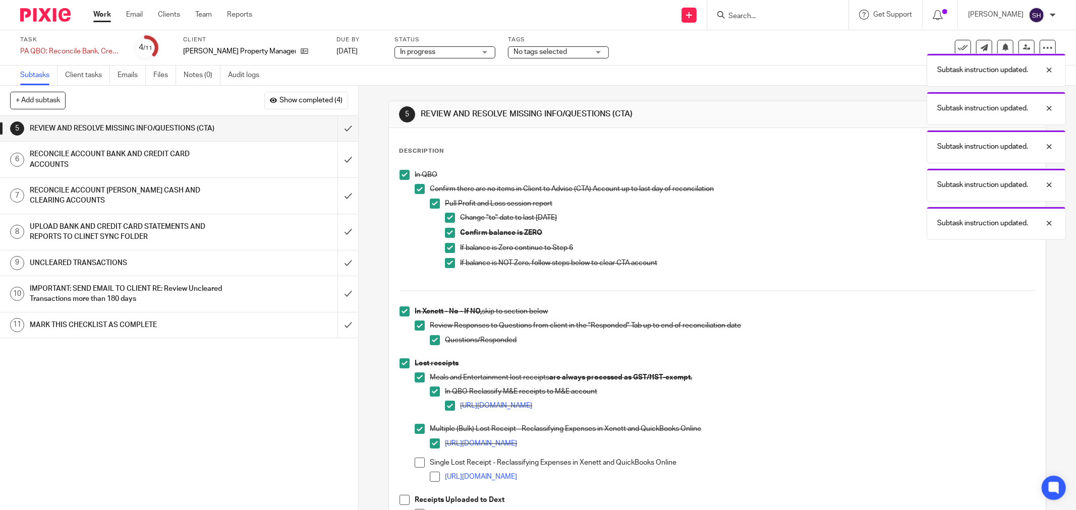
click at [417, 459] on span at bounding box center [419, 463] width 10 height 10
drag, startPoint x: 440, startPoint y: 472, endPoint x: 431, endPoint y: 474, distance: 9.3
click at [438, 474] on li "https://scribehow.com/shared/Single_Lost_Receipt__Reclassifying_Expenses_in_Xen…" at bounding box center [732, 479] width 605 height 15
drag, startPoint x: 431, startPoint y: 474, endPoint x: 429, endPoint y: 467, distance: 7.2
click at [430, 474] on span at bounding box center [435, 477] width 10 height 10
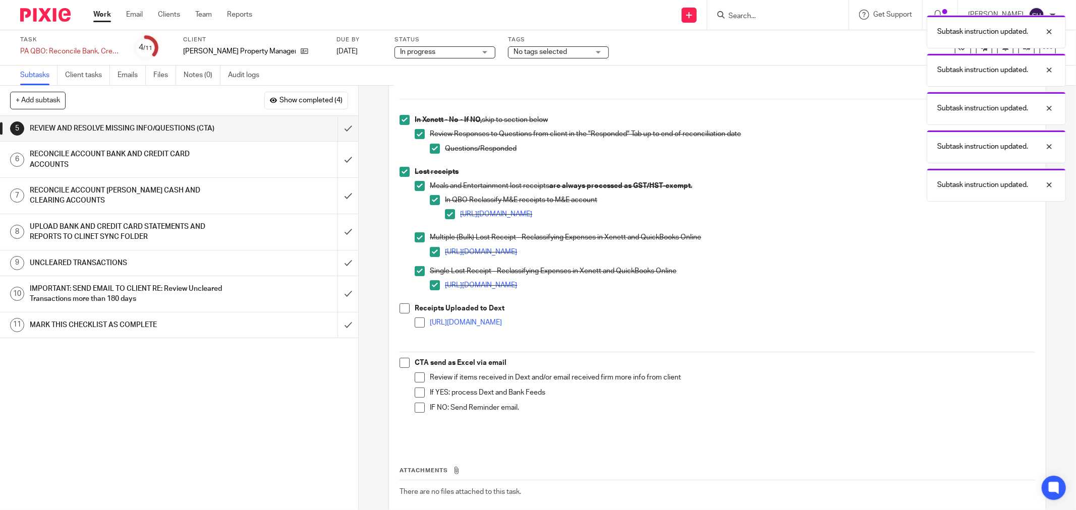
scroll to position [224, 0]
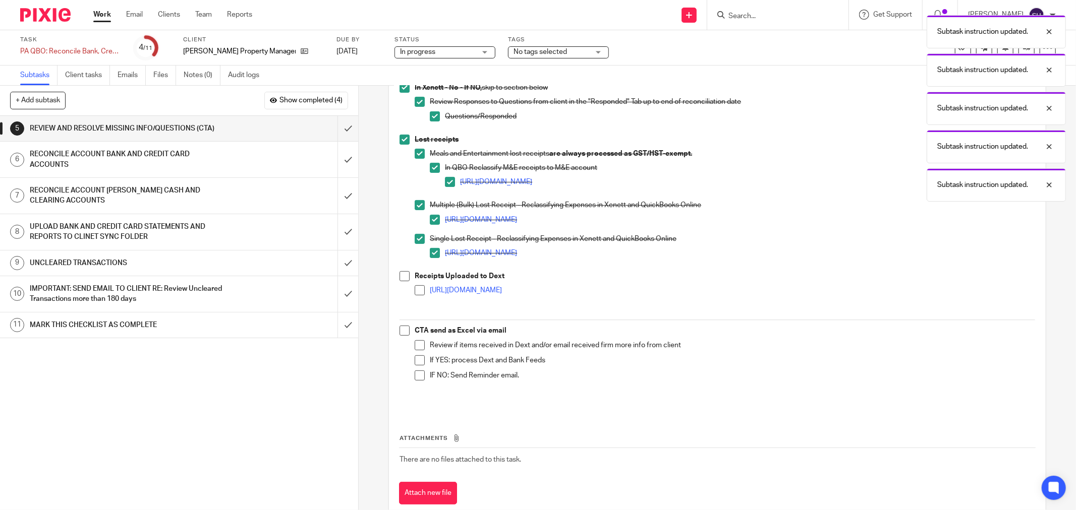
click at [404, 274] on span at bounding box center [404, 276] width 10 height 10
click at [414, 285] on span at bounding box center [419, 290] width 10 height 10
drag, startPoint x: 399, startPoint y: 328, endPoint x: 404, endPoint y: 334, distance: 8.2
click at [399, 328] on span at bounding box center [404, 331] width 10 height 10
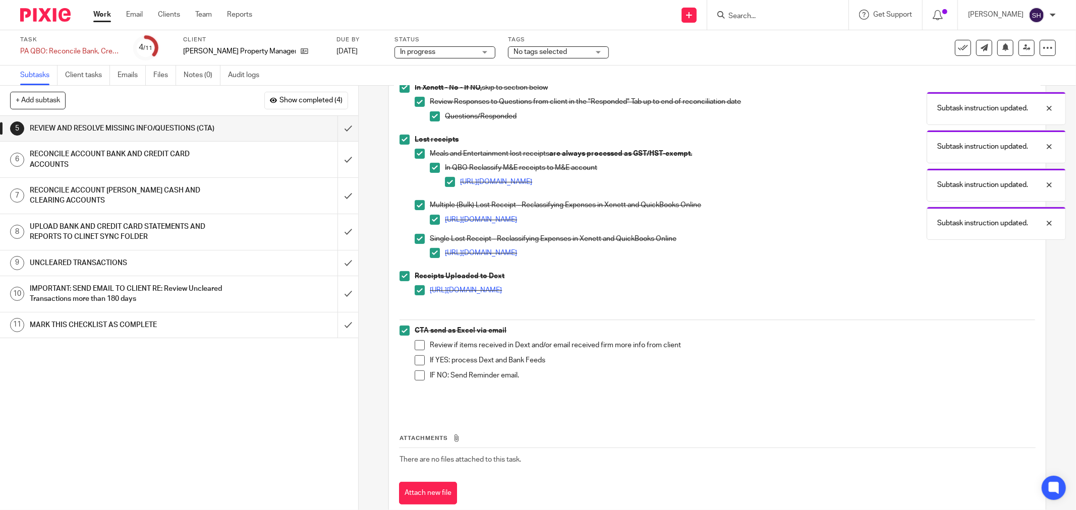
click at [414, 346] on span at bounding box center [419, 345] width 10 height 10
click at [414, 361] on span at bounding box center [419, 360] width 10 height 10
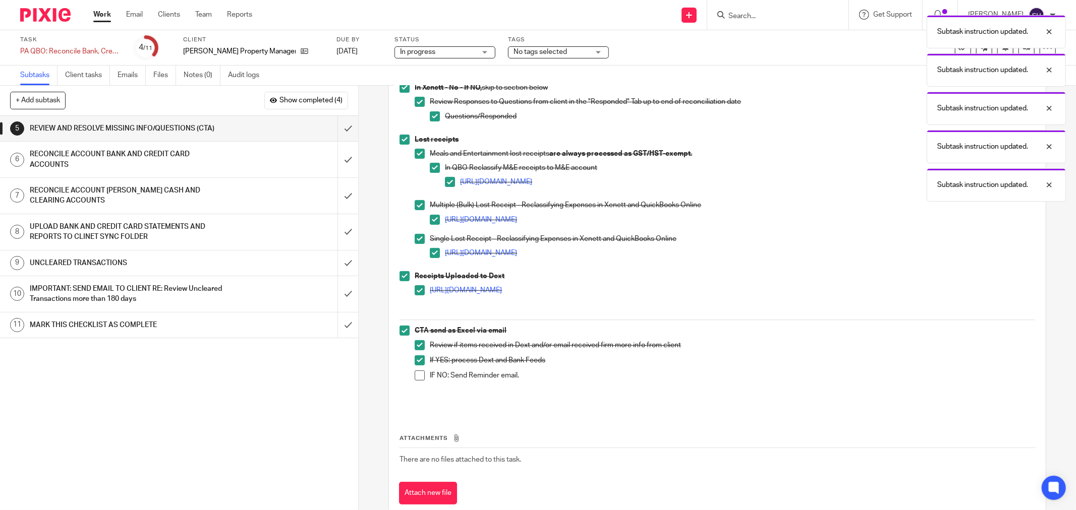
click at [414, 373] on span at bounding box center [419, 376] width 10 height 10
click at [335, 125] on input "submit" at bounding box center [179, 128] width 358 height 25
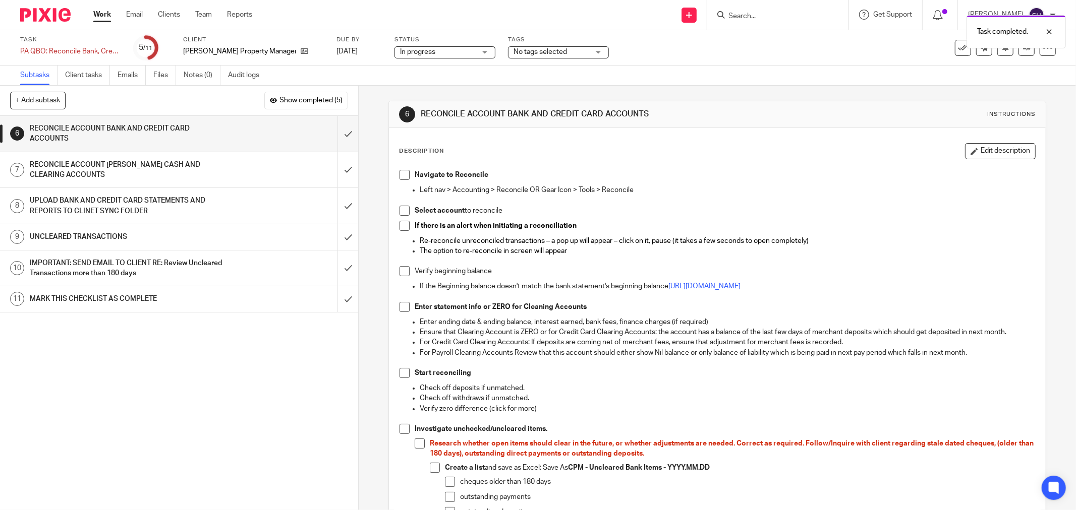
drag, startPoint x: 404, startPoint y: 175, endPoint x: 397, endPoint y: 201, distance: 26.7
click at [404, 175] on span at bounding box center [404, 175] width 10 height 10
click at [402, 210] on span at bounding box center [404, 211] width 10 height 10
click at [406, 224] on li "If there is an alert when initiating a reconciliation" at bounding box center [716, 228] width 635 height 15
click at [401, 225] on span at bounding box center [404, 226] width 10 height 10
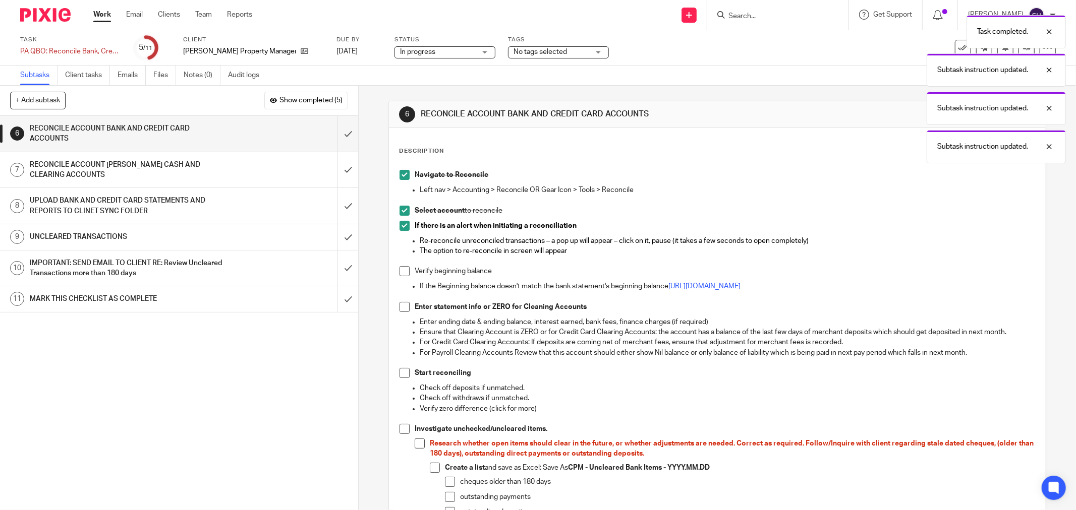
drag, startPoint x: 398, startPoint y: 271, endPoint x: 400, endPoint y: 287, distance: 16.7
click at [399, 271] on span at bounding box center [404, 271] width 10 height 10
click at [399, 310] on span at bounding box center [404, 307] width 10 height 10
click at [401, 379] on li "Start reconciling" at bounding box center [716, 375] width 635 height 15
click at [400, 376] on span at bounding box center [404, 373] width 10 height 10
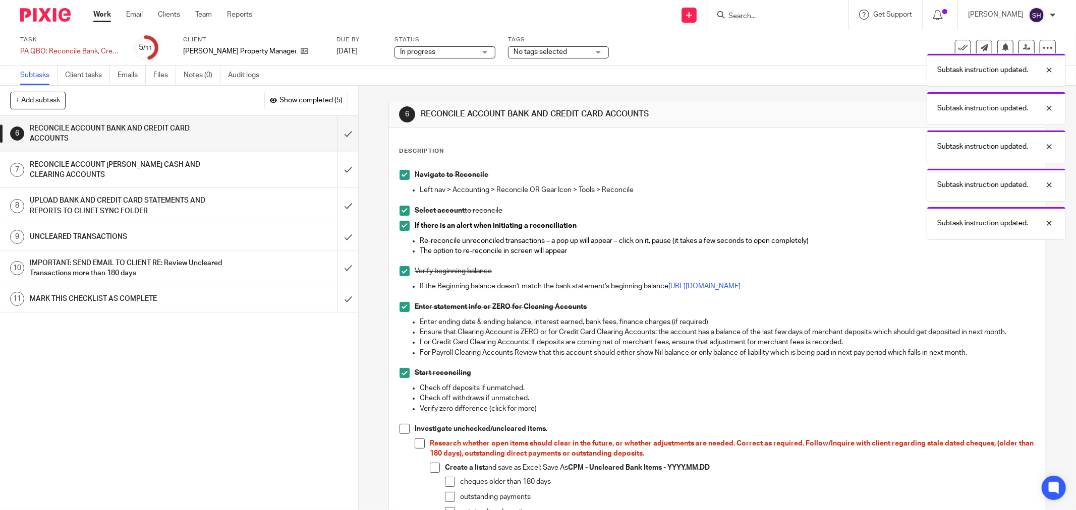
click at [401, 427] on span at bounding box center [404, 429] width 10 height 10
drag, startPoint x: 414, startPoint y: 440, endPoint x: 422, endPoint y: 453, distance: 14.7
click at [415, 441] on span at bounding box center [419, 444] width 10 height 10
drag, startPoint x: 429, startPoint y: 464, endPoint x: 438, endPoint y: 476, distance: 14.4
click at [430, 465] on span at bounding box center [435, 468] width 10 height 10
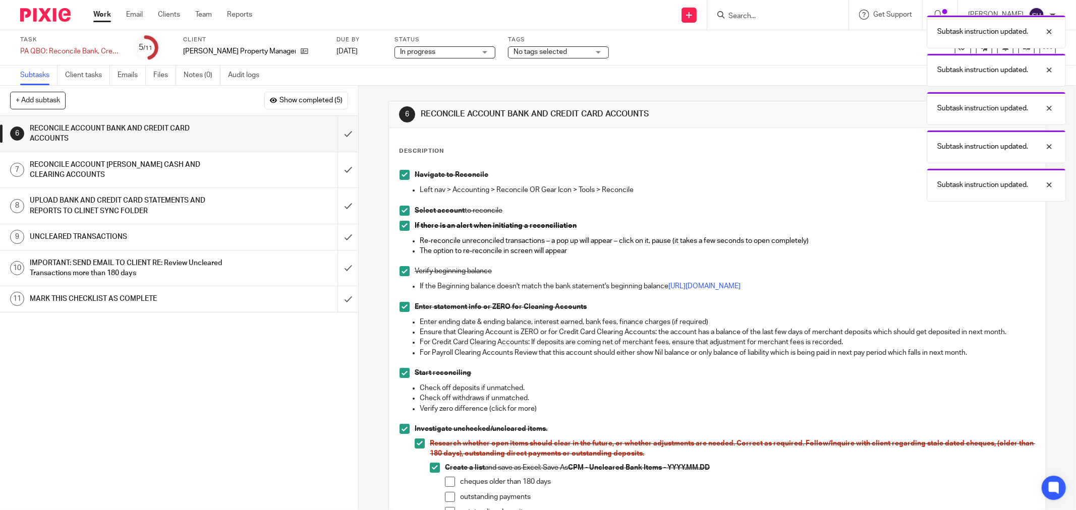
click at [448, 482] on span at bounding box center [450, 482] width 10 height 10
click at [448, 495] on span at bounding box center [450, 497] width 10 height 10
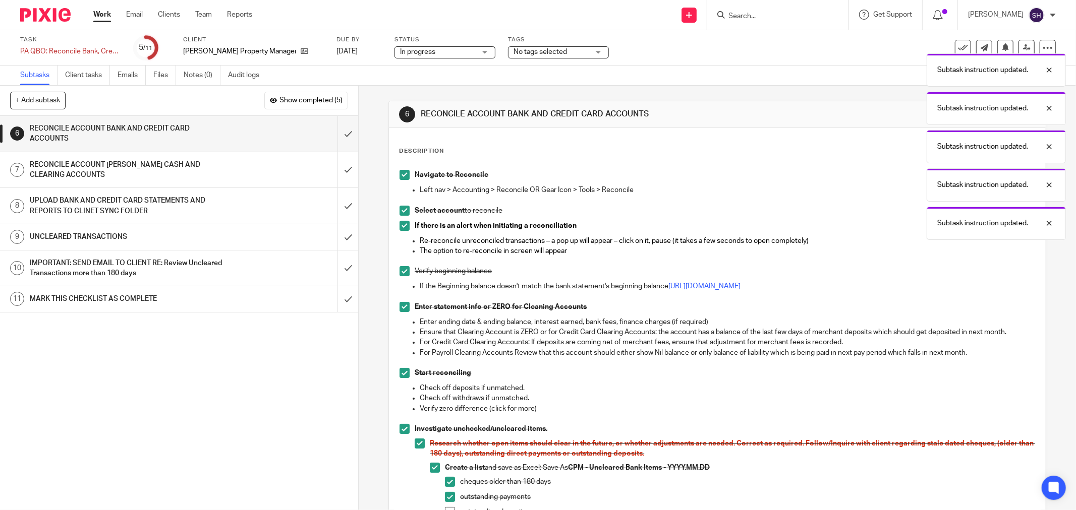
click at [446, 510] on span at bounding box center [450, 512] width 10 height 10
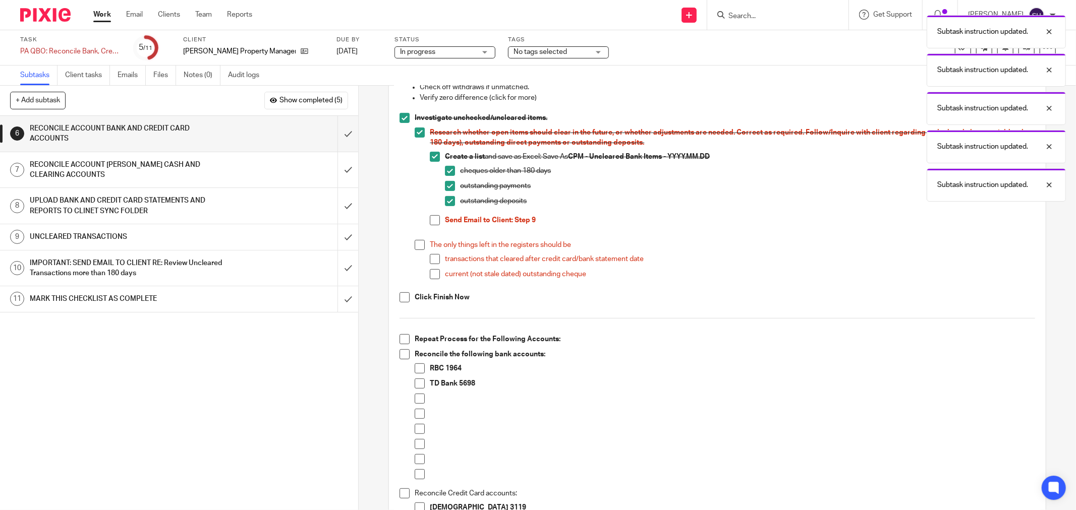
scroll to position [392, 0]
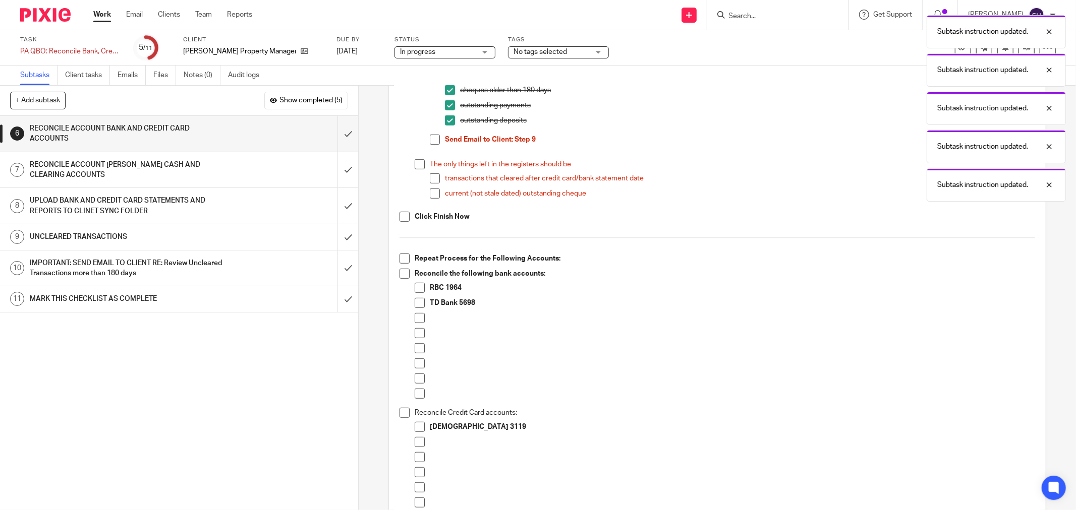
click at [430, 136] on span at bounding box center [435, 140] width 10 height 10
drag, startPoint x: 419, startPoint y: 160, endPoint x: 424, endPoint y: 173, distance: 13.9
click at [419, 160] on span at bounding box center [419, 164] width 10 height 10
drag, startPoint x: 429, startPoint y: 178, endPoint x: 430, endPoint y: 192, distance: 13.7
click at [430, 178] on span at bounding box center [435, 178] width 10 height 10
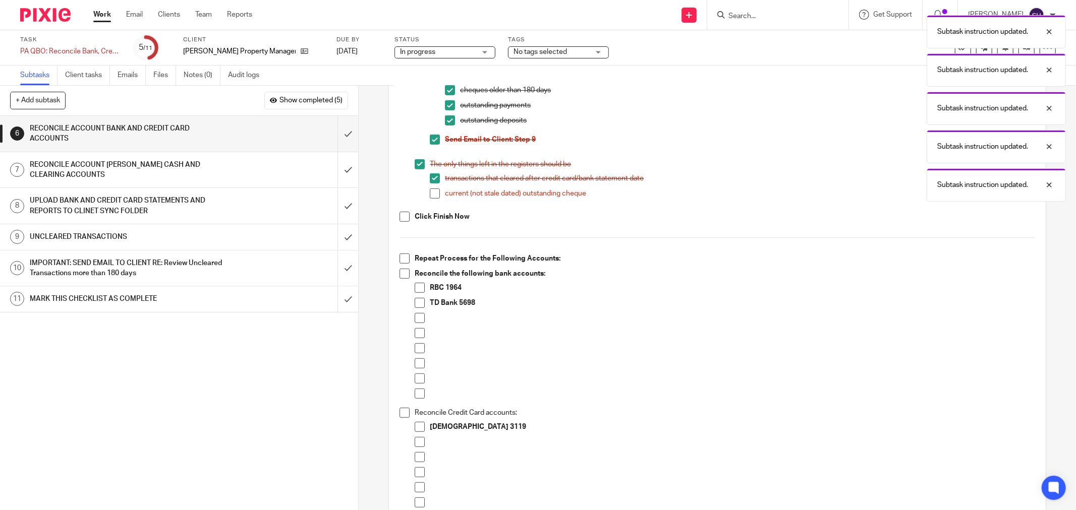
drag, startPoint x: 430, startPoint y: 192, endPoint x: 421, endPoint y: 209, distance: 19.2
click at [430, 193] on span at bounding box center [435, 194] width 10 height 10
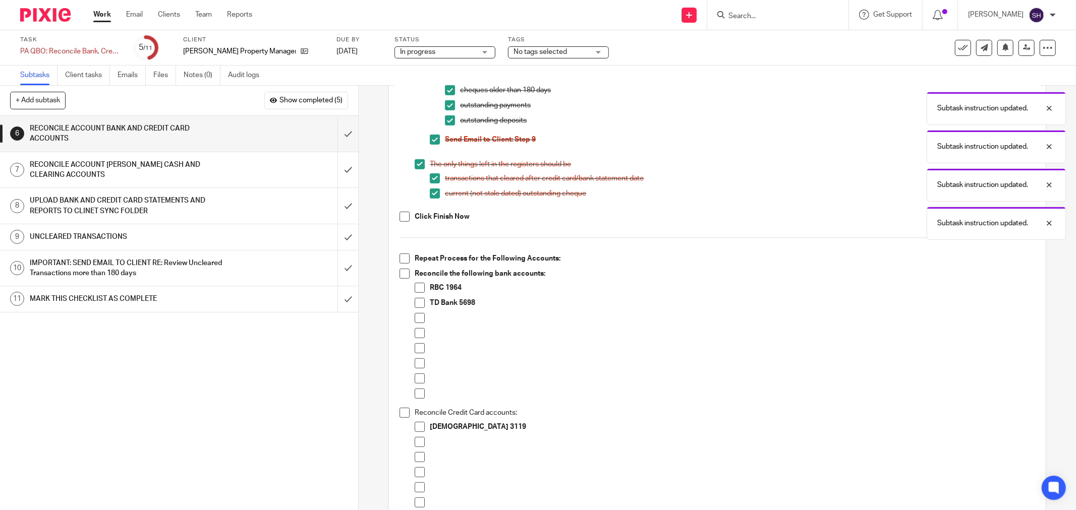
click at [402, 217] on span at bounding box center [404, 217] width 10 height 10
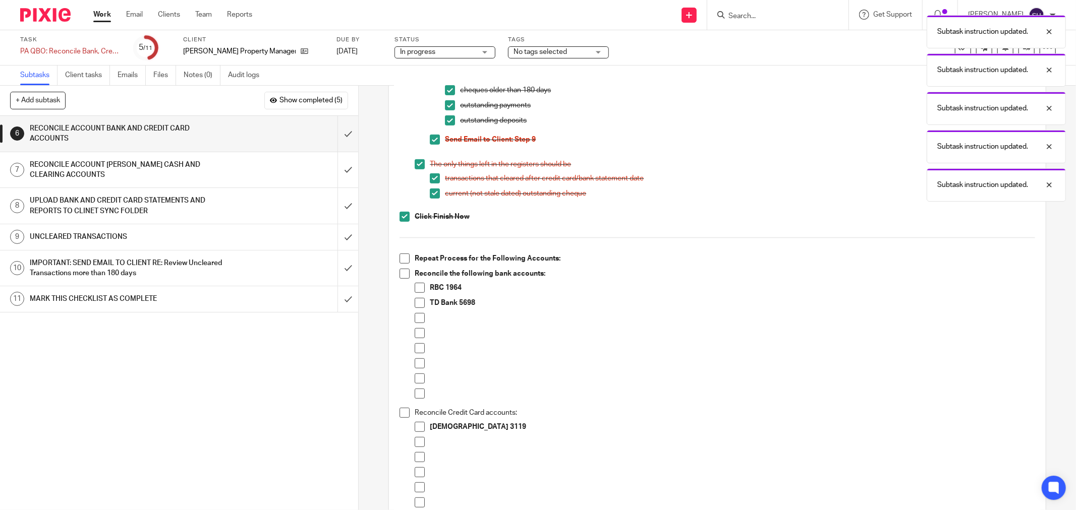
click at [399, 256] on span at bounding box center [404, 259] width 10 height 10
click at [399, 267] on li "Repeat Process for the Following Accounts:" at bounding box center [716, 261] width 635 height 15
click at [399, 272] on span at bounding box center [404, 274] width 10 height 10
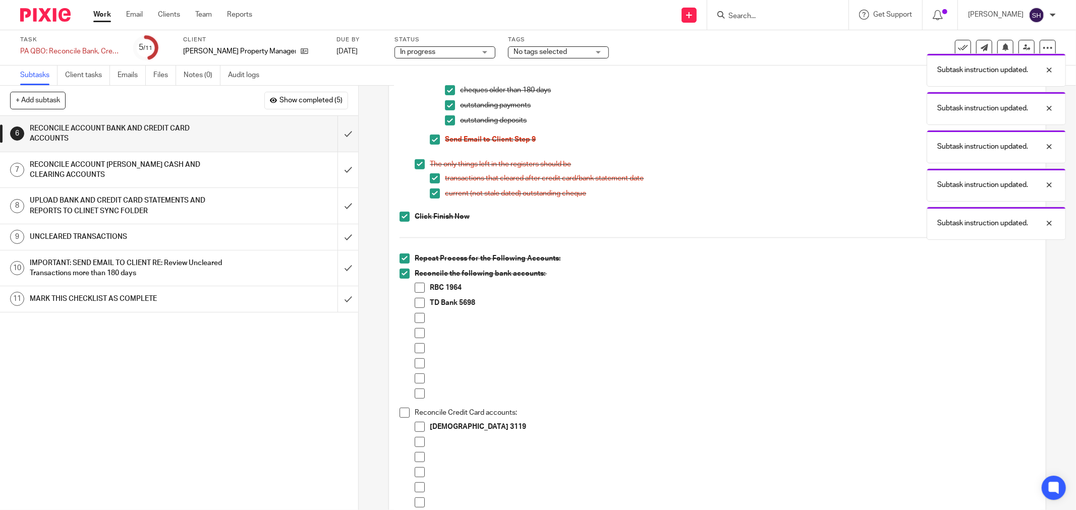
click at [419, 315] on span at bounding box center [419, 318] width 10 height 10
drag, startPoint x: 416, startPoint y: 333, endPoint x: 416, endPoint y: 343, distance: 9.6
click at [416, 334] on span at bounding box center [419, 333] width 10 height 10
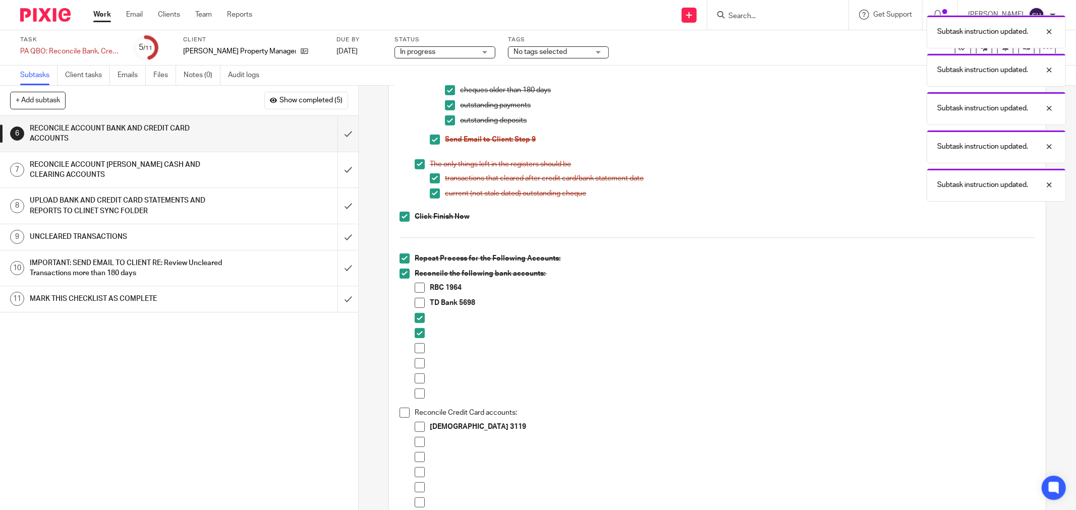
click at [416, 348] on span at bounding box center [419, 348] width 10 height 10
click at [416, 362] on span at bounding box center [419, 364] width 10 height 10
click at [418, 378] on span at bounding box center [419, 379] width 10 height 10
drag, startPoint x: 416, startPoint y: 392, endPoint x: 421, endPoint y: 375, distance: 17.7
click at [416, 392] on span at bounding box center [419, 394] width 10 height 10
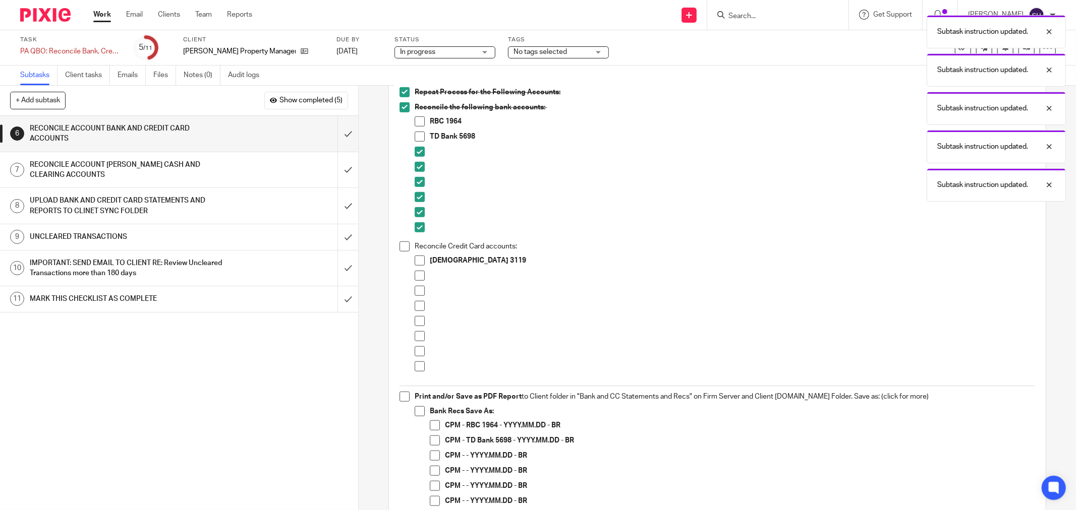
scroll to position [616, 0]
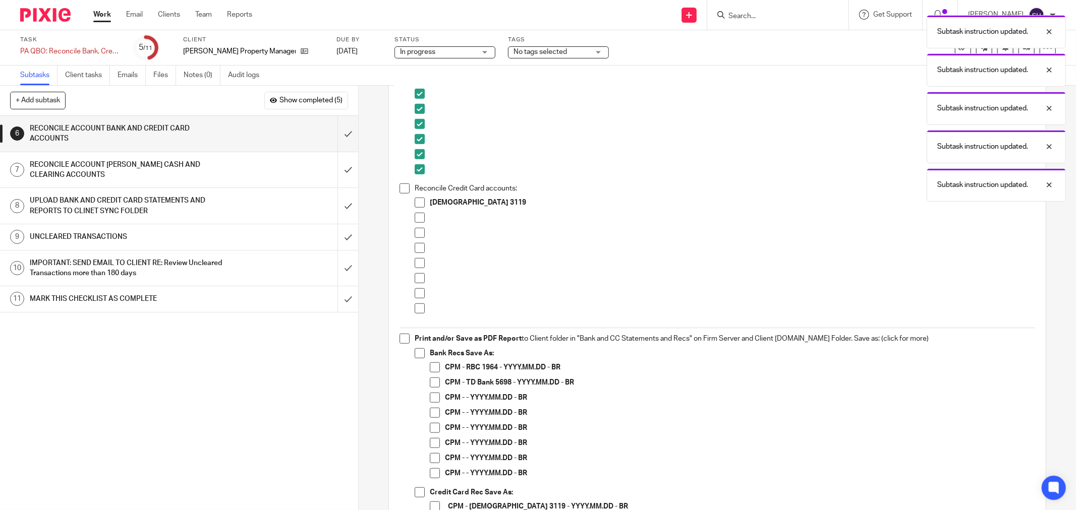
click at [402, 189] on span at bounding box center [404, 189] width 10 height 10
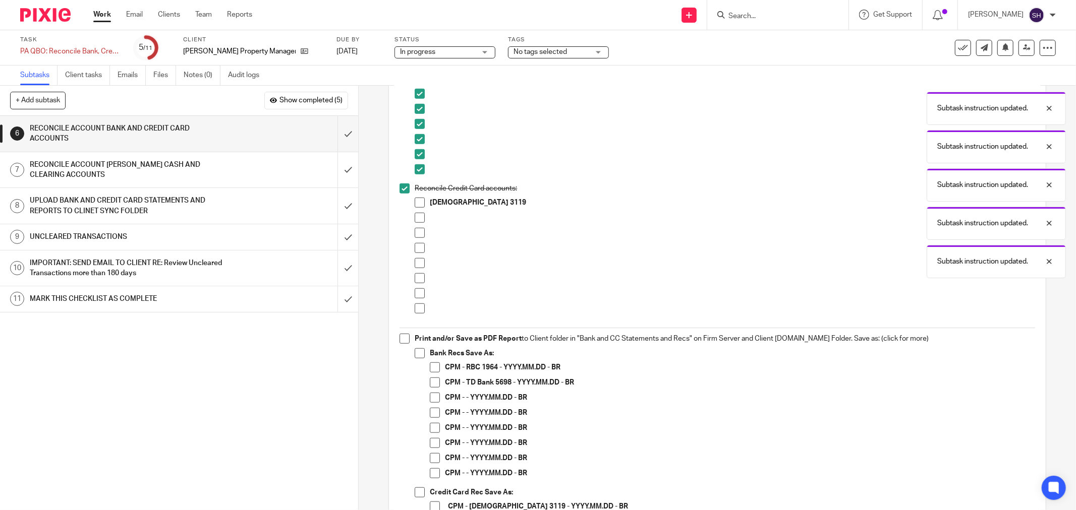
click at [417, 218] on span at bounding box center [419, 218] width 10 height 10
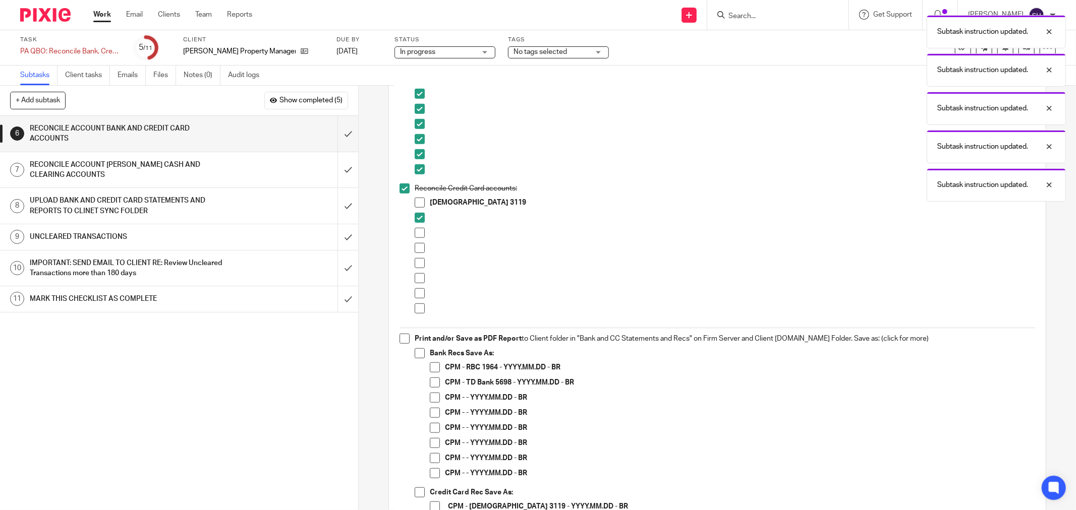
click at [419, 230] on span at bounding box center [419, 233] width 10 height 10
click at [416, 249] on span at bounding box center [419, 248] width 10 height 10
click at [415, 265] on span at bounding box center [419, 263] width 10 height 10
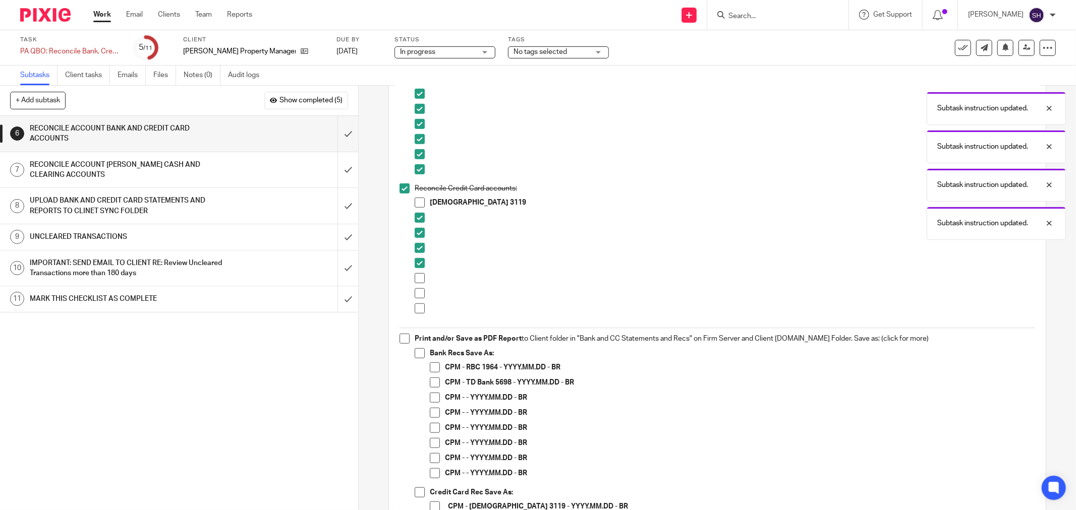
drag, startPoint x: 413, startPoint y: 279, endPoint x: 412, endPoint y: 289, distance: 9.6
click at [414, 280] on span at bounding box center [419, 278] width 10 height 10
drag, startPoint x: 412, startPoint y: 289, endPoint x: 414, endPoint y: 303, distance: 13.3
click at [414, 290] on span at bounding box center [419, 293] width 10 height 10
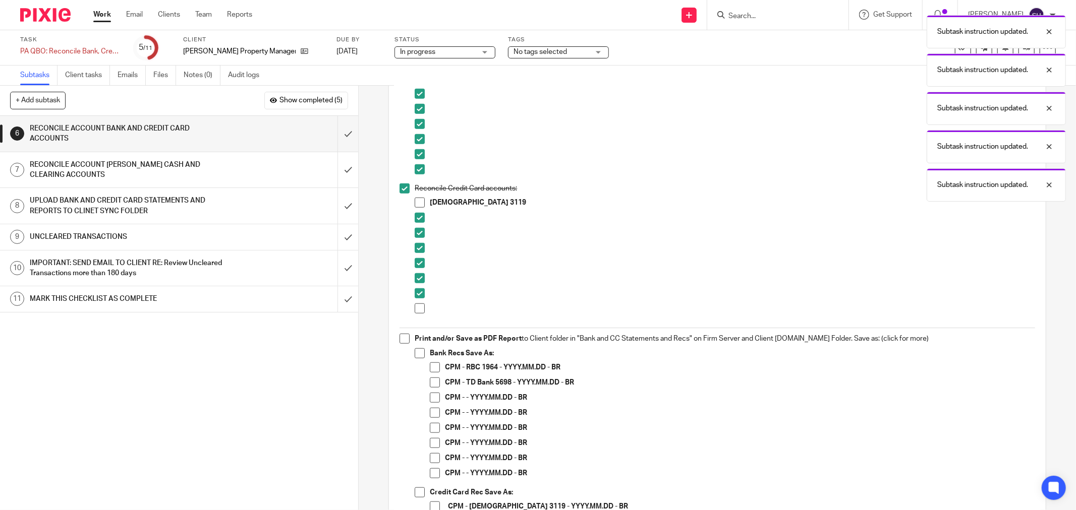
click at [415, 309] on span at bounding box center [419, 309] width 10 height 10
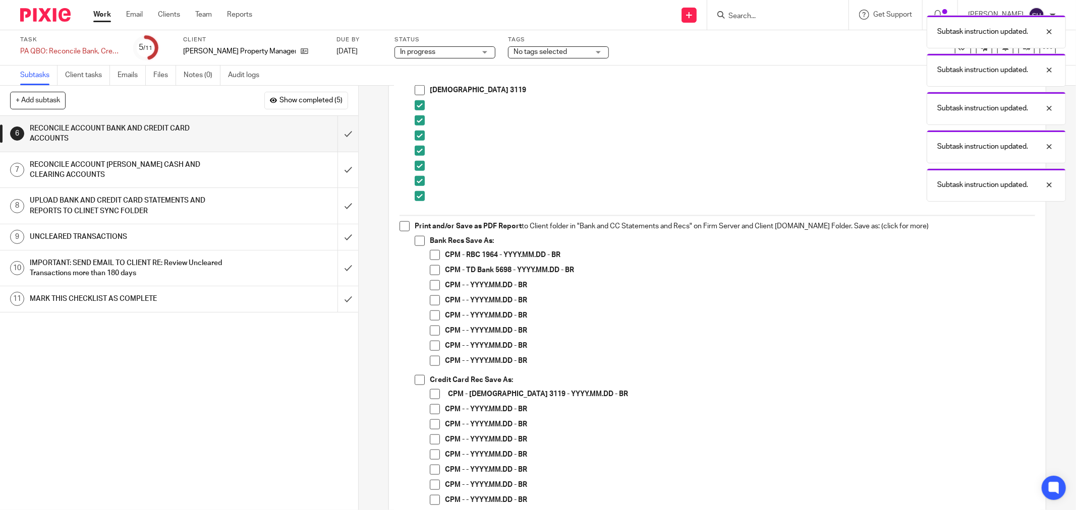
scroll to position [784, 0]
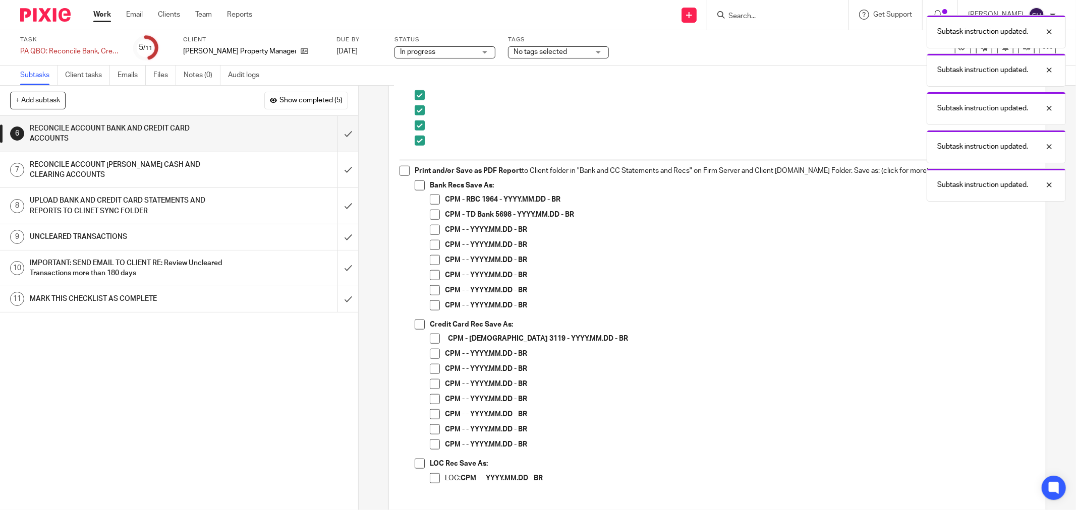
drag, startPoint x: 404, startPoint y: 172, endPoint x: 409, endPoint y: 179, distance: 8.7
click at [404, 172] on span at bounding box center [404, 171] width 10 height 10
drag, startPoint x: 414, startPoint y: 183, endPoint x: 424, endPoint y: 199, distance: 18.3
click at [414, 184] on span at bounding box center [419, 186] width 10 height 10
click at [430, 221] on li "CPM - TD Bank 5698 - YYYY.MM.DD - BR" at bounding box center [732, 217] width 605 height 15
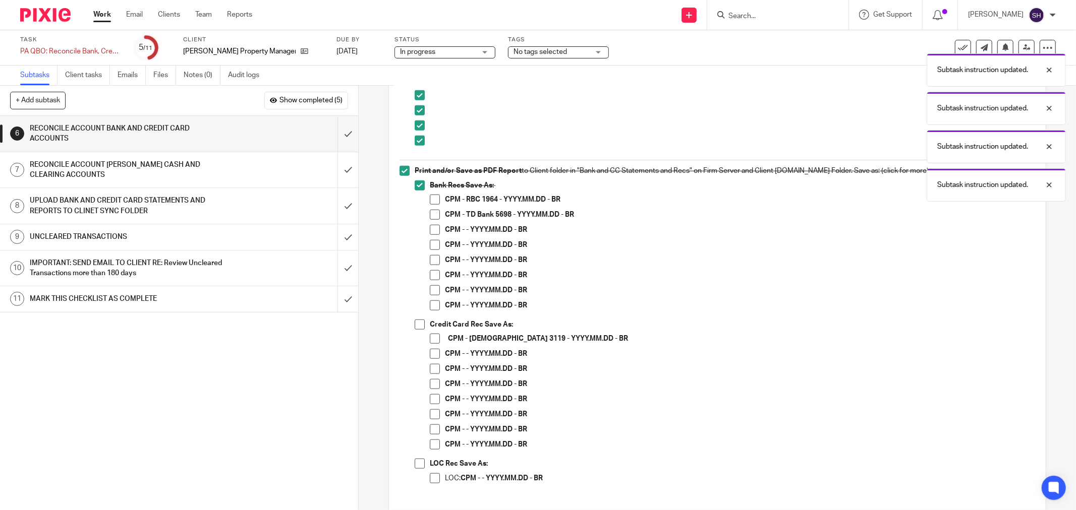
click at [430, 229] on span at bounding box center [435, 230] width 10 height 10
click at [430, 246] on span at bounding box center [435, 245] width 10 height 10
click at [430, 254] on li "CPM - - YYYY.MM.DD - BR" at bounding box center [732, 247] width 605 height 15
click at [430, 263] on span at bounding box center [435, 260] width 10 height 10
click at [433, 277] on span at bounding box center [435, 275] width 10 height 10
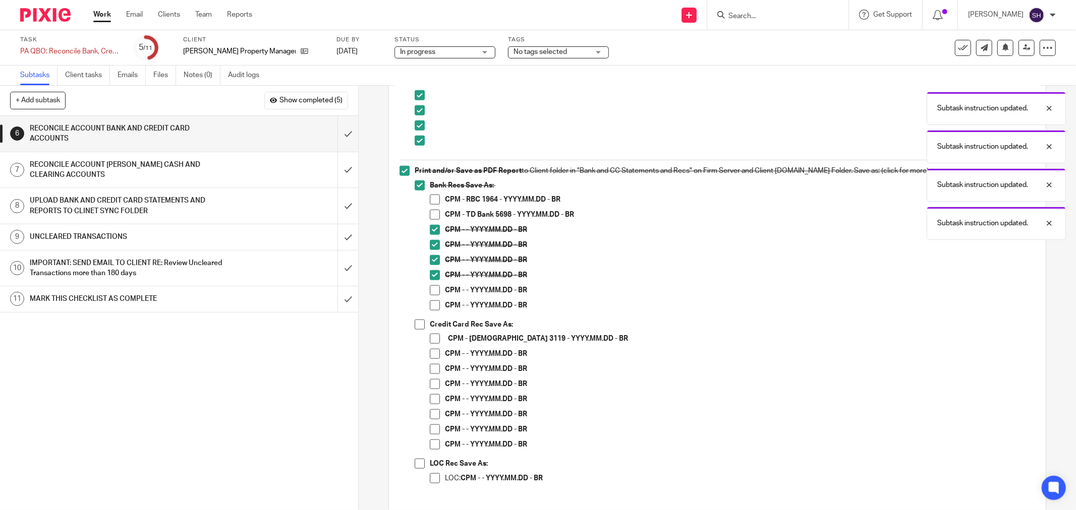
drag, startPoint x: 433, startPoint y: 286, endPoint x: 434, endPoint y: 301, distance: 15.2
click at [433, 286] on span at bounding box center [435, 290] width 10 height 10
click at [434, 303] on span at bounding box center [435, 306] width 10 height 10
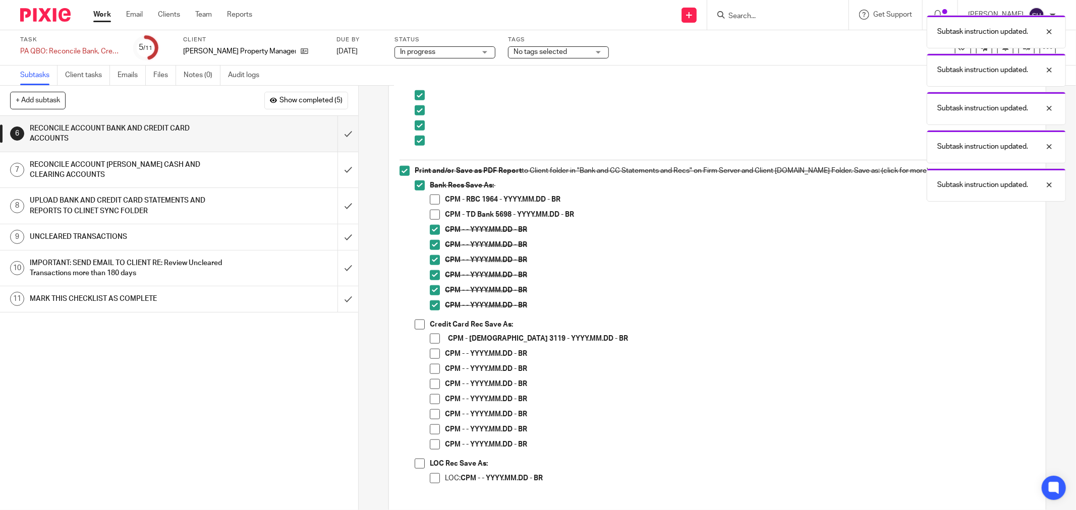
click at [420, 328] on span at bounding box center [419, 325] width 10 height 10
drag, startPoint x: 429, startPoint y: 353, endPoint x: 428, endPoint y: 364, distance: 10.7
click at [430, 353] on span at bounding box center [435, 354] width 10 height 10
click at [431, 370] on span at bounding box center [435, 369] width 10 height 10
click at [431, 382] on span at bounding box center [435, 384] width 10 height 10
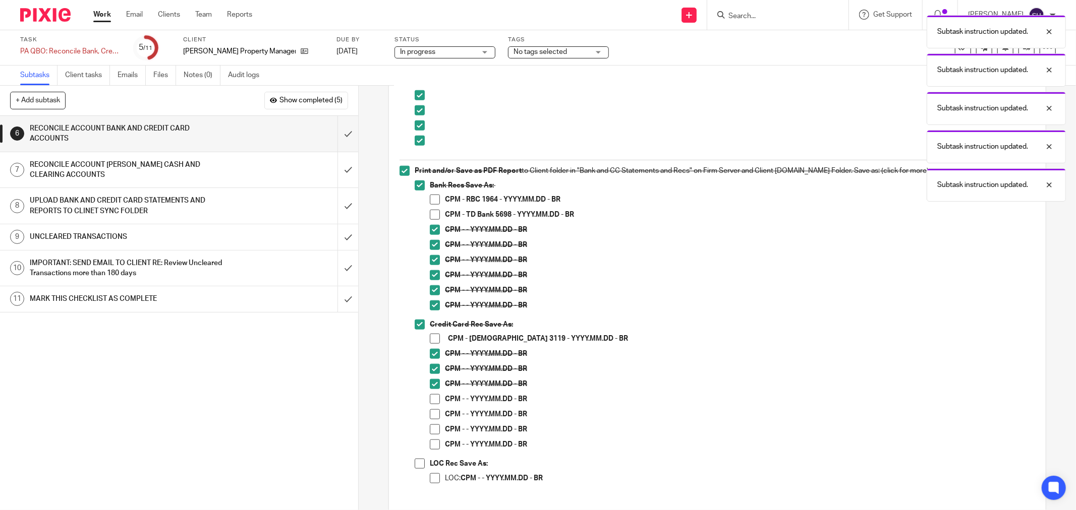
drag, startPoint x: 431, startPoint y: 409, endPoint x: 431, endPoint y: 416, distance: 7.1
click at [431, 410] on span at bounding box center [435, 414] width 10 height 10
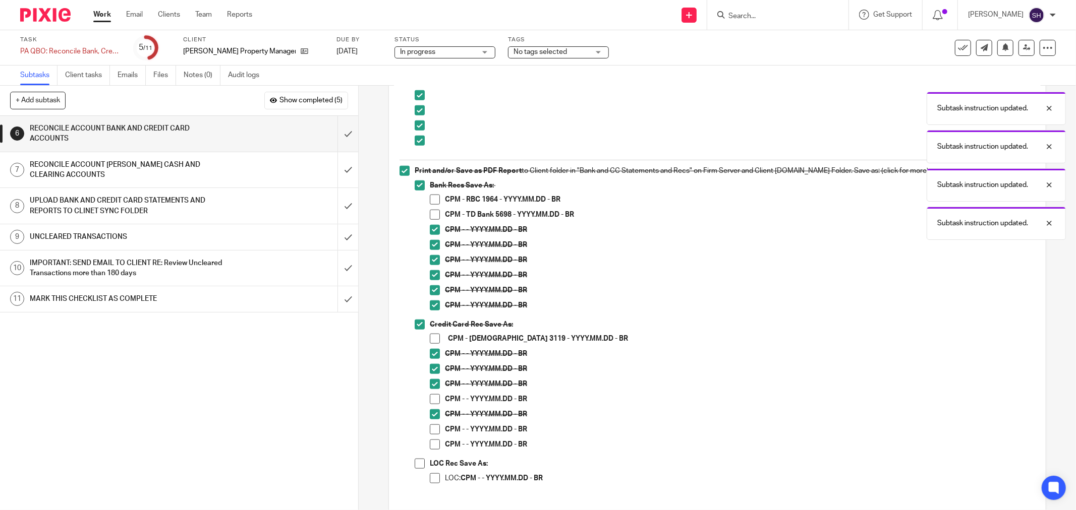
click at [432, 429] on span at bounding box center [435, 430] width 10 height 10
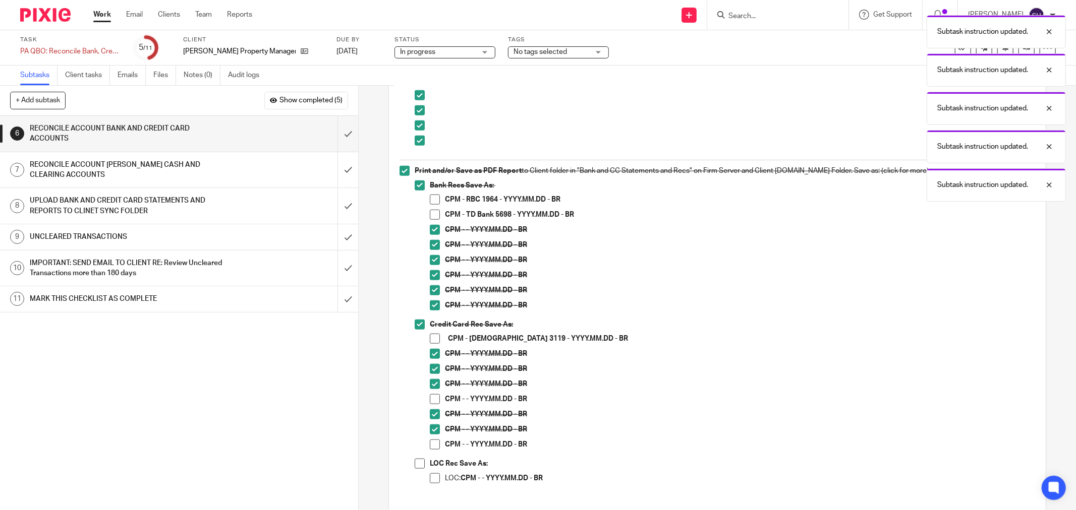
click at [431, 442] on span at bounding box center [435, 445] width 10 height 10
click at [421, 461] on span at bounding box center [419, 464] width 10 height 10
drag, startPoint x: 430, startPoint y: 399, endPoint x: 427, endPoint y: 449, distance: 49.5
click at [430, 400] on span at bounding box center [435, 399] width 10 height 10
drag, startPoint x: 433, startPoint y: 474, endPoint x: 437, endPoint y: 469, distance: 6.5
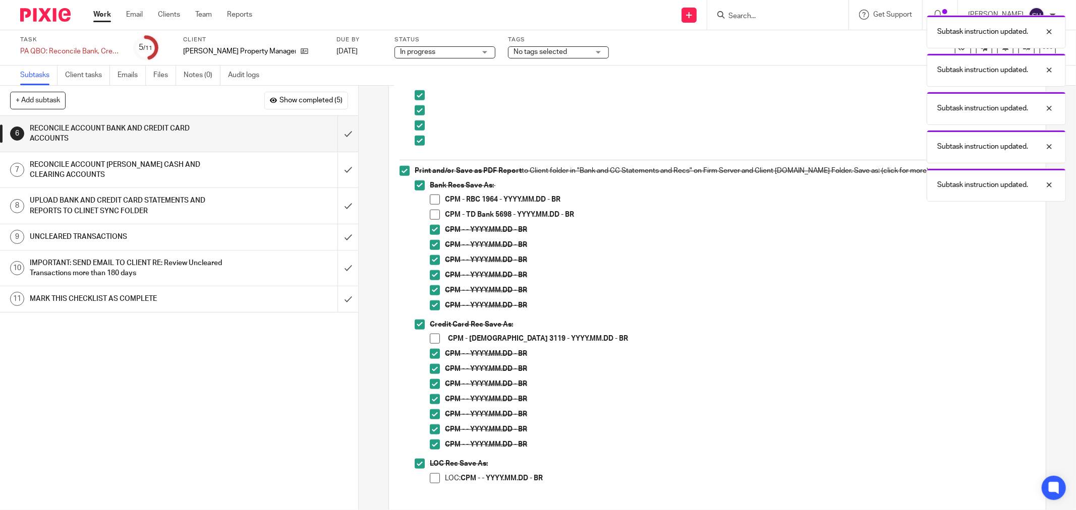
click at [434, 472] on div "LOC Rec Save As: LOC: CPM - - YYYY.MM.DD - BR" at bounding box center [732, 475] width 605 height 33
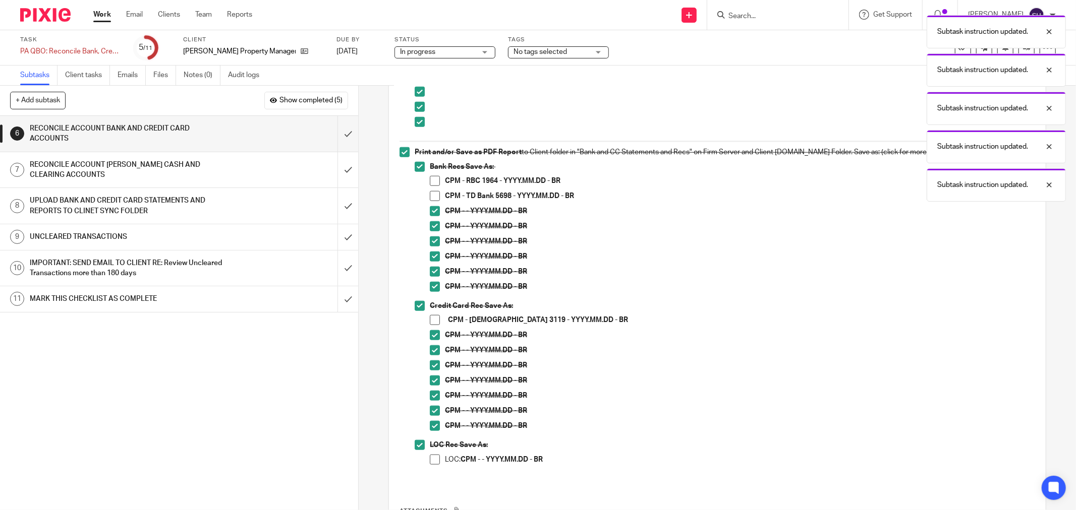
scroll to position [901, 0]
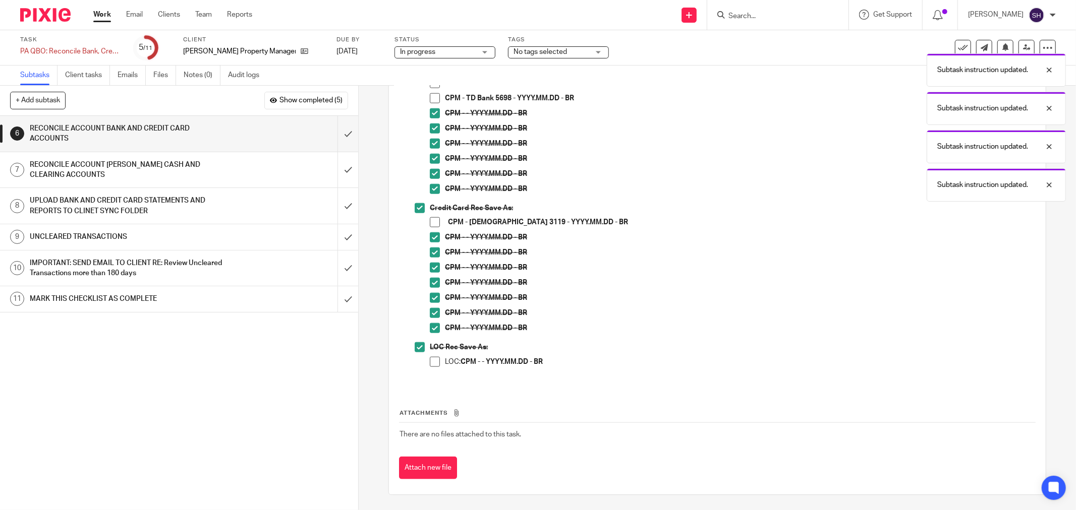
click at [430, 364] on span at bounding box center [435, 362] width 10 height 10
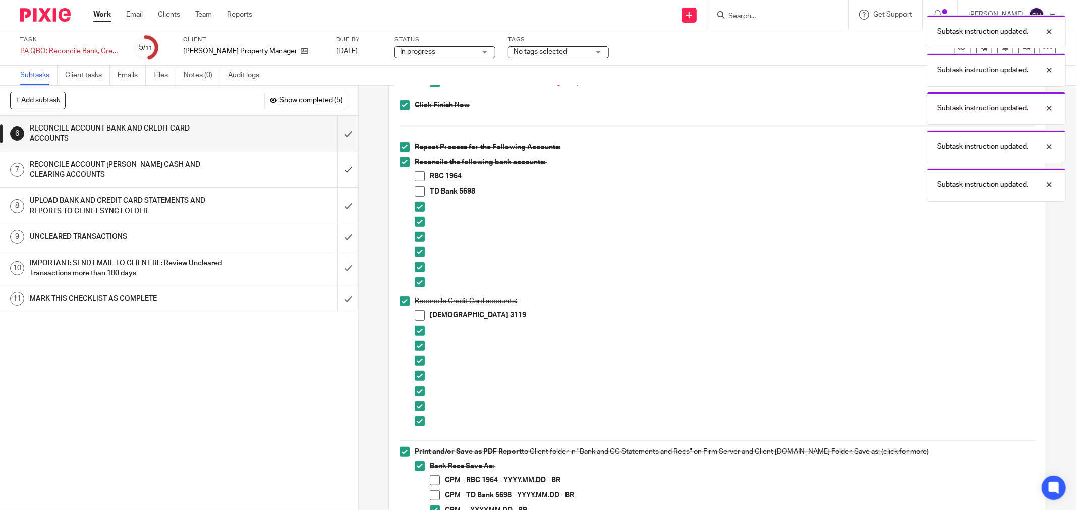
scroll to position [508, 0]
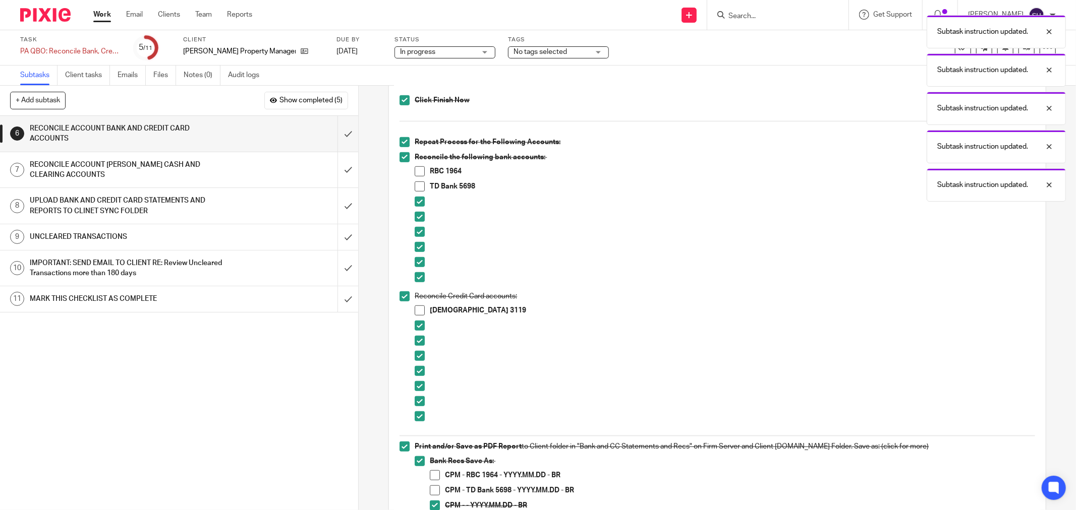
click at [152, 402] on div "1 CLIENT SPECIFIC NOTES - PLEASE REVIEW 2 ADMIN 3 RETRIVE BANK STATEMENTS 4 SEN…" at bounding box center [179, 313] width 358 height 394
click at [417, 170] on span at bounding box center [419, 171] width 10 height 10
click at [430, 475] on span at bounding box center [435, 475] width 10 height 10
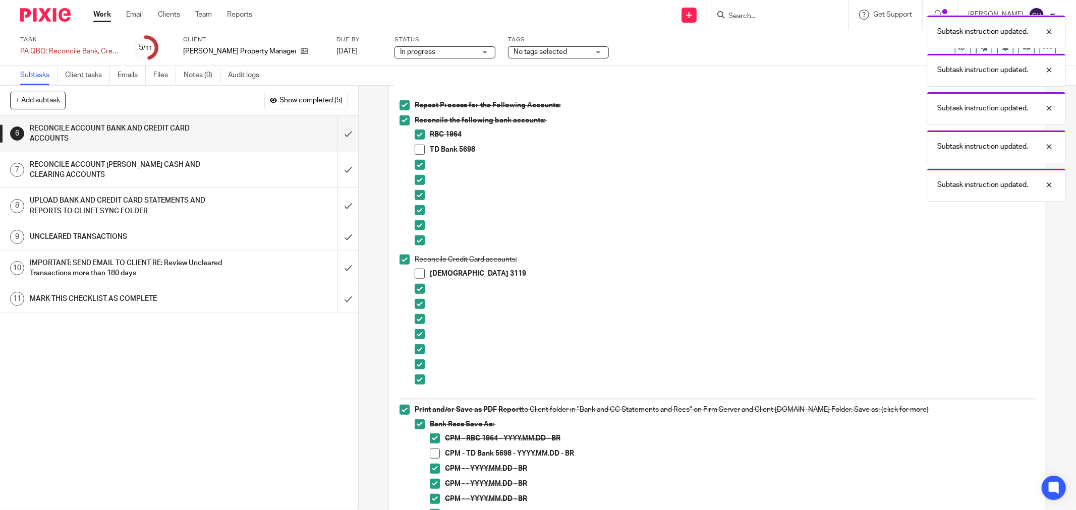
scroll to position [565, 0]
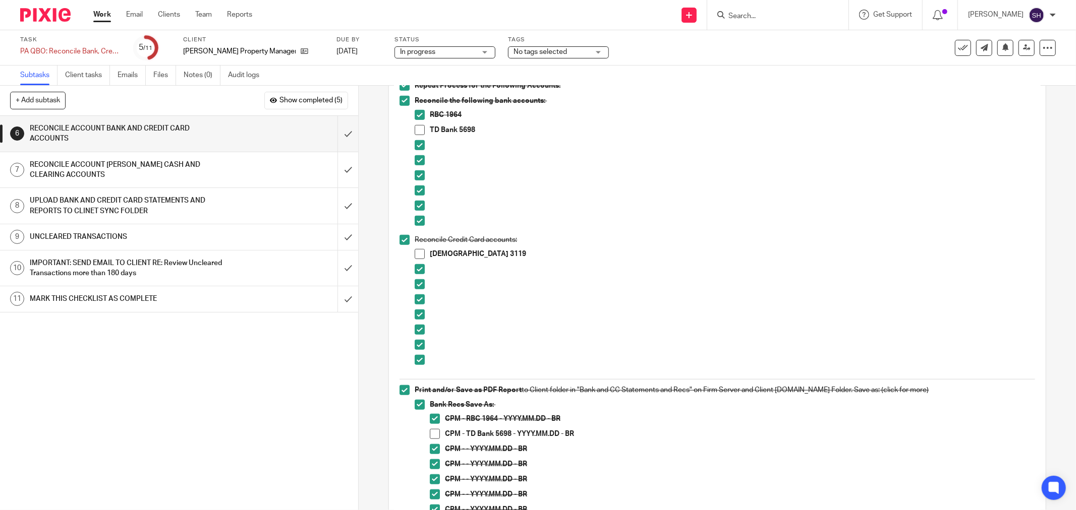
click at [345, 430] on div "1 CLIENT SPECIFIC NOTES - PLEASE REVIEW 2 ADMIN 3 RETRIVE BANK STATEMENTS 4 SEN…" at bounding box center [179, 313] width 358 height 394
click at [434, 433] on span at bounding box center [435, 434] width 10 height 10
click at [415, 128] on span at bounding box center [419, 130] width 10 height 10
click at [164, 437] on div "1 CLIENT SPECIFIC NOTES - PLEASE REVIEW 2 ADMIN 3 RETRIVE BANK STATEMENTS 4 SEN…" at bounding box center [179, 313] width 358 height 394
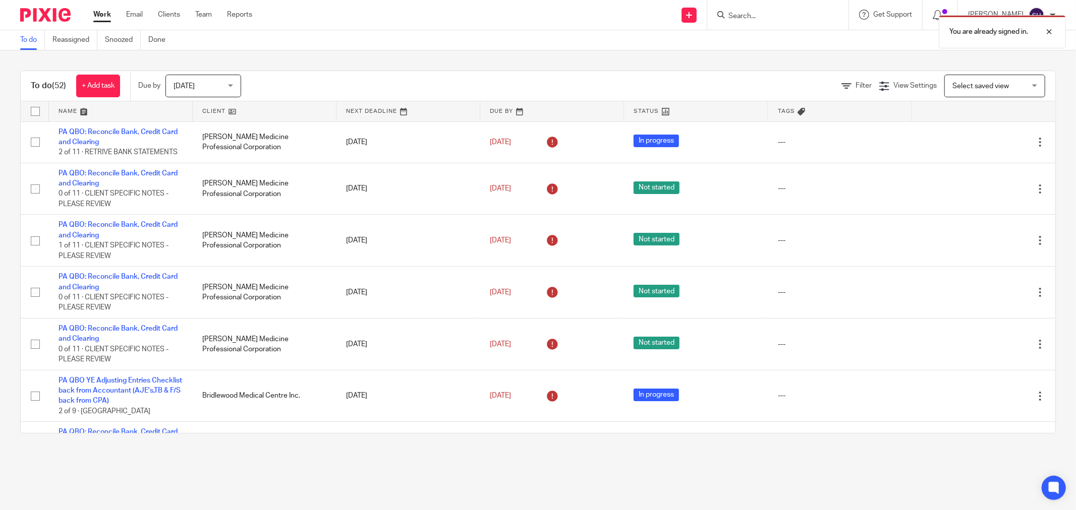
click at [276, 109] on link at bounding box center [264, 111] width 143 height 20
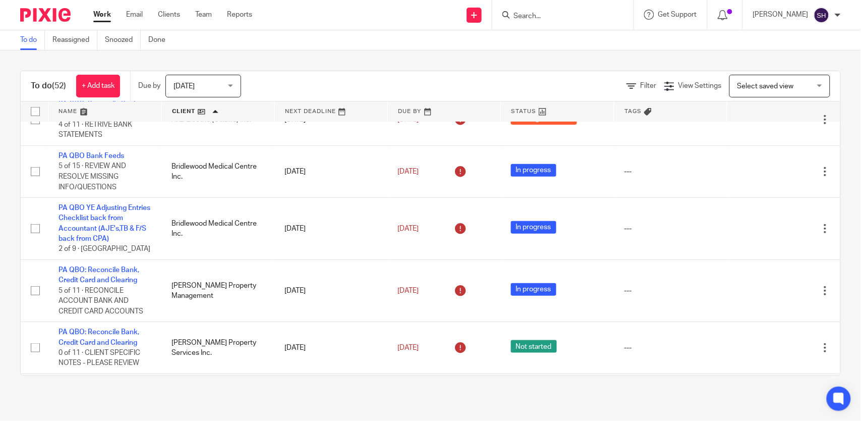
scroll to position [224, 0]
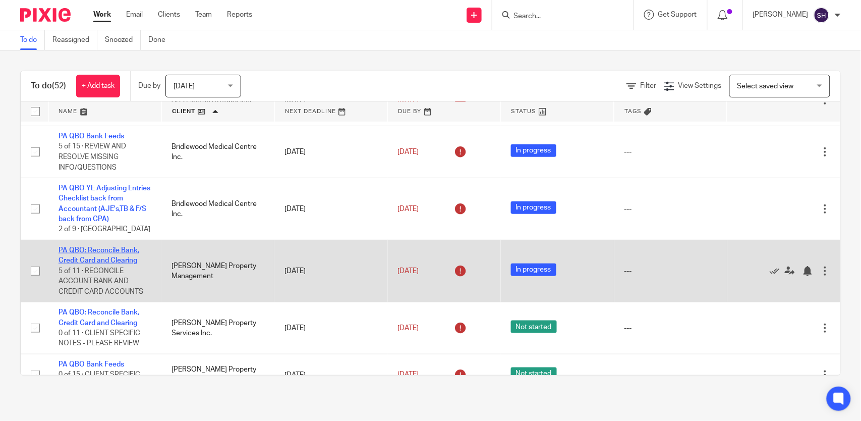
click at [103, 260] on link "PA QBO: Reconcile Bank, Credit Card and Clearing" at bounding box center [98, 255] width 81 height 17
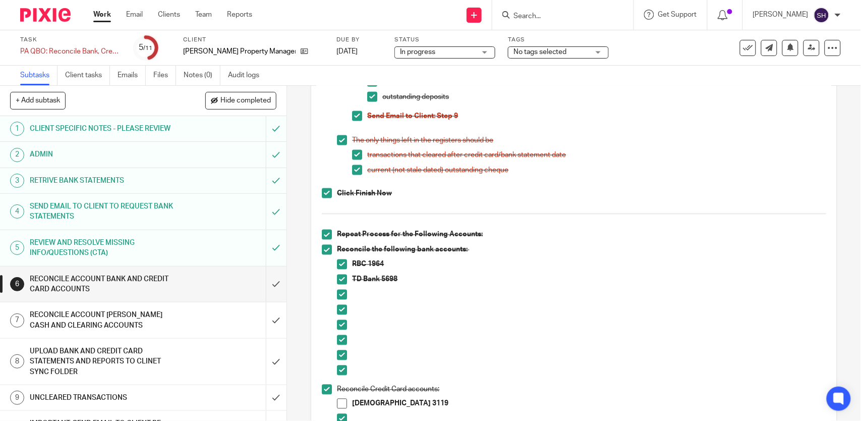
scroll to position [616, 0]
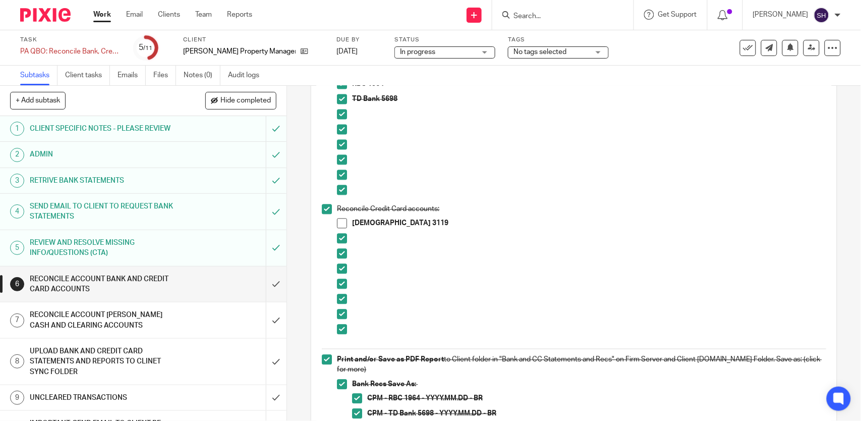
click at [339, 219] on span at bounding box center [342, 223] width 10 height 10
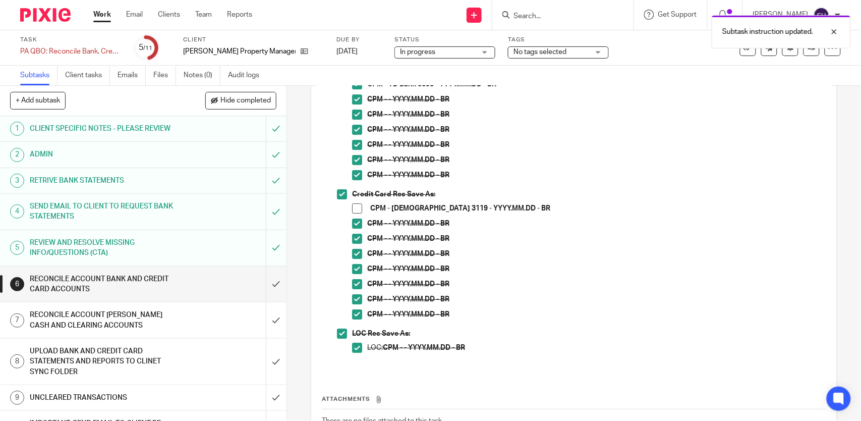
scroll to position [952, 0]
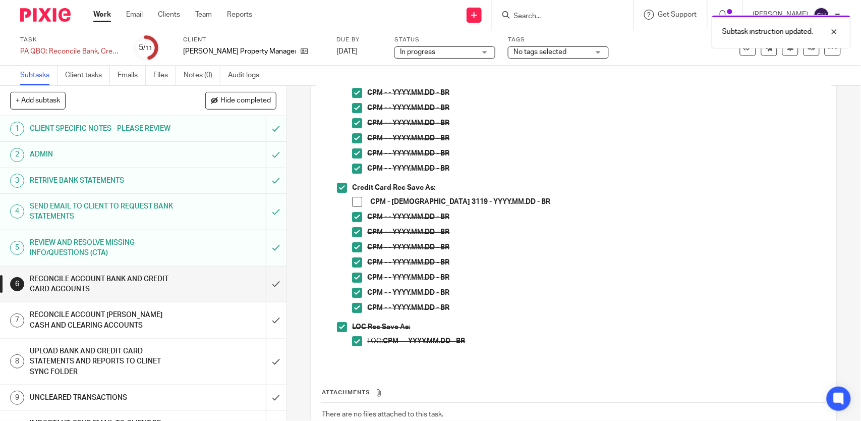
click at [353, 207] on li "CPM - TD Visa 3119 - YYYY.MM.DD - BR" at bounding box center [588, 204] width 473 height 15
click at [352, 203] on span at bounding box center [357, 202] width 10 height 10
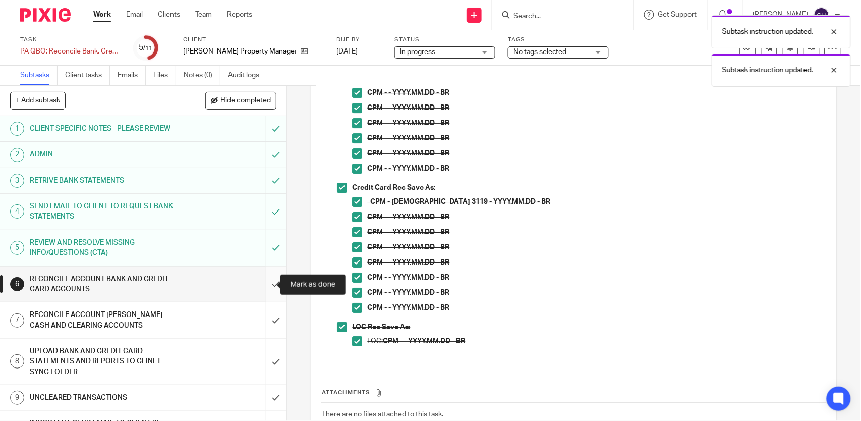
click at [266, 281] on input "submit" at bounding box center [143, 284] width 286 height 36
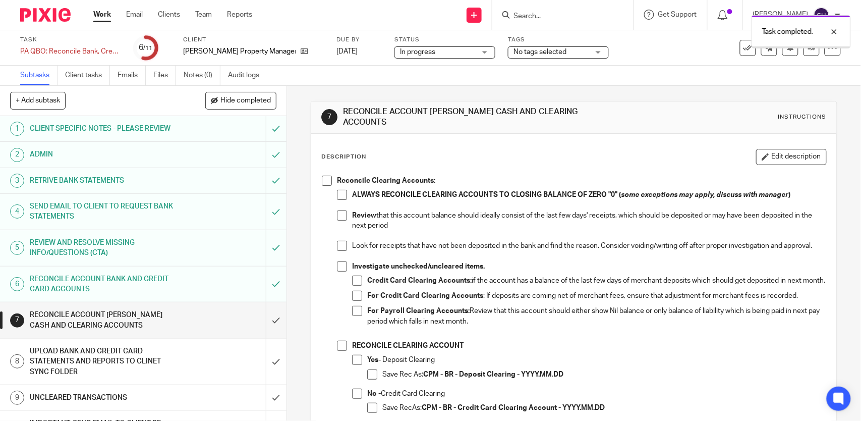
click at [325, 175] on span at bounding box center [327, 180] width 10 height 10
drag, startPoint x: 335, startPoint y: 189, endPoint x: 336, endPoint y: 198, distance: 9.1
click at [337, 190] on span at bounding box center [342, 195] width 10 height 10
click at [337, 210] on span at bounding box center [342, 215] width 10 height 10
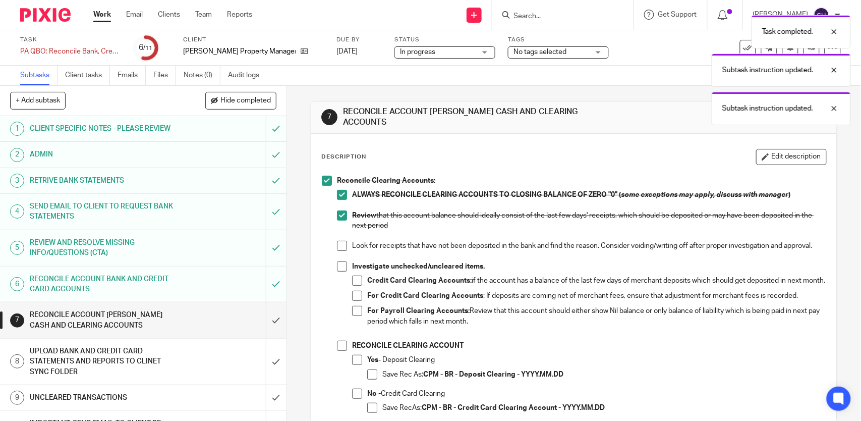
click at [341, 233] on li "Review that this account balance should ideally consist of the last few days' r…" at bounding box center [581, 225] width 489 height 31
click at [340, 241] on span at bounding box center [342, 246] width 10 height 10
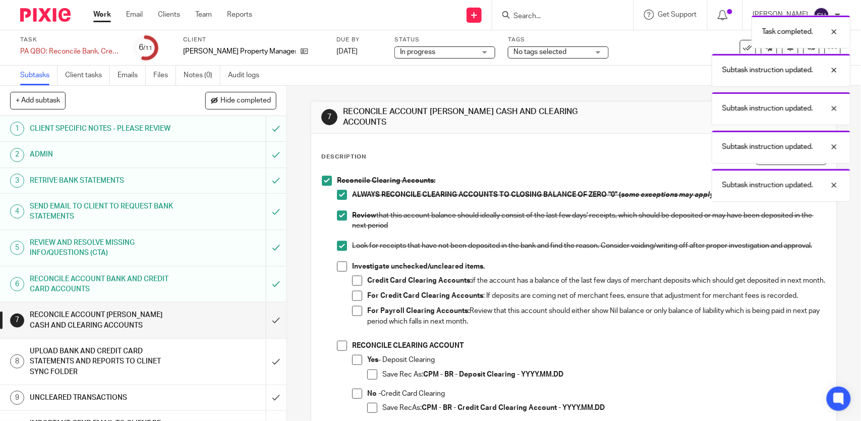
click at [337, 268] on span at bounding box center [342, 266] width 10 height 10
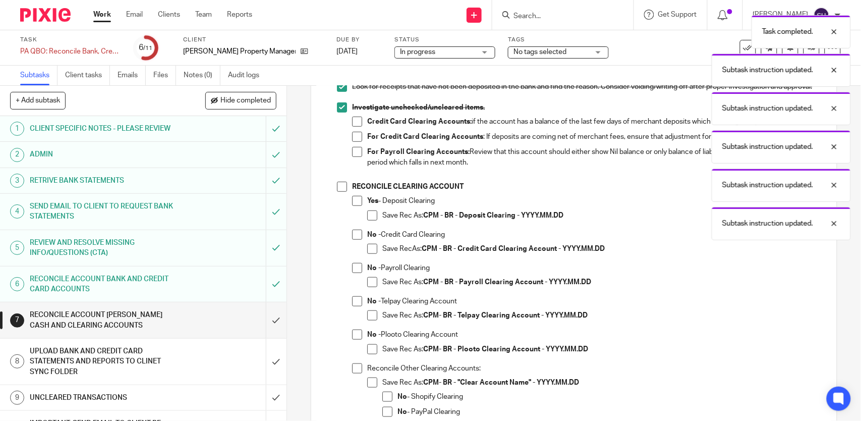
scroll to position [168, 0]
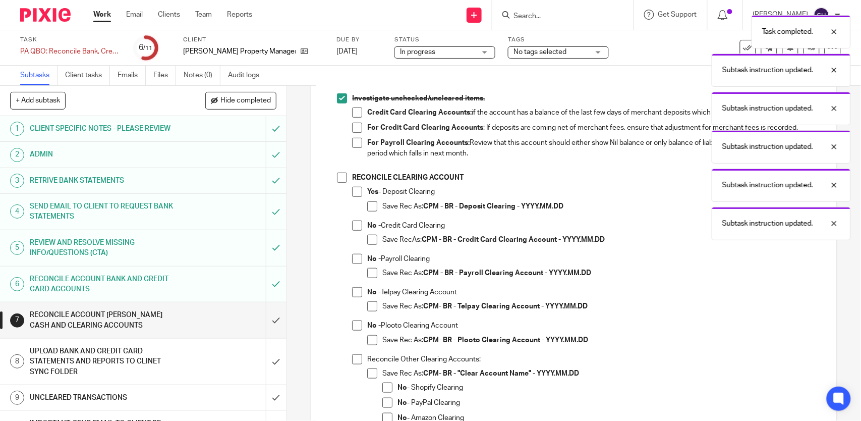
click at [353, 117] on span at bounding box center [357, 112] width 10 height 10
click at [352, 133] on span at bounding box center [357, 128] width 10 height 10
click at [352, 148] on span at bounding box center [357, 143] width 10 height 10
click at [340, 183] on span at bounding box center [342, 177] width 10 height 10
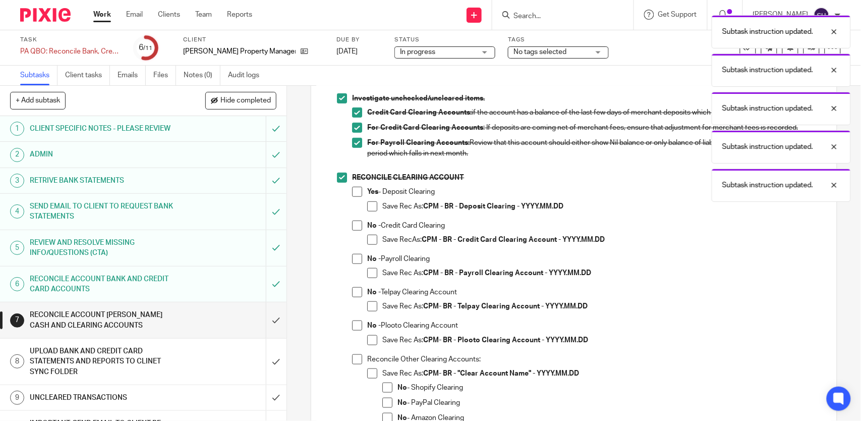
click at [354, 230] on span at bounding box center [357, 225] width 10 height 10
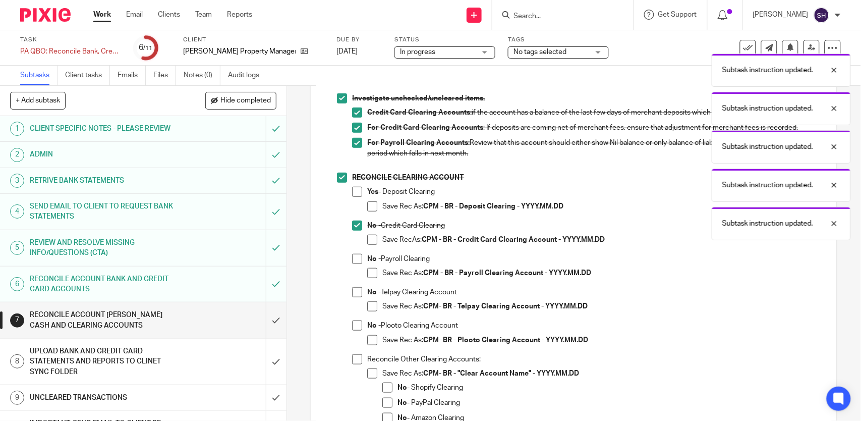
click at [367, 245] on span at bounding box center [372, 239] width 10 height 10
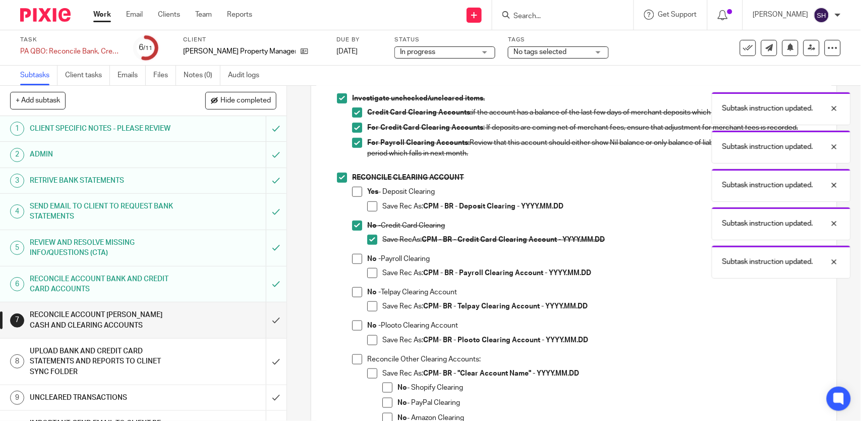
click at [356, 264] on span at bounding box center [357, 259] width 10 height 10
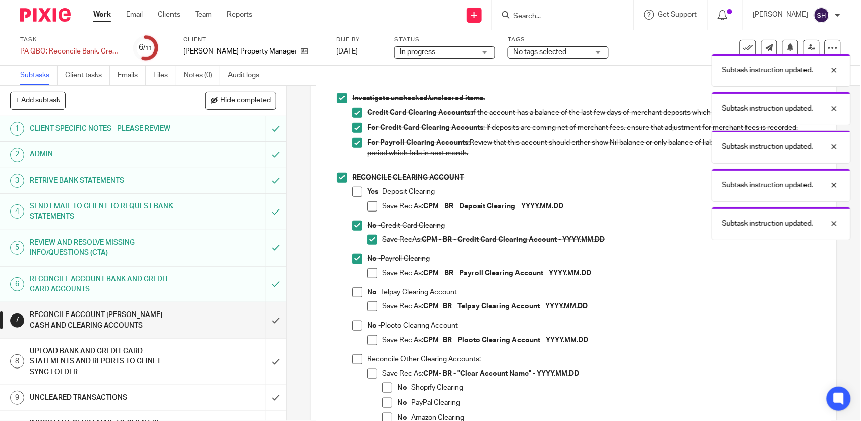
click at [367, 278] on span at bounding box center [372, 273] width 10 height 10
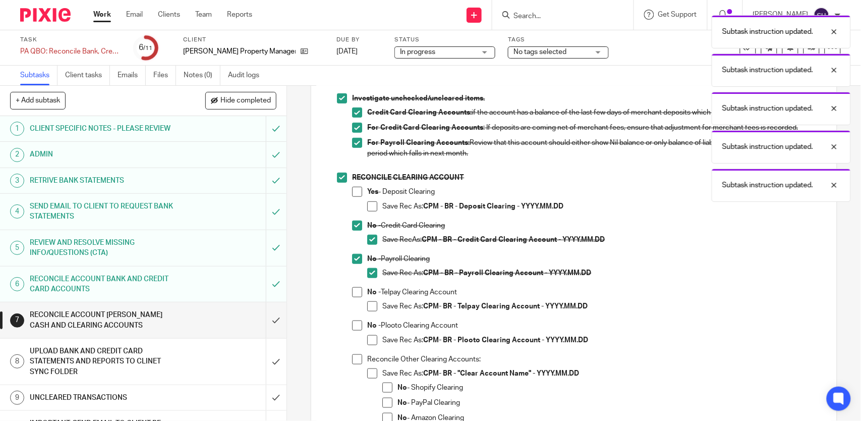
drag, startPoint x: 355, startPoint y: 303, endPoint x: 371, endPoint y: 313, distance: 18.6
click at [356, 297] on span at bounding box center [357, 292] width 10 height 10
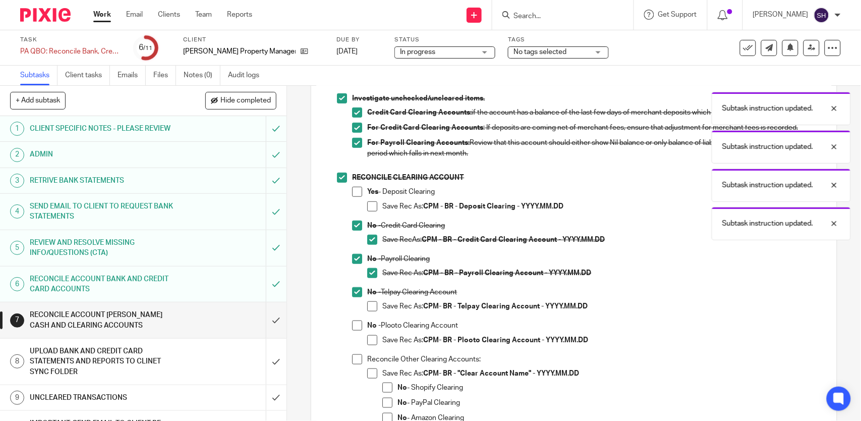
click at [372, 311] on span at bounding box center [372, 306] width 10 height 10
click at [353, 330] on span at bounding box center [357, 325] width 10 height 10
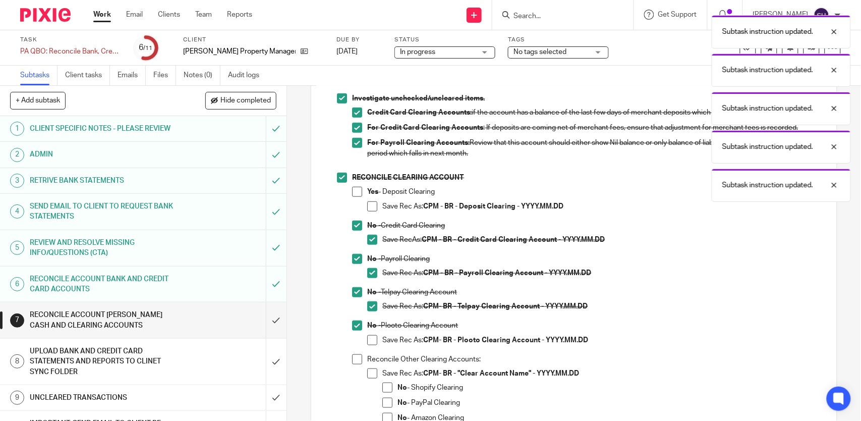
drag, startPoint x: 367, startPoint y: 350, endPoint x: 399, endPoint y: 324, distance: 41.9
click at [367, 345] on span at bounding box center [372, 340] width 10 height 10
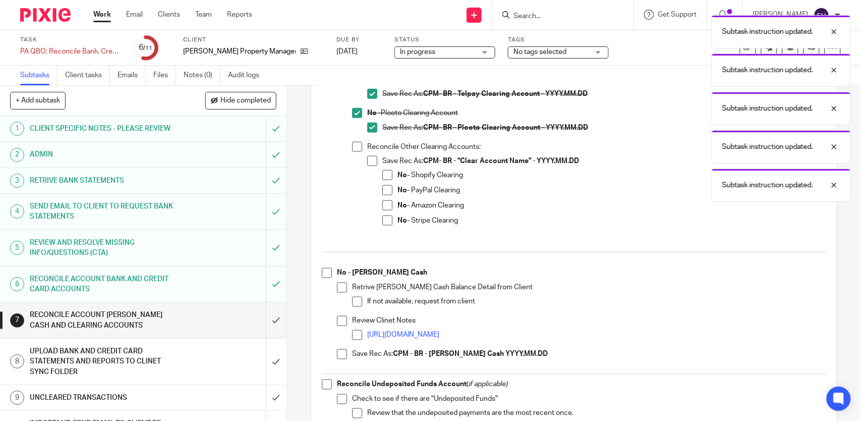
scroll to position [392, 0]
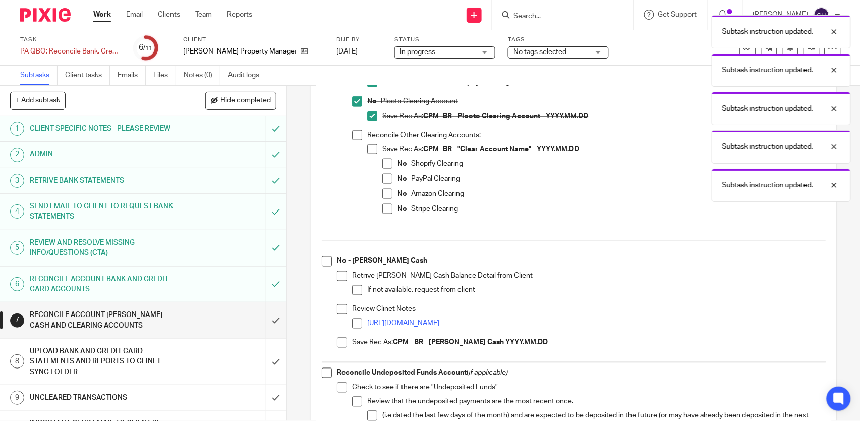
click at [352, 140] on span at bounding box center [357, 135] width 10 height 10
drag, startPoint x: 367, startPoint y: 156, endPoint x: 371, endPoint y: 160, distance: 5.4
click at [367, 154] on span at bounding box center [372, 149] width 10 height 10
drag, startPoint x: 381, startPoint y: 173, endPoint x: 382, endPoint y: 191, distance: 17.2
click at [382, 168] on span at bounding box center [387, 163] width 10 height 10
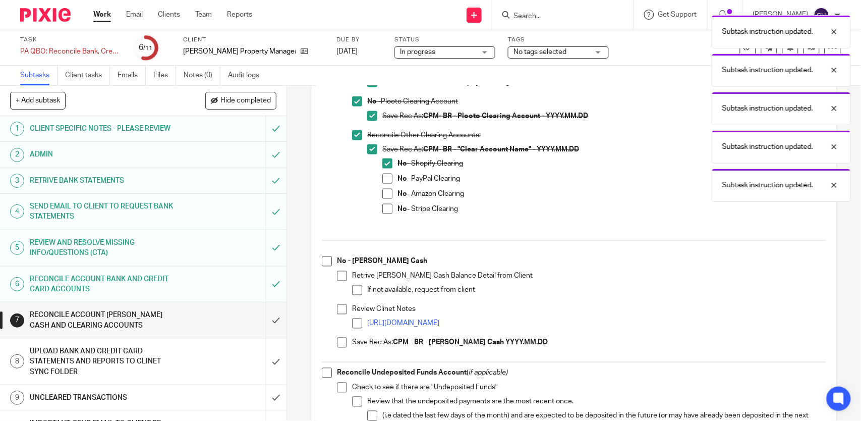
click at [382, 184] on span at bounding box center [387, 178] width 10 height 10
click at [383, 204] on li "No - Amazon Clearing" at bounding box center [603, 196] width 443 height 15
click at [384, 214] on span at bounding box center [387, 209] width 10 height 10
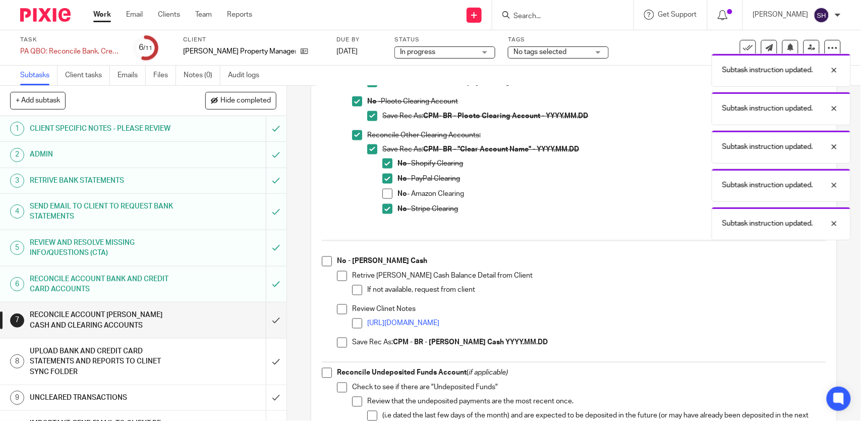
click at [382, 199] on span at bounding box center [387, 194] width 10 height 10
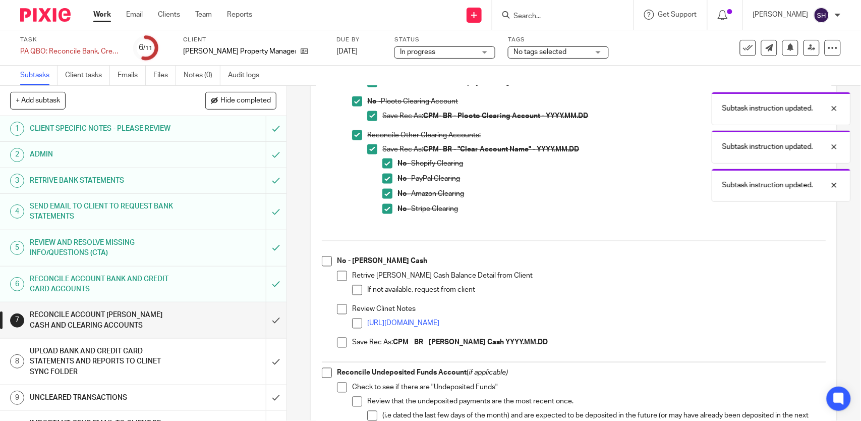
drag, startPoint x: 327, startPoint y: 271, endPoint x: 339, endPoint y: 283, distance: 17.5
click at [329, 271] on li "No - Petty Cash Retrive Petty Cash Balance Detail from Client If not available,…" at bounding box center [574, 306] width 504 height 100
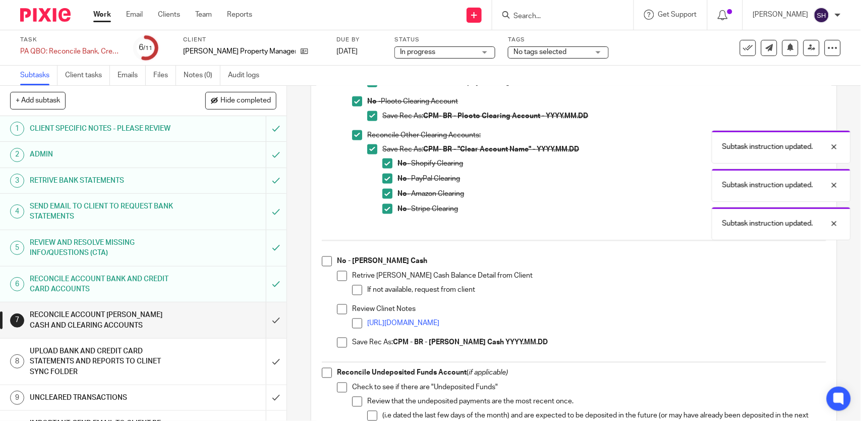
click at [339, 281] on span at bounding box center [342, 276] width 10 height 10
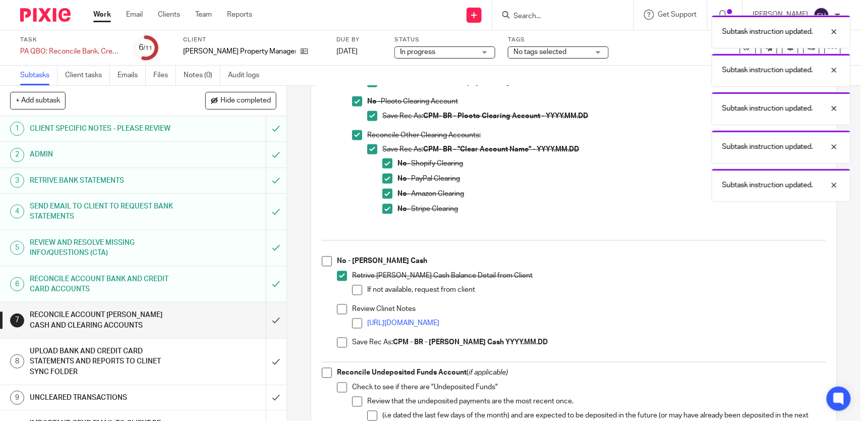
click at [352, 295] on span at bounding box center [357, 290] width 10 height 10
click at [337, 314] on span at bounding box center [342, 309] width 10 height 10
click at [352, 328] on span at bounding box center [357, 323] width 10 height 10
click at [337, 347] on span at bounding box center [342, 342] width 10 height 10
click at [324, 266] on span at bounding box center [327, 261] width 10 height 10
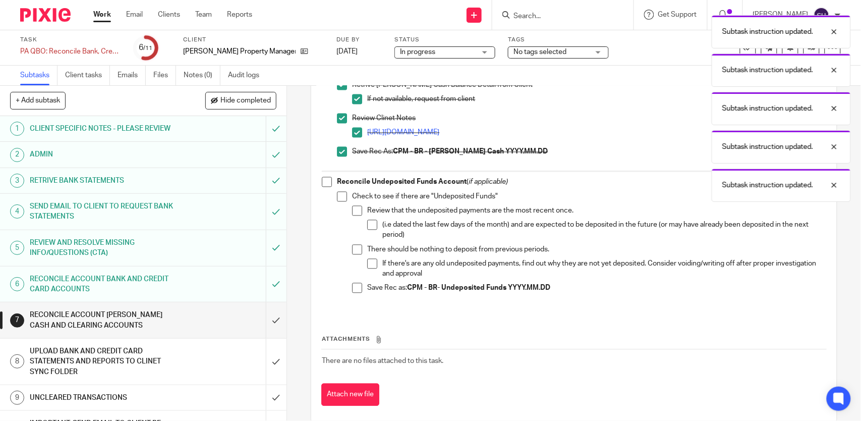
scroll to position [608, 0]
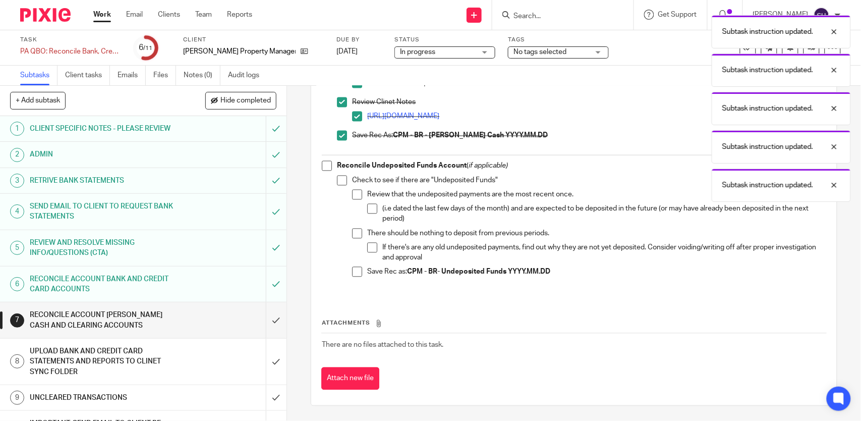
click at [322, 168] on span at bounding box center [327, 166] width 10 height 10
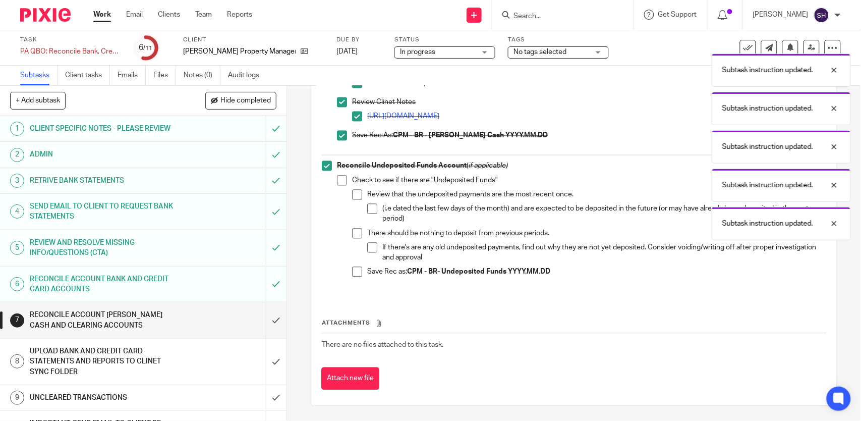
drag, startPoint x: 334, startPoint y: 182, endPoint x: 345, endPoint y: 187, distance: 12.6
click at [337, 182] on span at bounding box center [342, 180] width 10 height 10
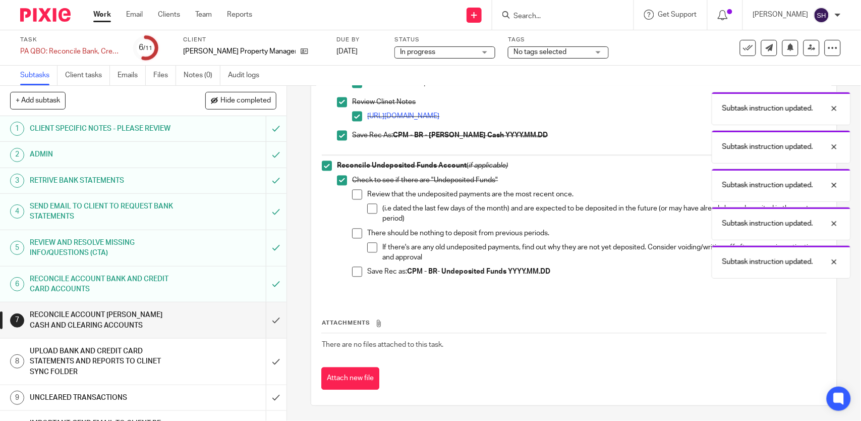
click at [354, 193] on span at bounding box center [357, 195] width 10 height 10
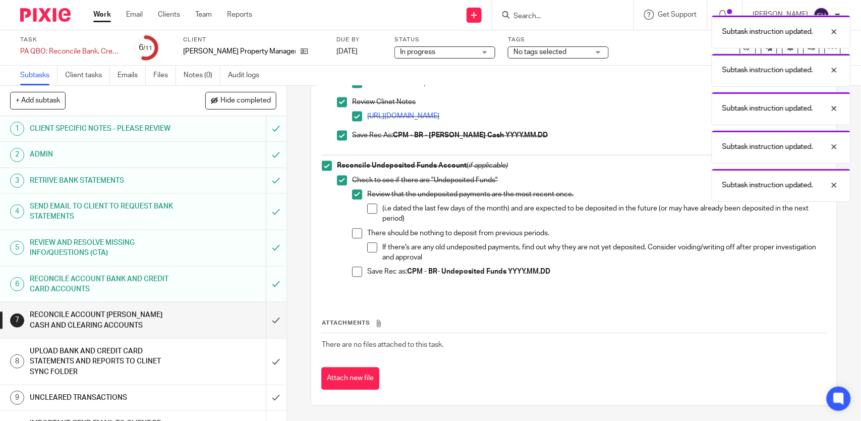
click at [370, 207] on span at bounding box center [372, 209] width 10 height 10
drag, startPoint x: 351, startPoint y: 226, endPoint x: 354, endPoint y: 233, distance: 7.7
click at [352, 227] on li "Review that the undeposited payments are the most recent once. (i.e dated the l…" at bounding box center [588, 209] width 473 height 39
drag, startPoint x: 354, startPoint y: 233, endPoint x: 359, endPoint y: 238, distance: 6.4
click at [355, 234] on span at bounding box center [357, 233] width 10 height 10
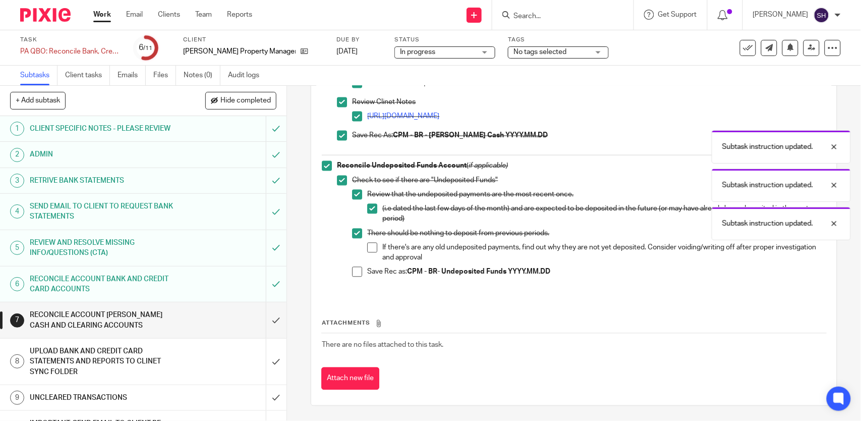
drag, startPoint x: 366, startPoint y: 244, endPoint x: 350, endPoint y: 265, distance: 25.6
click at [367, 245] on span at bounding box center [372, 248] width 10 height 10
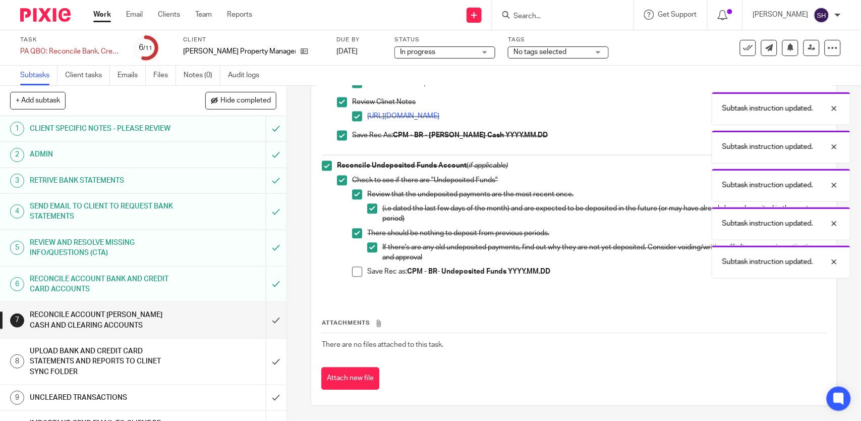
click at [352, 269] on span at bounding box center [357, 272] width 10 height 10
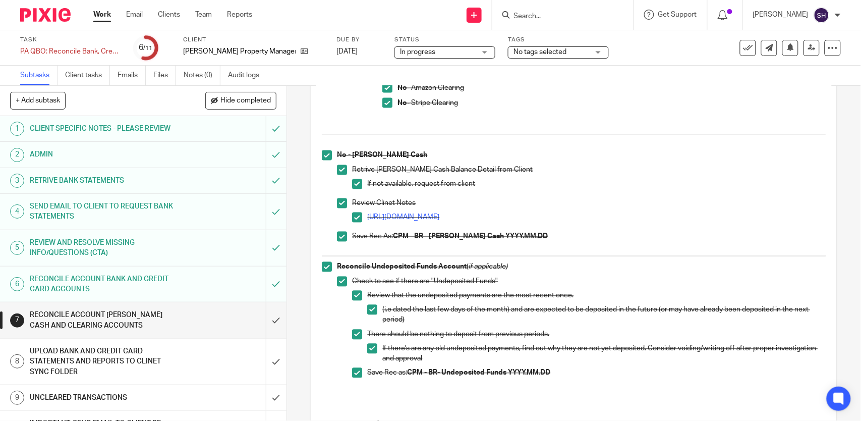
scroll to position [272, 0]
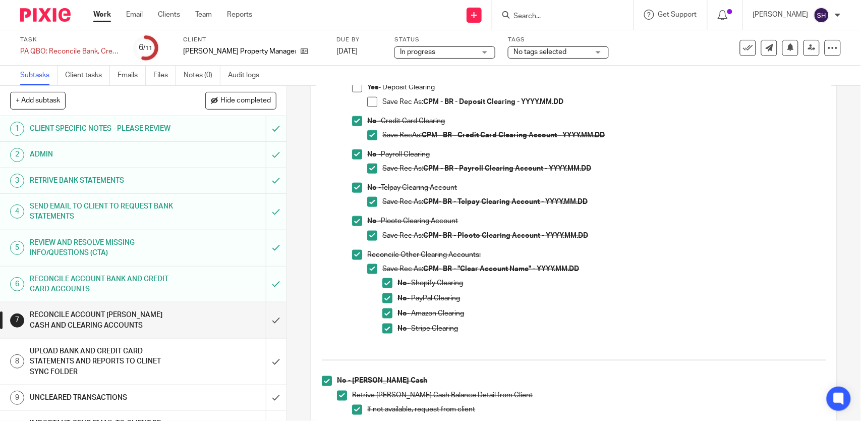
click at [354, 92] on span at bounding box center [357, 87] width 10 height 10
click at [367, 107] on span at bounding box center [372, 102] width 10 height 10
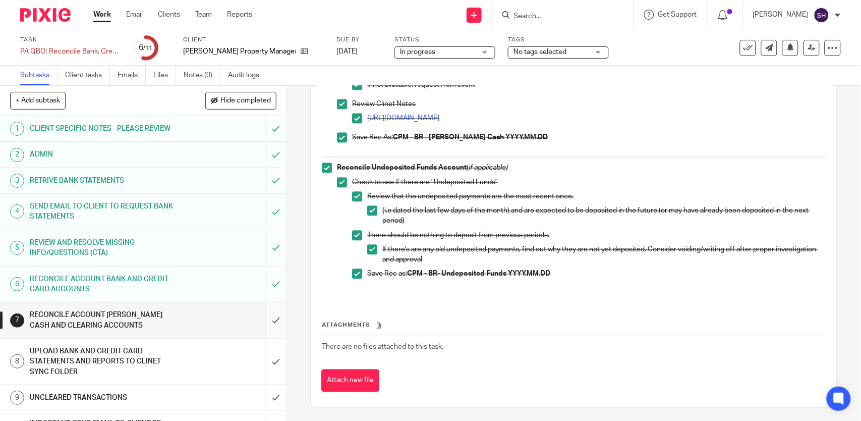
scroll to position [608, 0]
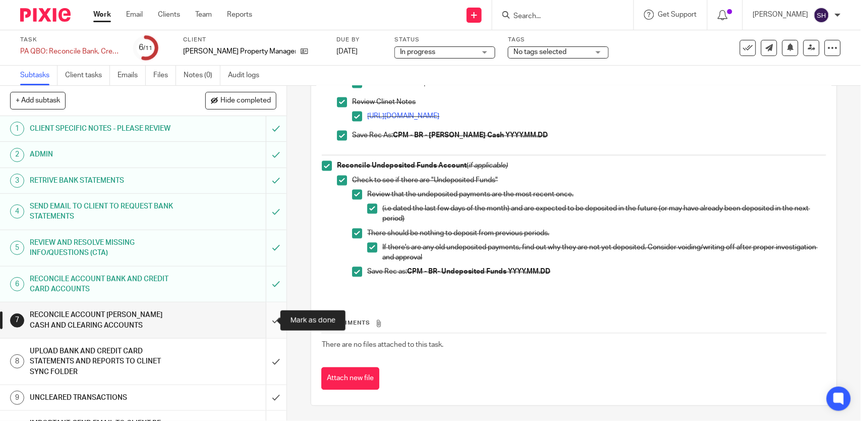
click at [264, 321] on input "submit" at bounding box center [143, 320] width 286 height 36
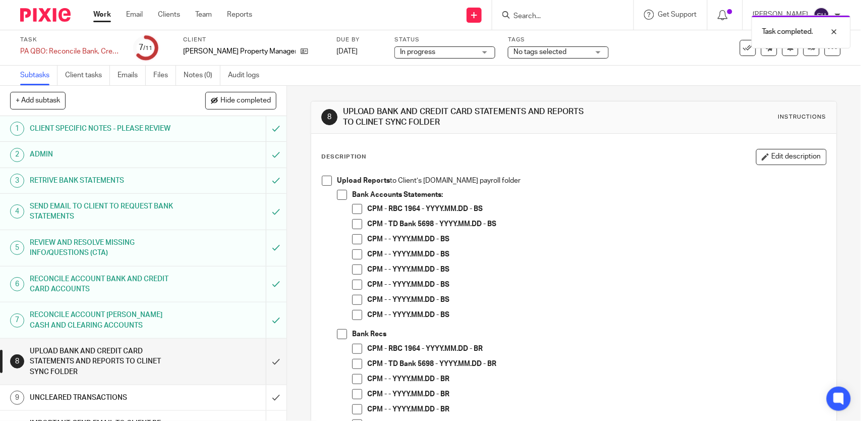
click at [326, 182] on span at bounding box center [327, 180] width 10 height 10
click at [338, 194] on span at bounding box center [342, 195] width 10 height 10
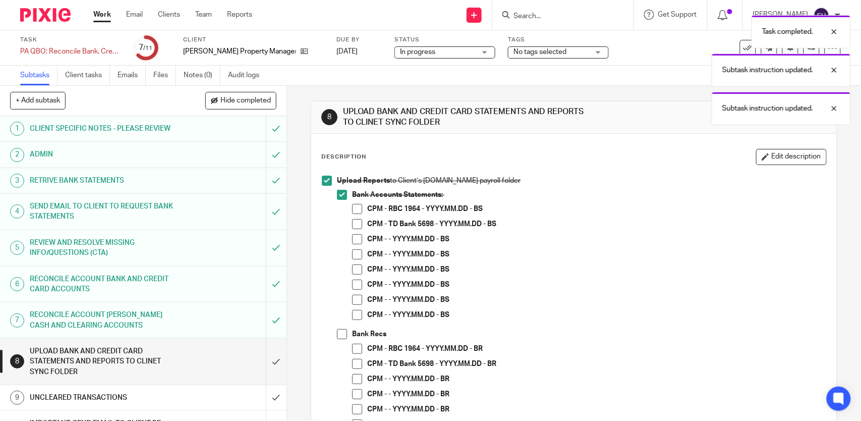
click at [352, 208] on span at bounding box center [357, 209] width 10 height 10
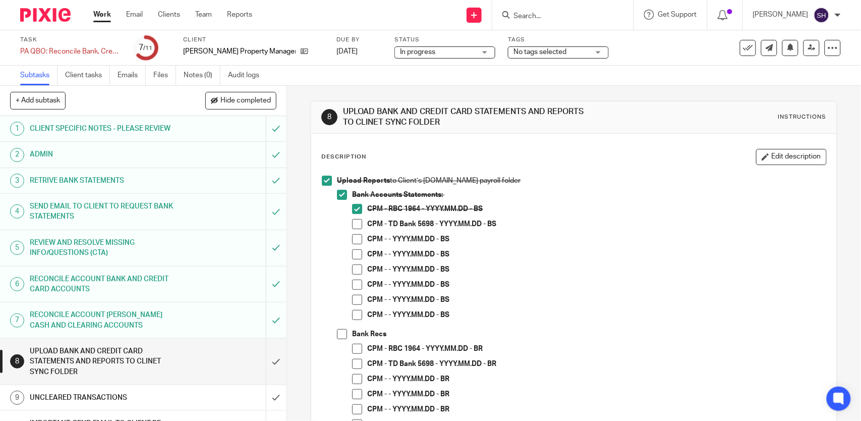
click at [352, 225] on span at bounding box center [357, 224] width 10 height 10
drag, startPoint x: 352, startPoint y: 238, endPoint x: 350, endPoint y: 256, distance: 17.2
click at [352, 240] on span at bounding box center [357, 239] width 10 height 10
click at [352, 256] on span at bounding box center [357, 254] width 10 height 10
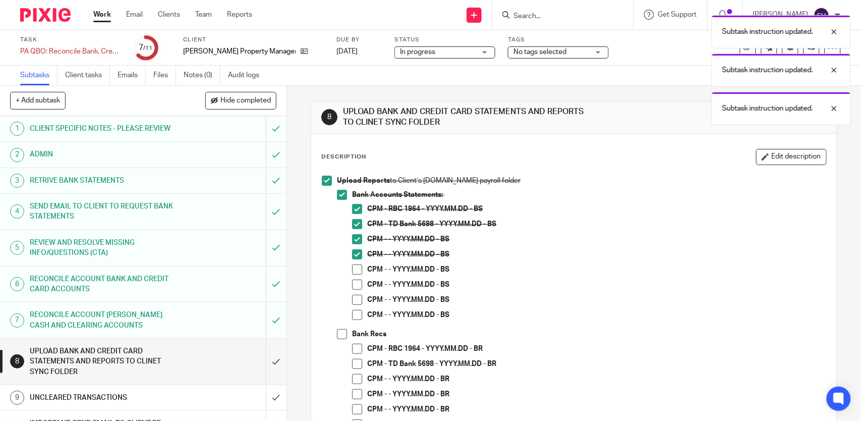
click at [352, 266] on span at bounding box center [357, 269] width 10 height 10
click at [354, 283] on span at bounding box center [357, 284] width 10 height 10
click at [353, 300] on span at bounding box center [357, 299] width 10 height 10
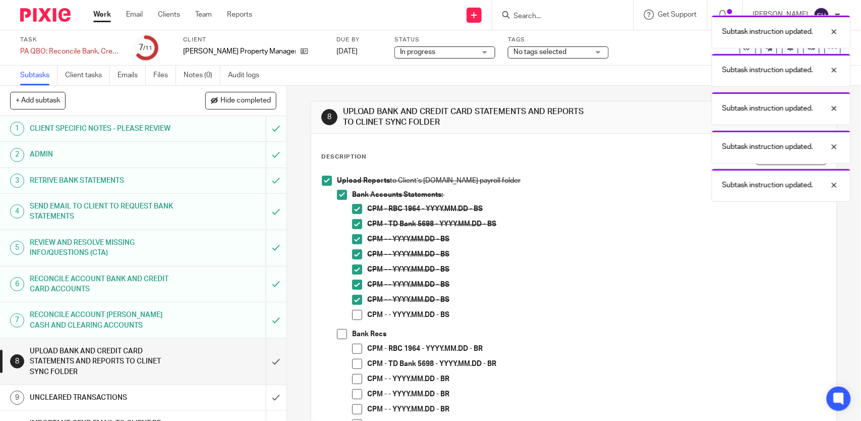
click at [352, 317] on span at bounding box center [357, 315] width 10 height 10
click at [354, 353] on li "CPM - RBC 1964 - YYYY.MM.DD - BR" at bounding box center [588, 350] width 473 height 15
click at [352, 365] on span at bounding box center [357, 364] width 10 height 10
click at [356, 381] on span at bounding box center [357, 379] width 10 height 10
drag, startPoint x: 354, startPoint y: 396, endPoint x: 351, endPoint y: 404, distance: 9.1
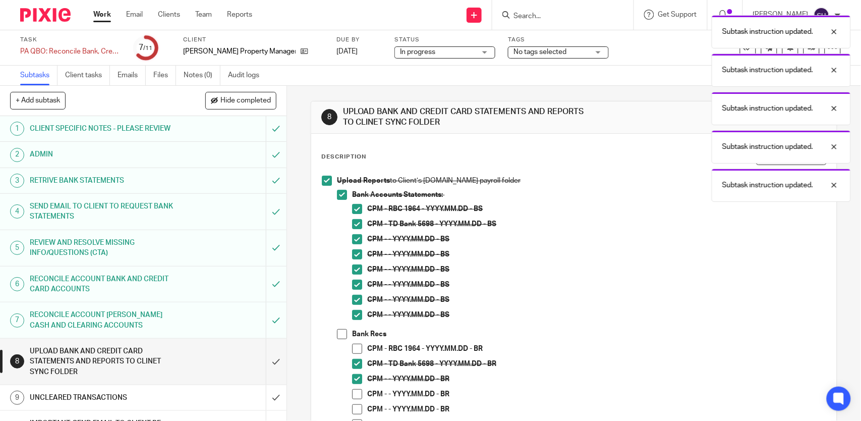
click at [353, 397] on span at bounding box center [357, 394] width 10 height 10
drag, startPoint x: 350, startPoint y: 407, endPoint x: 353, endPoint y: 382, distance: 25.5
click at [352, 406] on span at bounding box center [357, 409] width 10 height 10
click at [352, 341] on div "Bank Recs CPM - RBC 1964 - YYYY.MM.DD - BR CPM - TD Bank 5698 - YYYY.MM.DD - BR…" at bounding box center [588, 398] width 473 height 139
click at [353, 346] on span at bounding box center [357, 348] width 10 height 10
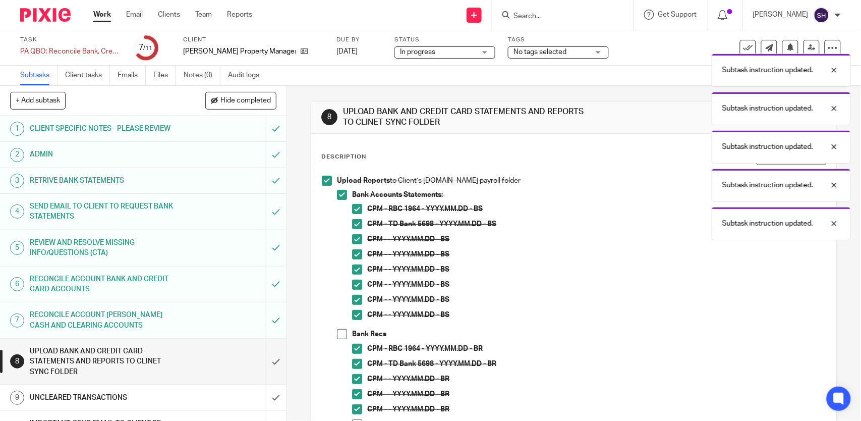
click at [341, 331] on span at bounding box center [342, 334] width 10 height 10
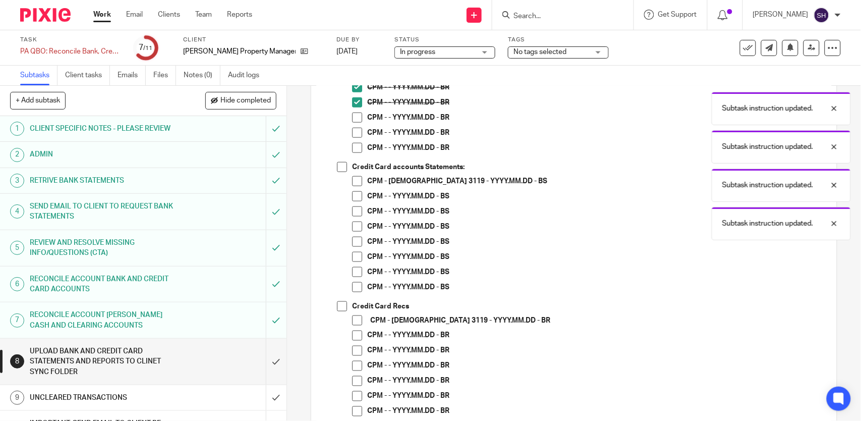
scroll to position [336, 0]
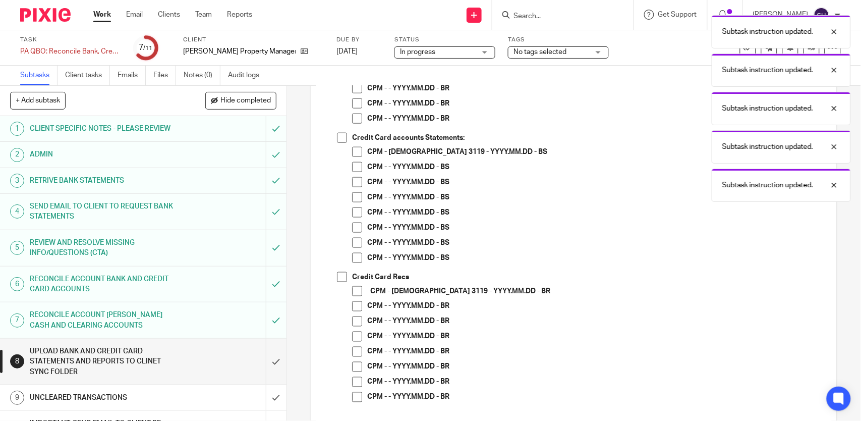
click at [352, 92] on span at bounding box center [357, 88] width 10 height 10
click at [352, 103] on span at bounding box center [357, 103] width 10 height 10
drag, startPoint x: 351, startPoint y: 113, endPoint x: 340, endPoint y: 132, distance: 21.9
click at [352, 114] on span at bounding box center [357, 118] width 10 height 10
drag, startPoint x: 339, startPoint y: 133, endPoint x: 346, endPoint y: 140, distance: 9.3
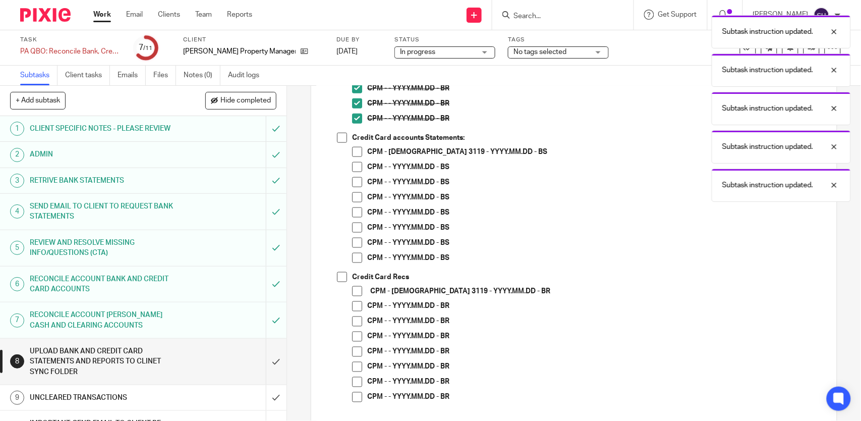
click at [340, 134] on span at bounding box center [342, 138] width 10 height 10
click at [352, 147] on span at bounding box center [357, 152] width 10 height 10
click at [357, 167] on span at bounding box center [357, 167] width 10 height 10
drag, startPoint x: 357, startPoint y: 179, endPoint x: 355, endPoint y: 192, distance: 12.8
click at [357, 180] on span at bounding box center [357, 182] width 10 height 10
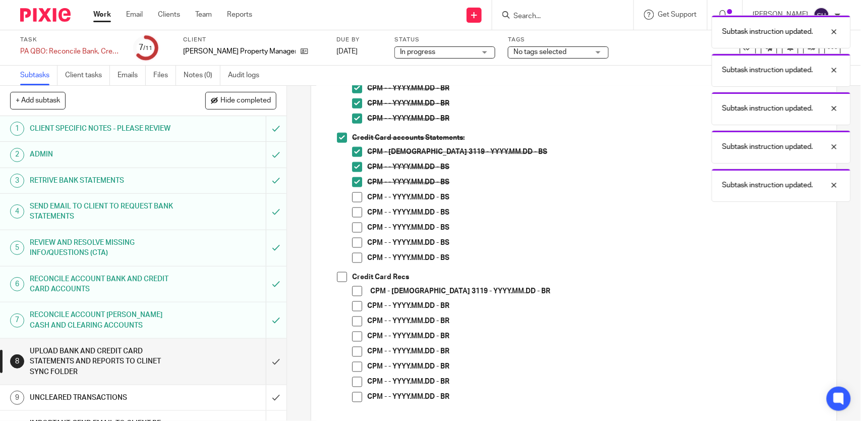
drag, startPoint x: 355, startPoint y: 192, endPoint x: 349, endPoint y: 213, distance: 21.5
click at [354, 194] on span at bounding box center [357, 197] width 10 height 10
click at [352, 212] on span at bounding box center [357, 212] width 10 height 10
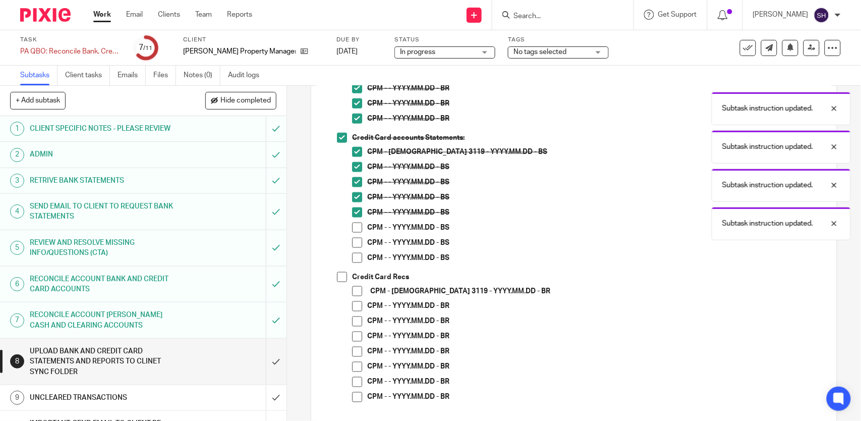
click at [352, 227] on span at bounding box center [357, 227] width 10 height 10
click at [354, 239] on span at bounding box center [357, 242] width 10 height 10
click at [354, 253] on span at bounding box center [357, 258] width 10 height 10
click at [340, 276] on span at bounding box center [342, 277] width 10 height 10
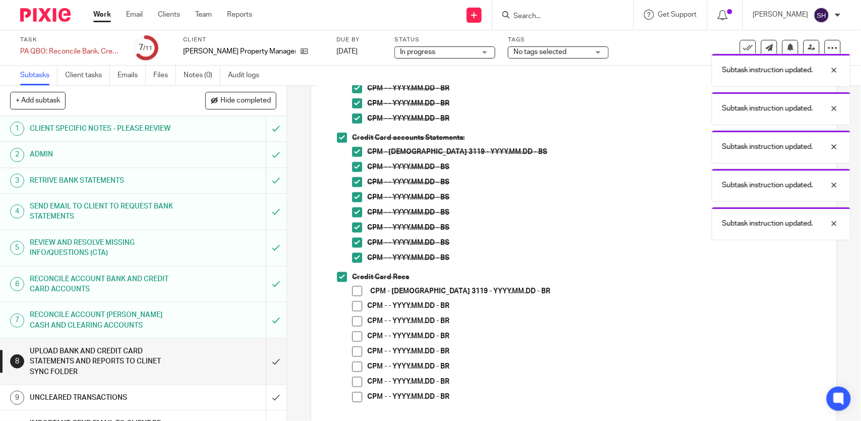
click at [352, 290] on span at bounding box center [357, 291] width 10 height 10
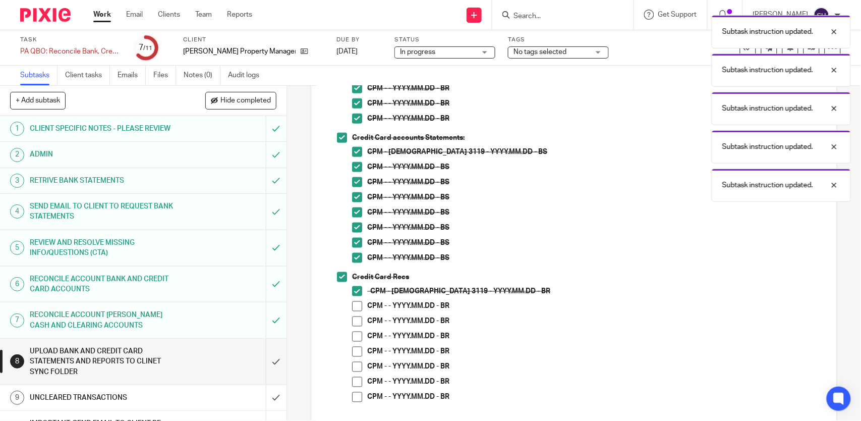
click at [353, 304] on span at bounding box center [357, 306] width 10 height 10
click at [352, 320] on span at bounding box center [357, 321] width 10 height 10
click at [352, 337] on span at bounding box center [357, 336] width 10 height 10
click at [354, 346] on span at bounding box center [357, 351] width 10 height 10
click at [352, 363] on span at bounding box center [357, 367] width 10 height 10
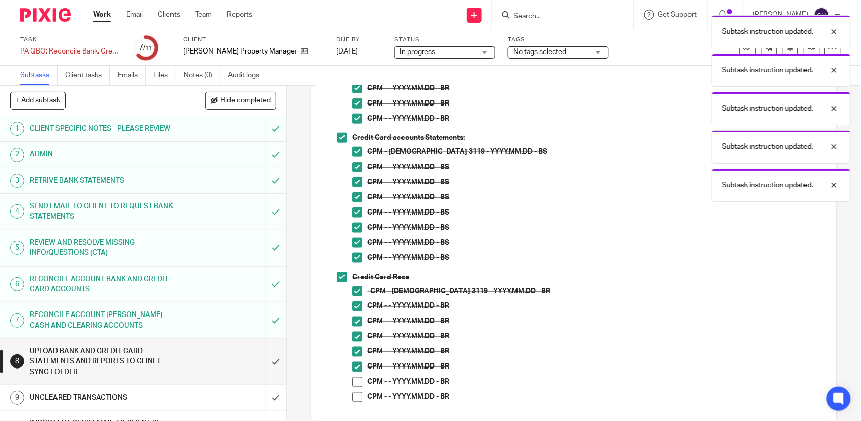
click at [353, 382] on span at bounding box center [357, 382] width 10 height 10
click at [353, 392] on span at bounding box center [357, 397] width 10 height 10
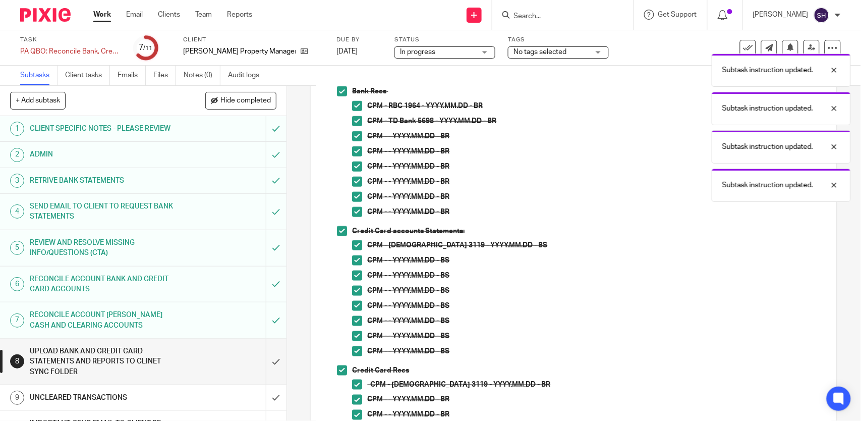
scroll to position [460, 0]
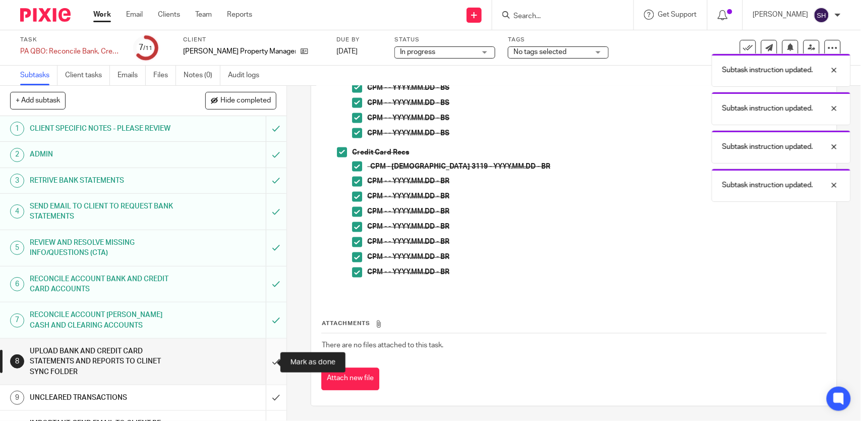
click at [263, 359] on input "submit" at bounding box center [143, 361] width 286 height 46
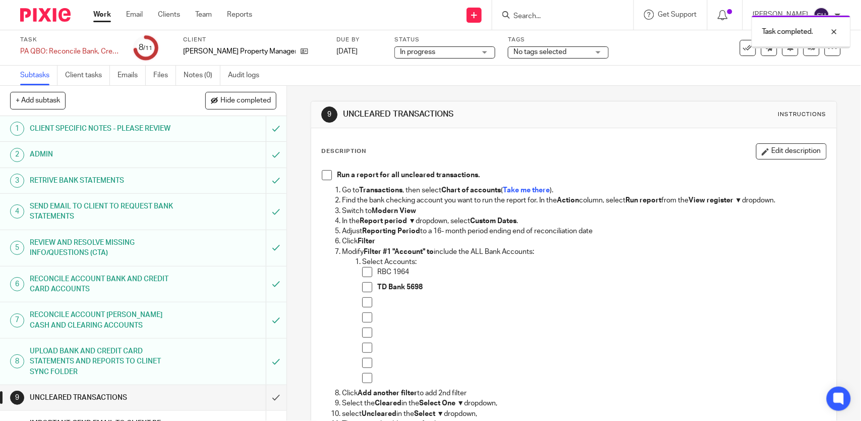
click at [322, 170] on span at bounding box center [327, 175] width 10 height 10
click at [364, 271] on span at bounding box center [367, 272] width 10 height 10
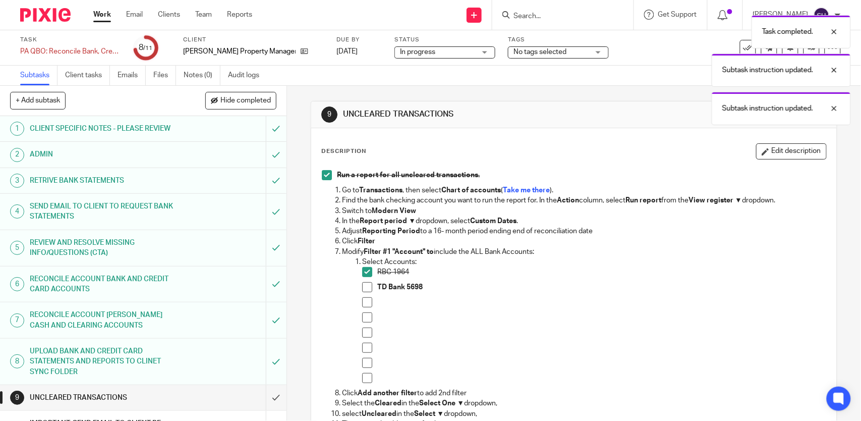
click at [362, 283] on span at bounding box center [367, 287] width 10 height 10
click at [357, 302] on ol "Select Accounts: RBC 1964 TD Bank 5698" at bounding box center [584, 322] width 484 height 131
click at [367, 302] on span at bounding box center [367, 302] width 10 height 10
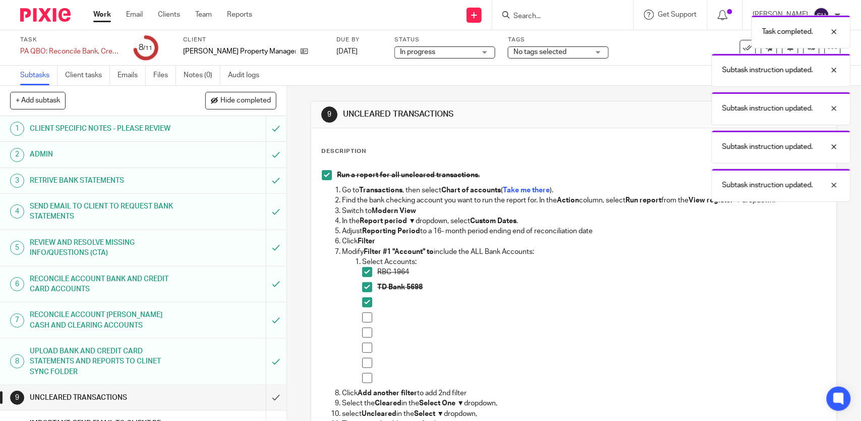
click at [362, 320] on span at bounding box center [367, 317] width 10 height 10
click at [364, 330] on span at bounding box center [367, 332] width 10 height 10
click at [362, 346] on span at bounding box center [367, 347] width 10 height 10
click at [365, 365] on span at bounding box center [367, 362] width 10 height 10
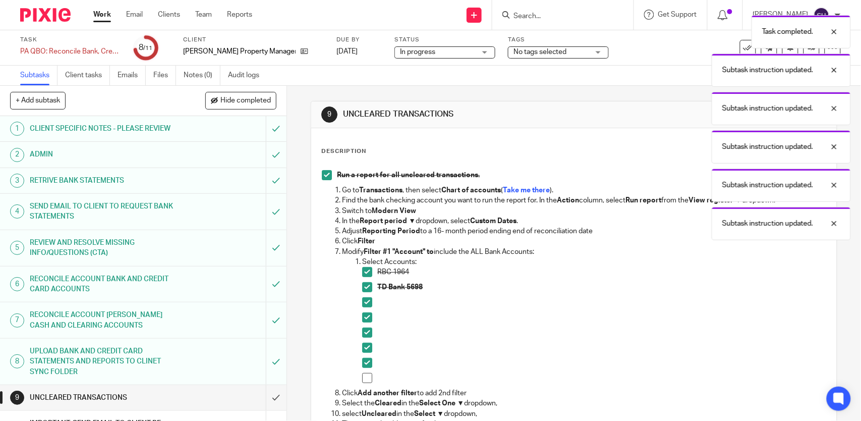
drag, startPoint x: 360, startPoint y: 379, endPoint x: 375, endPoint y: 356, distance: 27.3
click at [362, 379] on span at bounding box center [367, 378] width 10 height 10
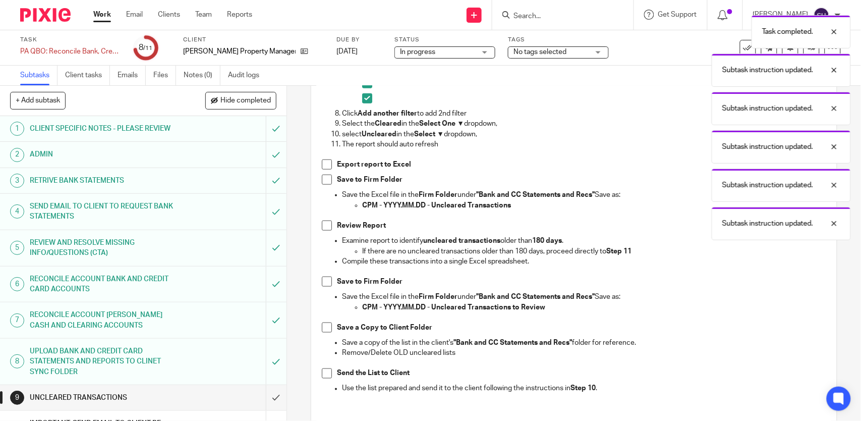
scroll to position [280, 0]
drag, startPoint x: 323, startPoint y: 159, endPoint x: 324, endPoint y: 168, distance: 9.1
click at [323, 161] on span at bounding box center [327, 164] width 10 height 10
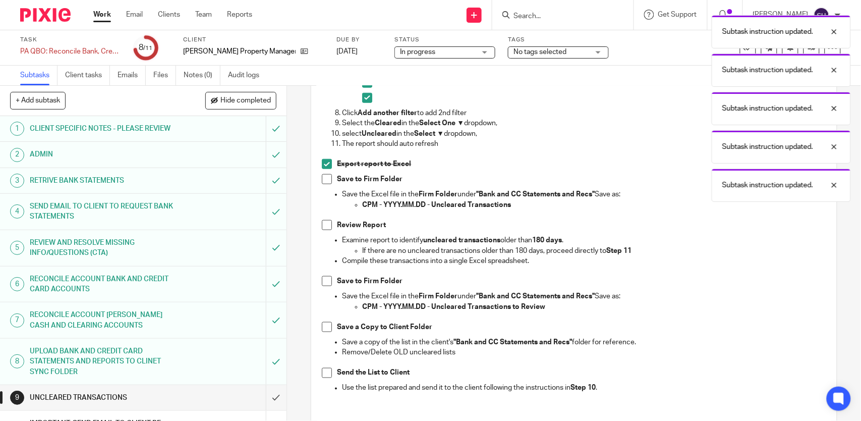
click at [326, 174] on span at bounding box center [327, 179] width 10 height 10
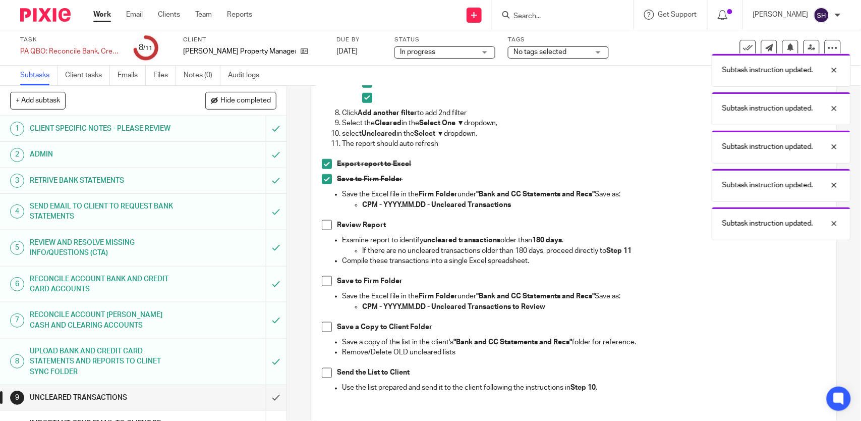
click at [325, 223] on span at bounding box center [327, 225] width 10 height 10
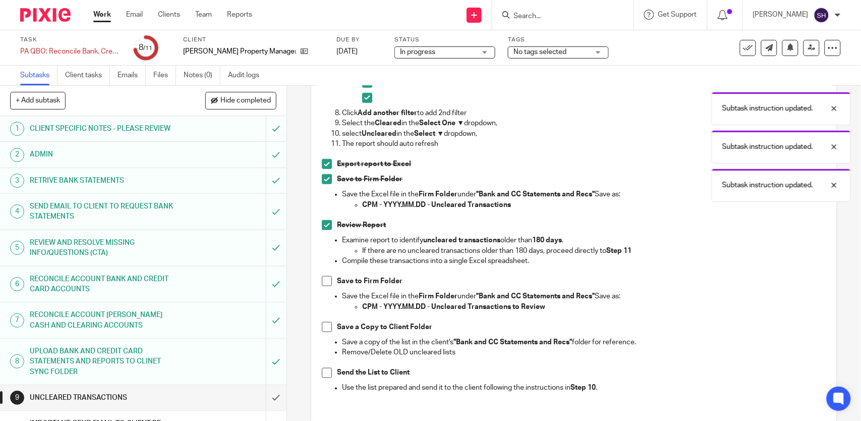
click at [328, 276] on span at bounding box center [327, 281] width 10 height 10
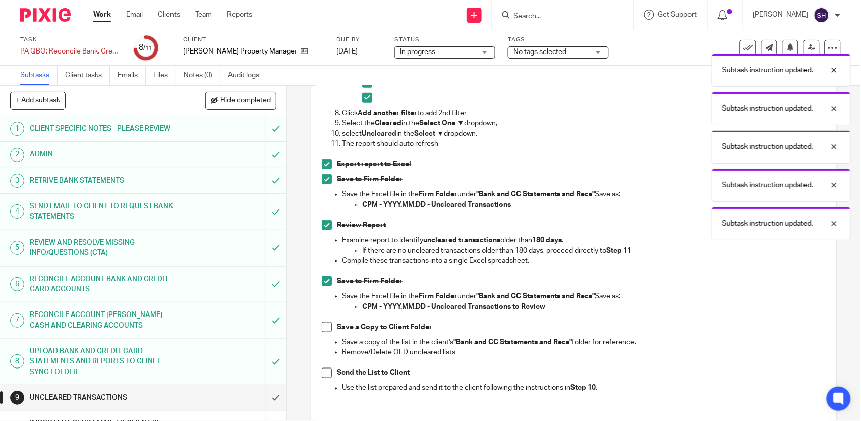
drag, startPoint x: 325, startPoint y: 323, endPoint x: 325, endPoint y: 328, distance: 5.5
click at [325, 323] on span at bounding box center [327, 327] width 10 height 10
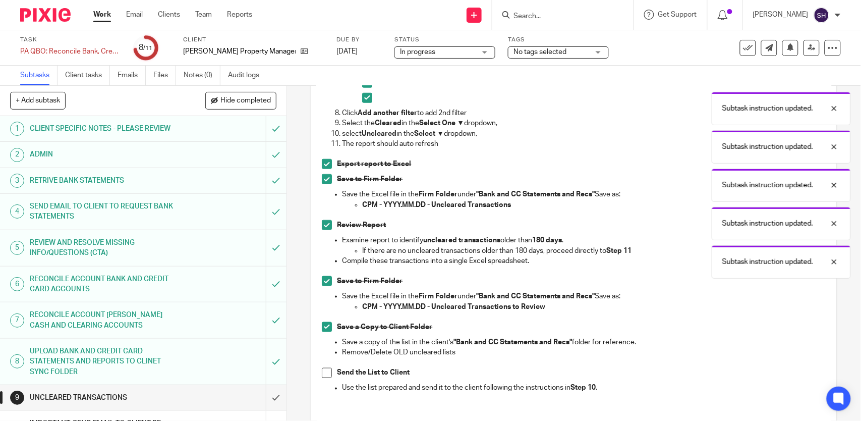
drag, startPoint x: 323, startPoint y: 370, endPoint x: 339, endPoint y: 350, distance: 24.7
click at [323, 369] on span at bounding box center [327, 373] width 10 height 10
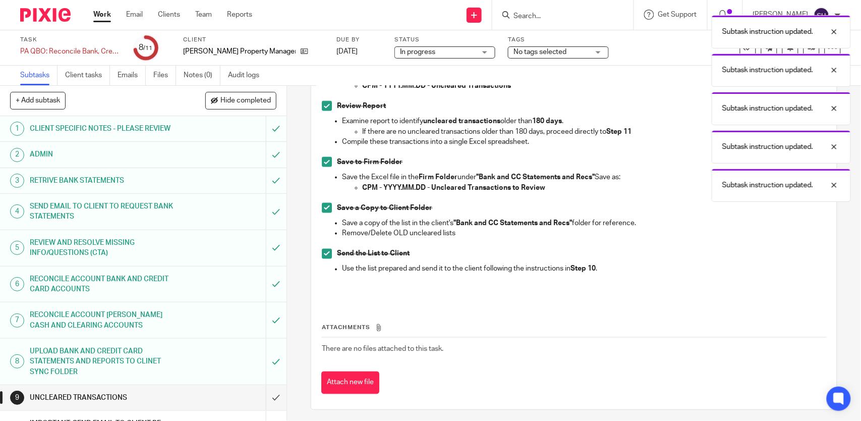
scroll to position [402, 0]
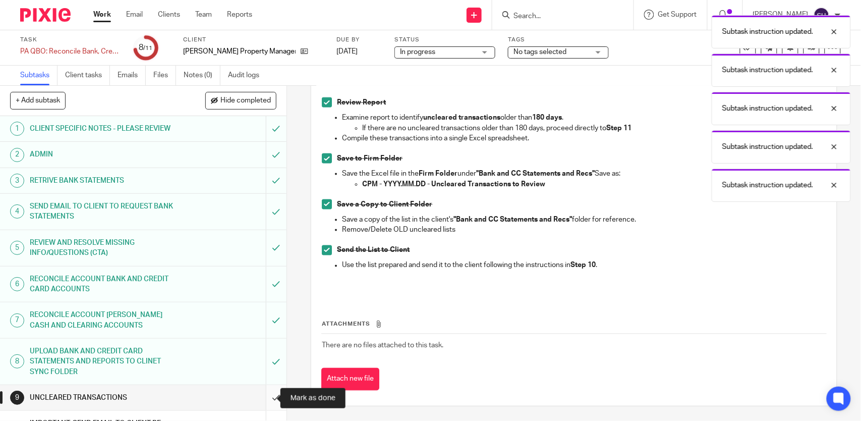
click at [261, 391] on input "submit" at bounding box center [143, 397] width 286 height 25
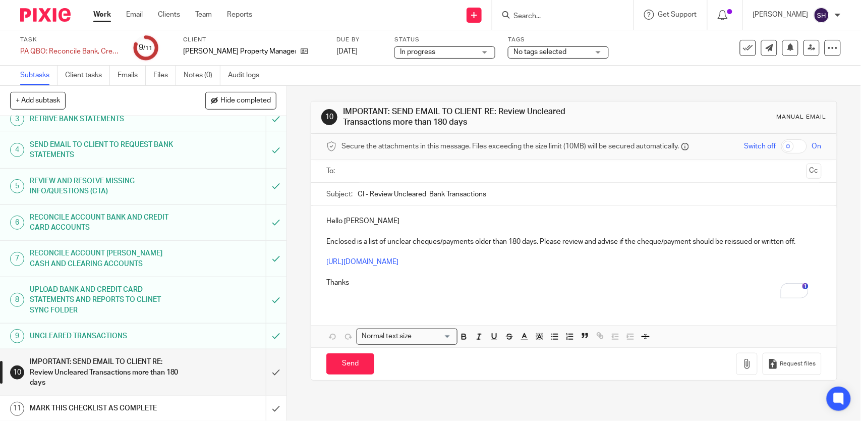
scroll to position [63, 0]
click at [265, 366] on input "submit" at bounding box center [143, 371] width 286 height 46
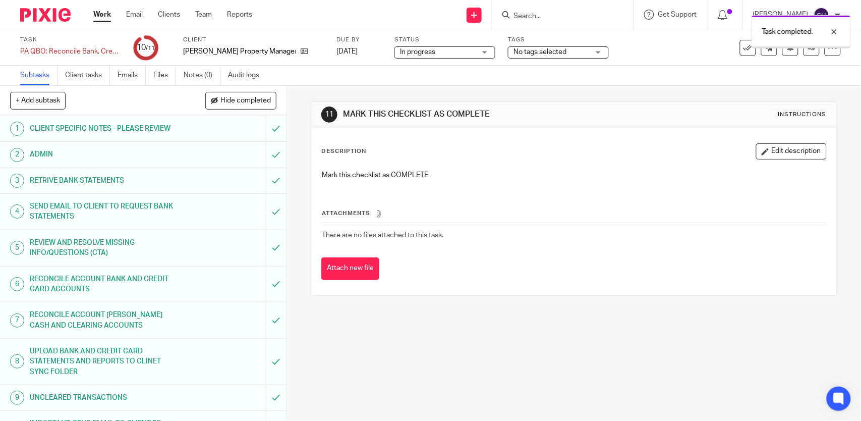
click at [234, 95] on button "Hide completed" at bounding box center [240, 100] width 71 height 17
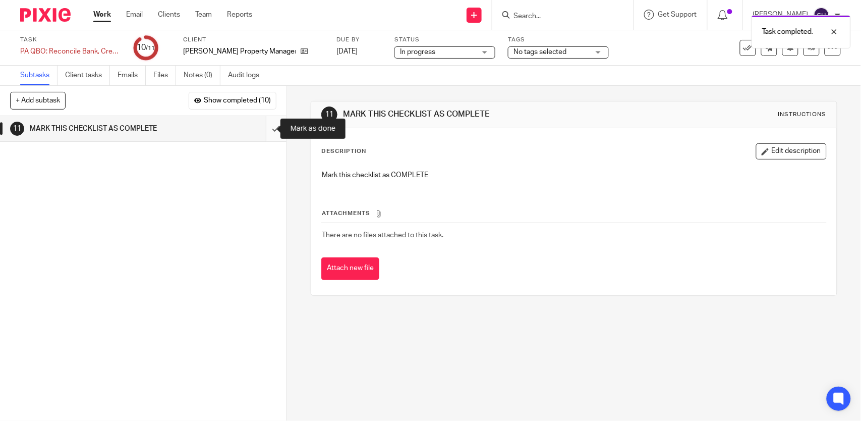
click at [264, 126] on input "submit" at bounding box center [143, 128] width 286 height 25
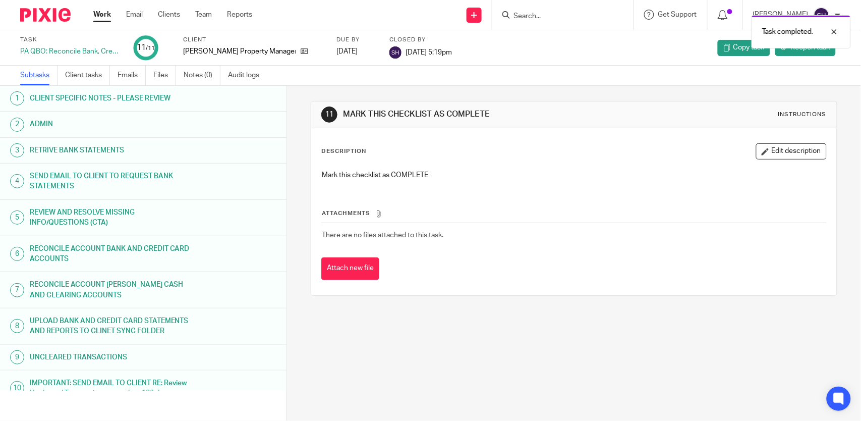
click at [99, 11] on link "Work" at bounding box center [102, 15] width 18 height 10
